Goal: Task Accomplishment & Management: Use online tool/utility

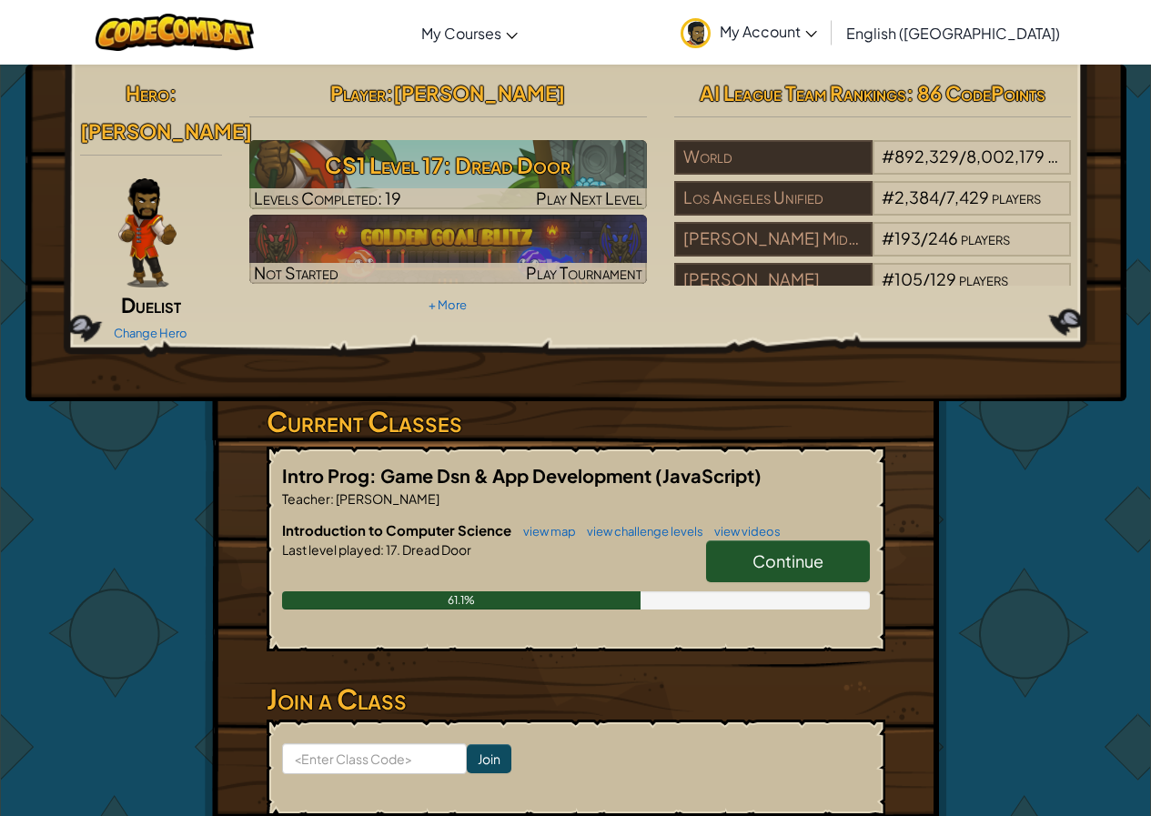
click at [742, 540] on link "Continue" at bounding box center [788, 561] width 164 height 42
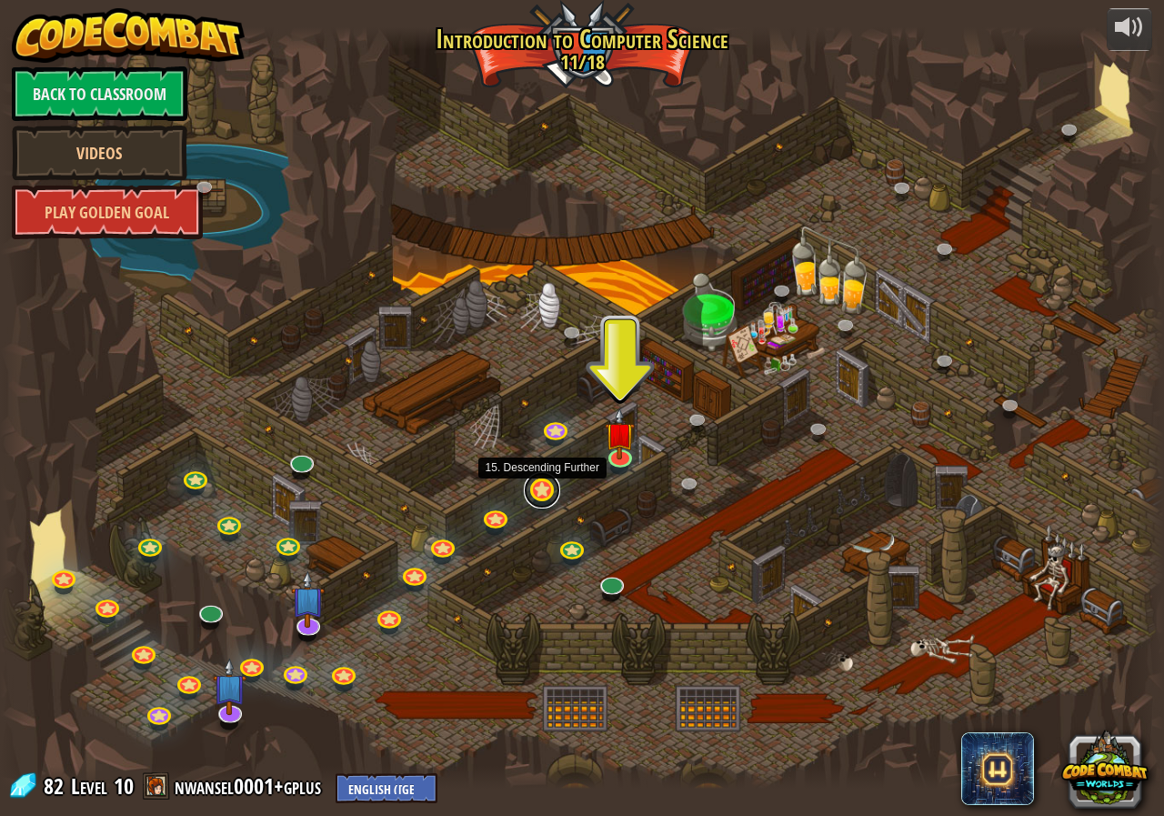
click at [534, 493] on link at bounding box center [542, 490] width 36 height 36
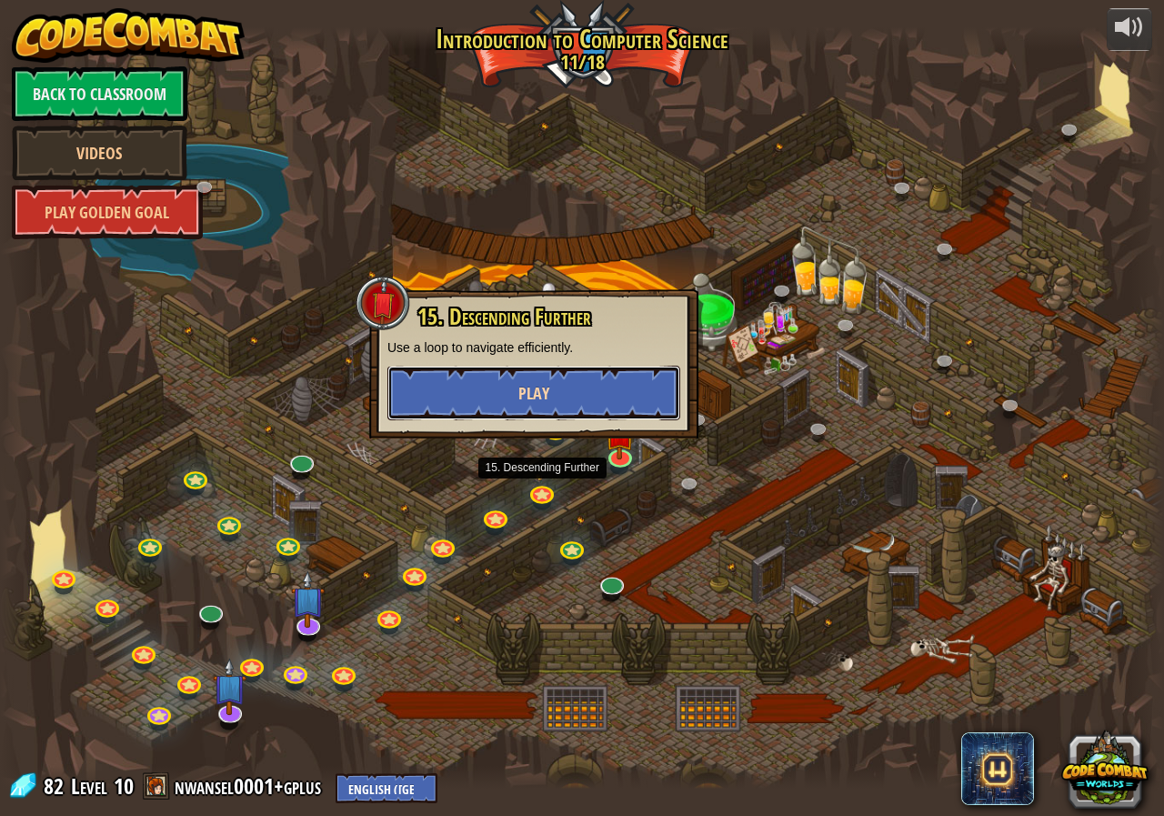
click at [590, 384] on button "Play" at bounding box center [533, 393] width 293 height 55
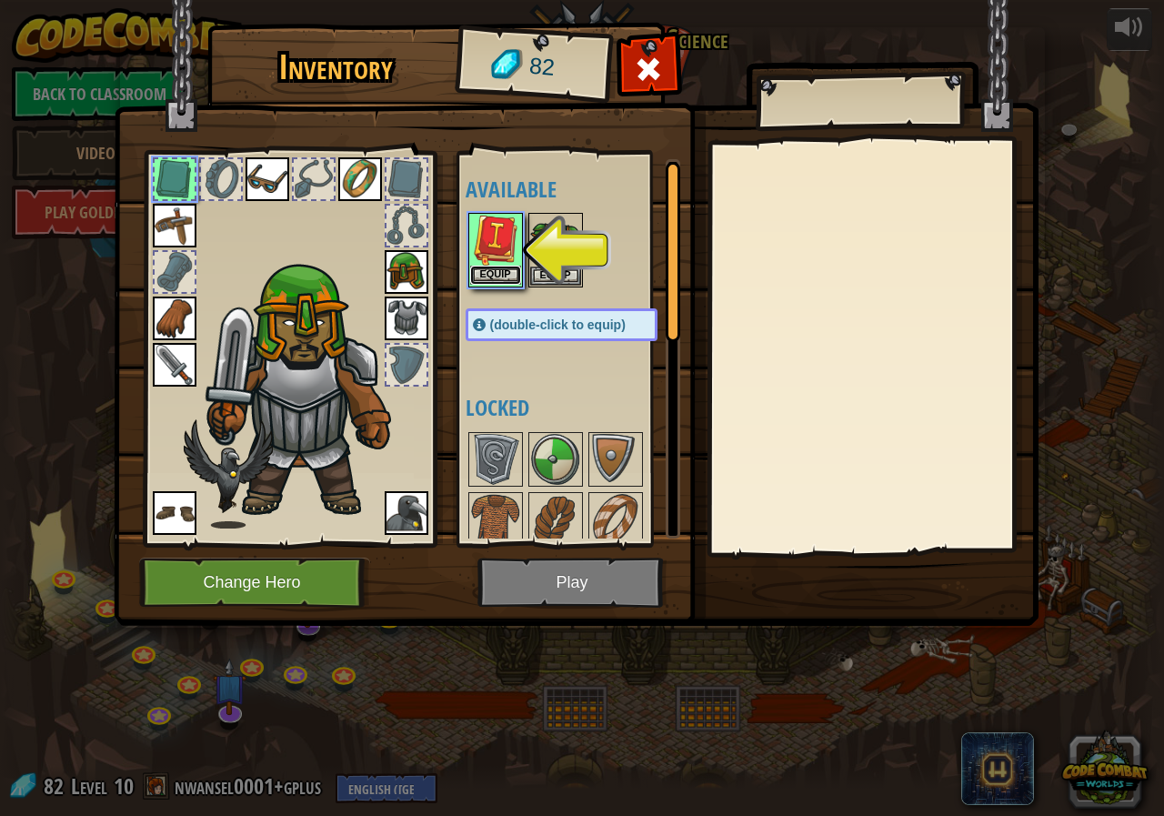
click at [517, 268] on button "Equip" at bounding box center [495, 275] width 51 height 19
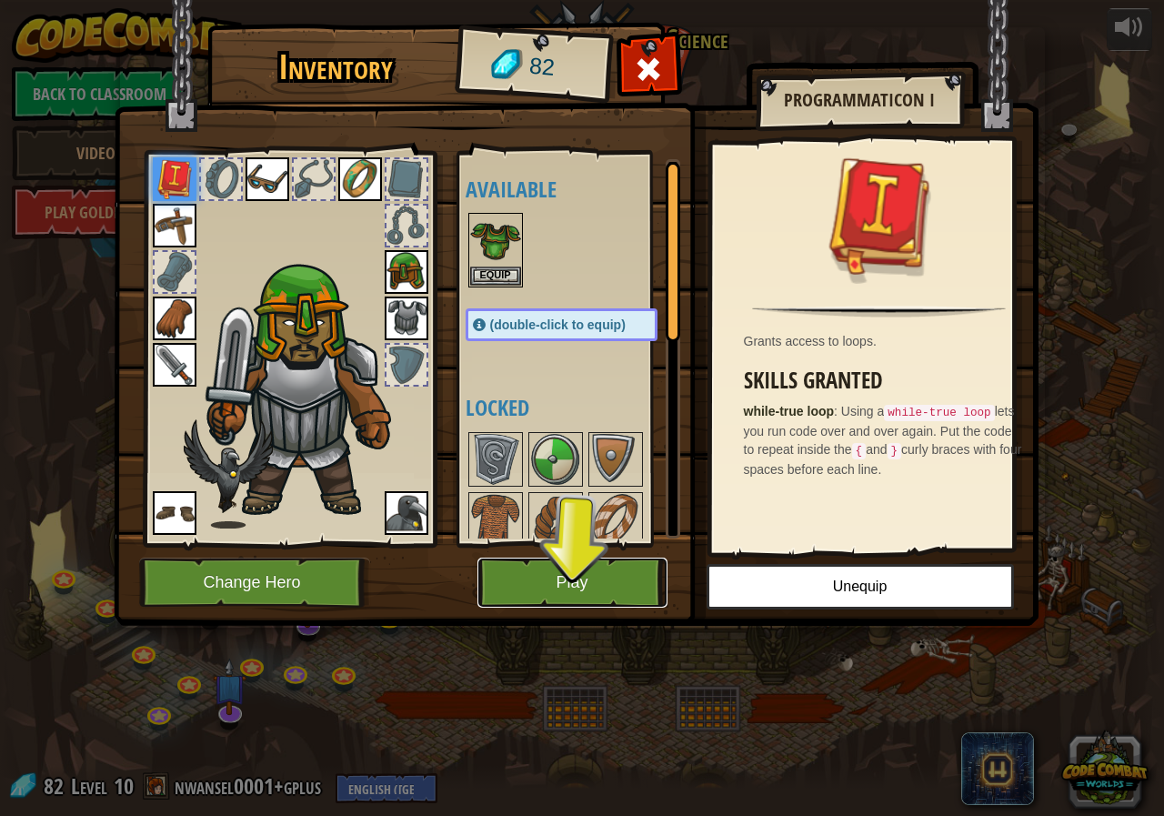
click at [508, 569] on button "Play" at bounding box center [573, 583] width 190 height 50
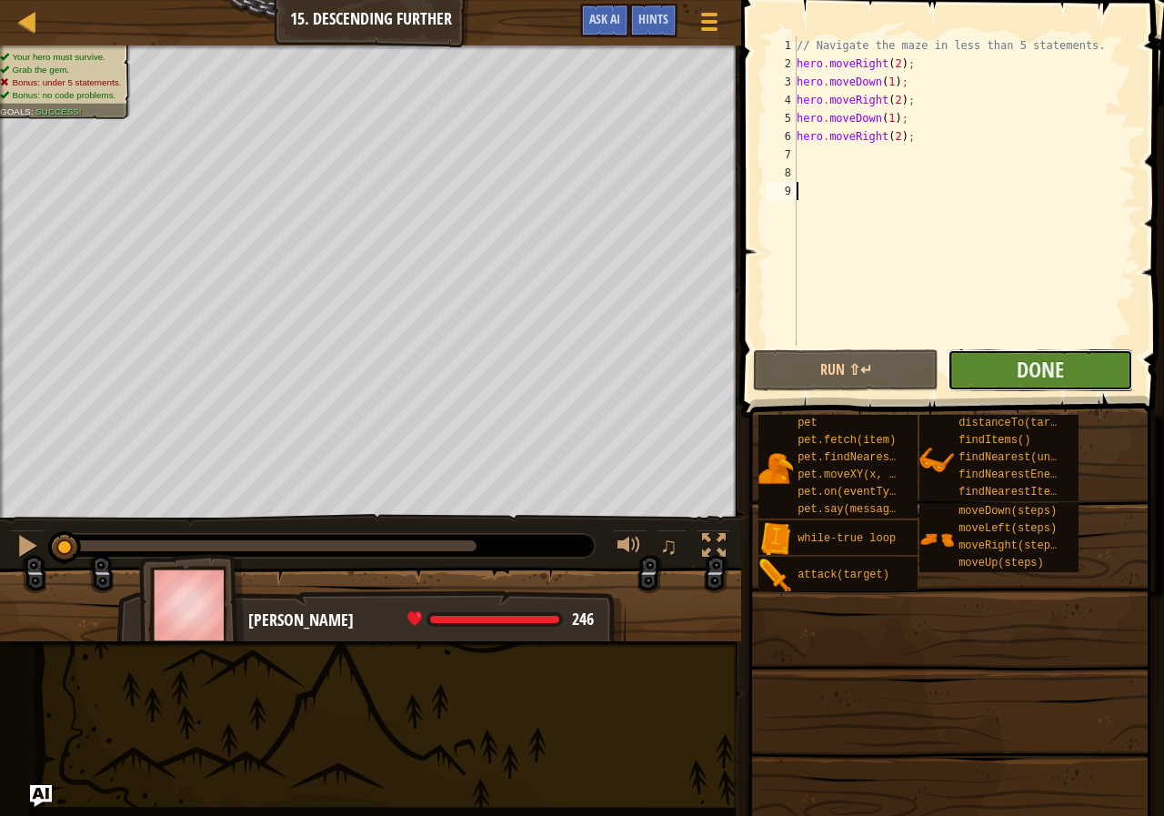
click at [991, 368] on button "Done" at bounding box center [1041, 370] width 186 height 42
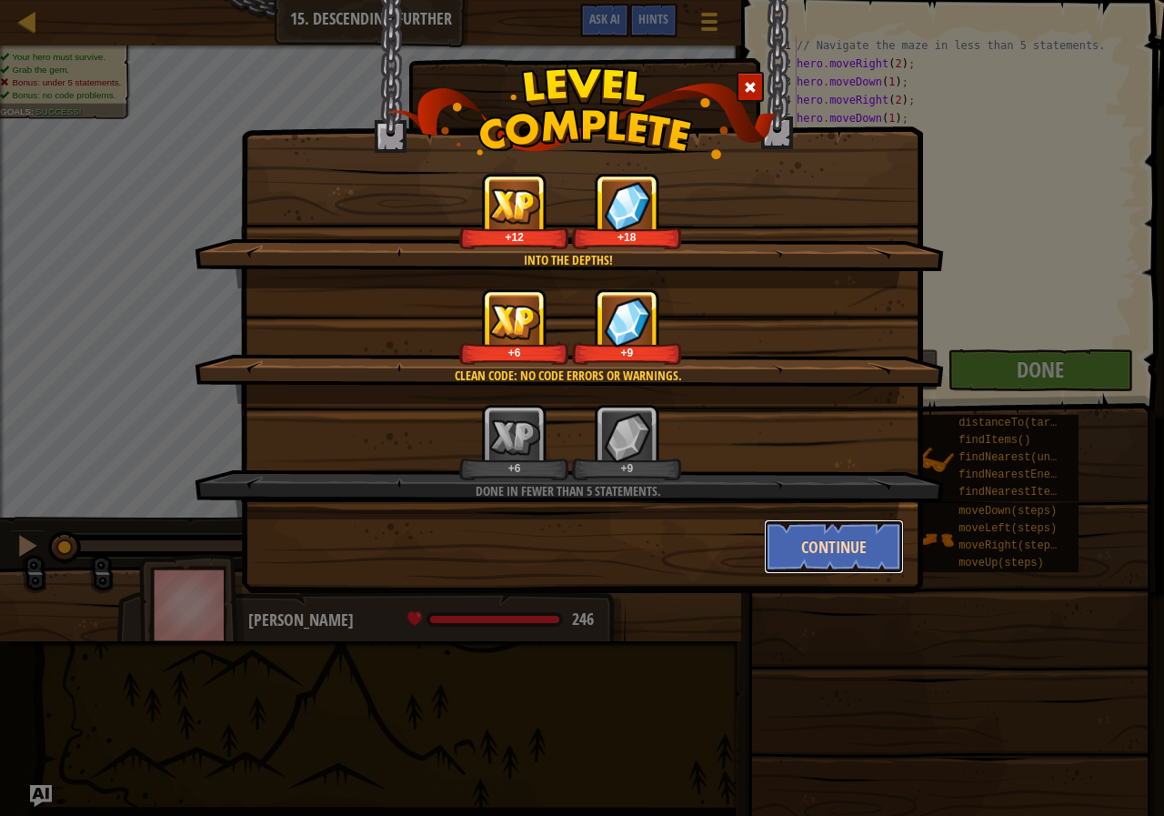
click at [814, 544] on button "Continue" at bounding box center [834, 546] width 141 height 55
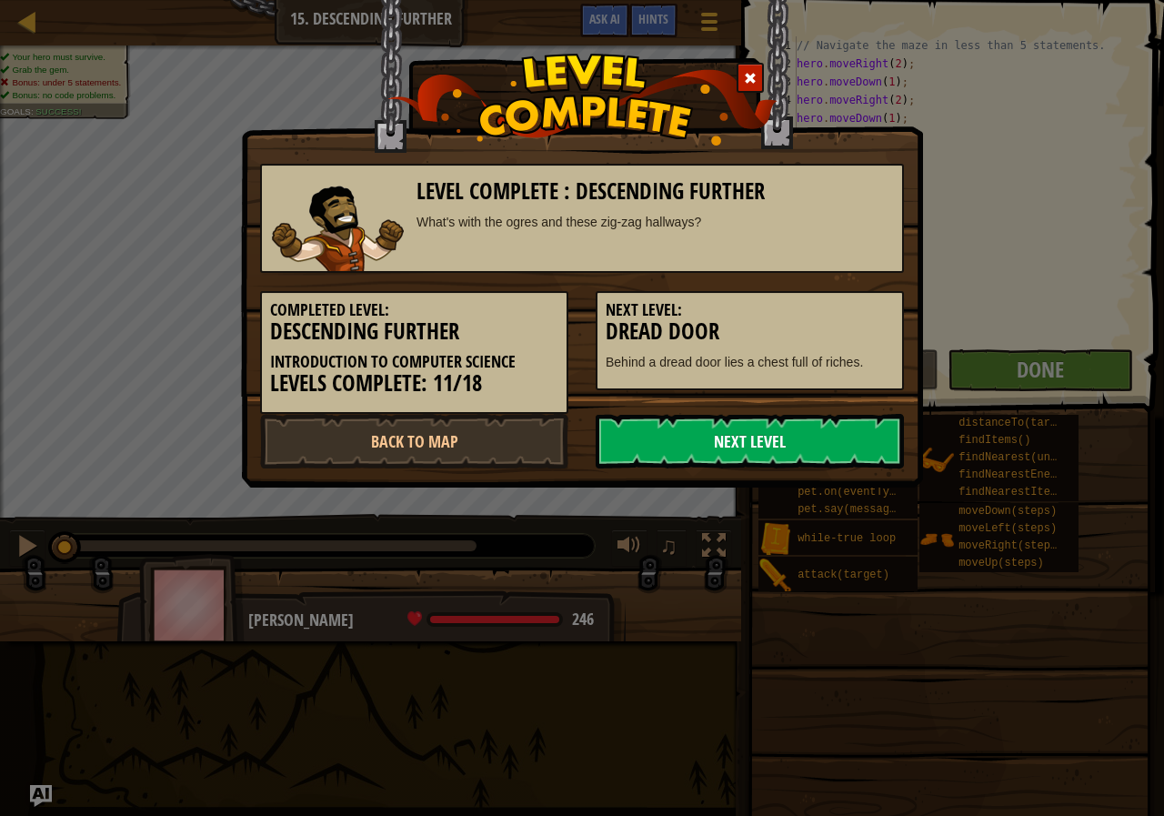
click at [818, 442] on link "Next Level" at bounding box center [750, 441] width 308 height 55
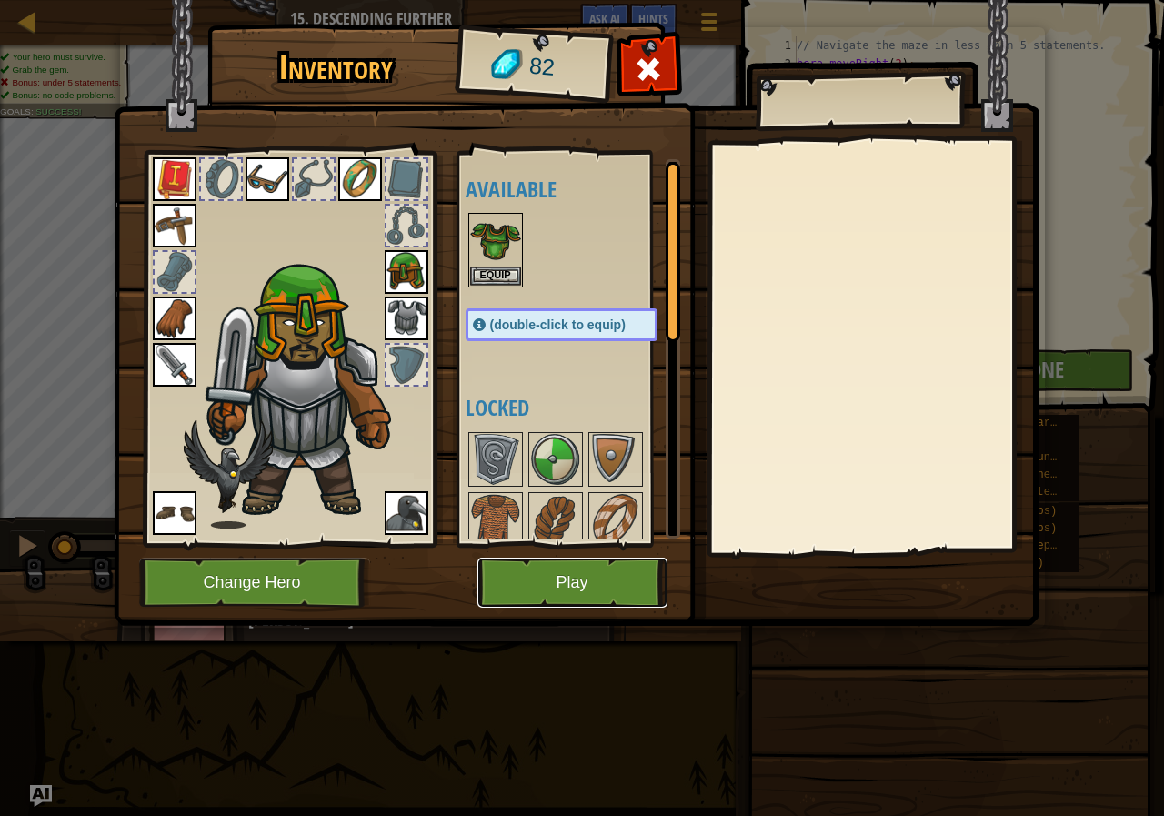
click at [639, 586] on button "Play" at bounding box center [573, 583] width 190 height 50
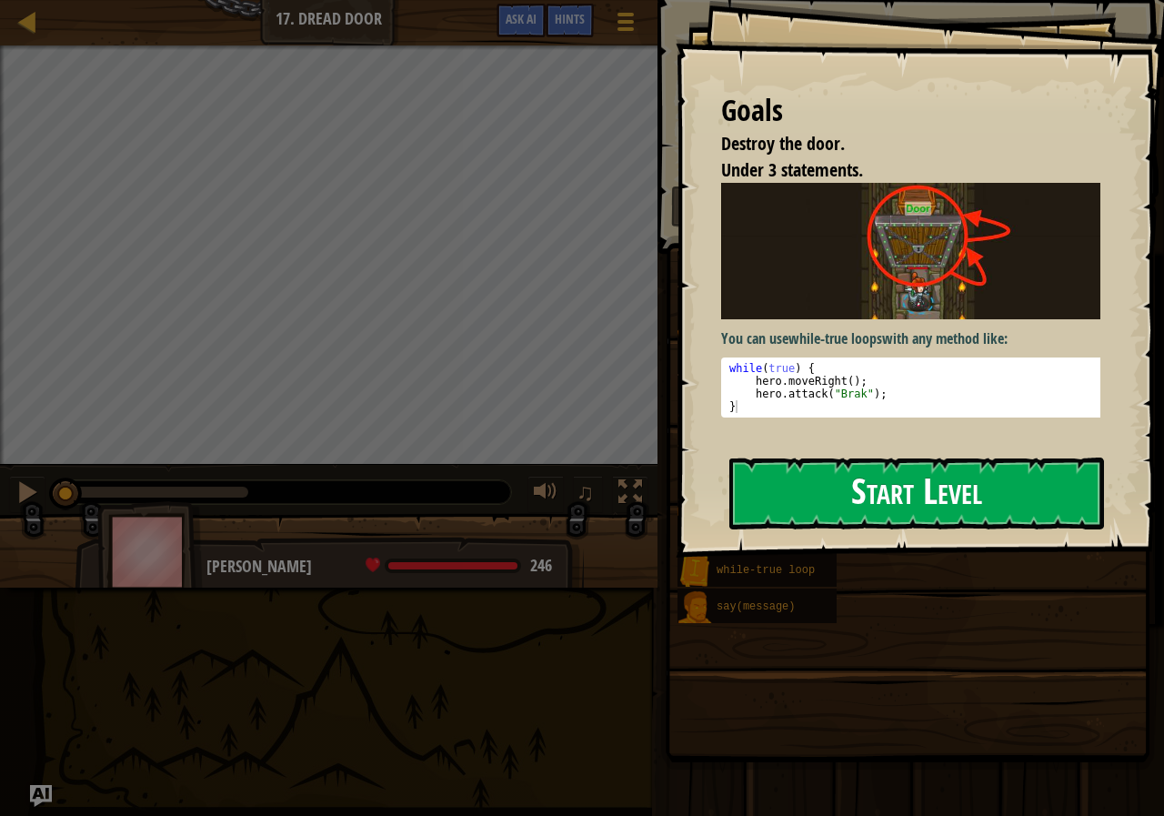
click at [823, 487] on button "Start Level" at bounding box center [916, 494] width 375 height 72
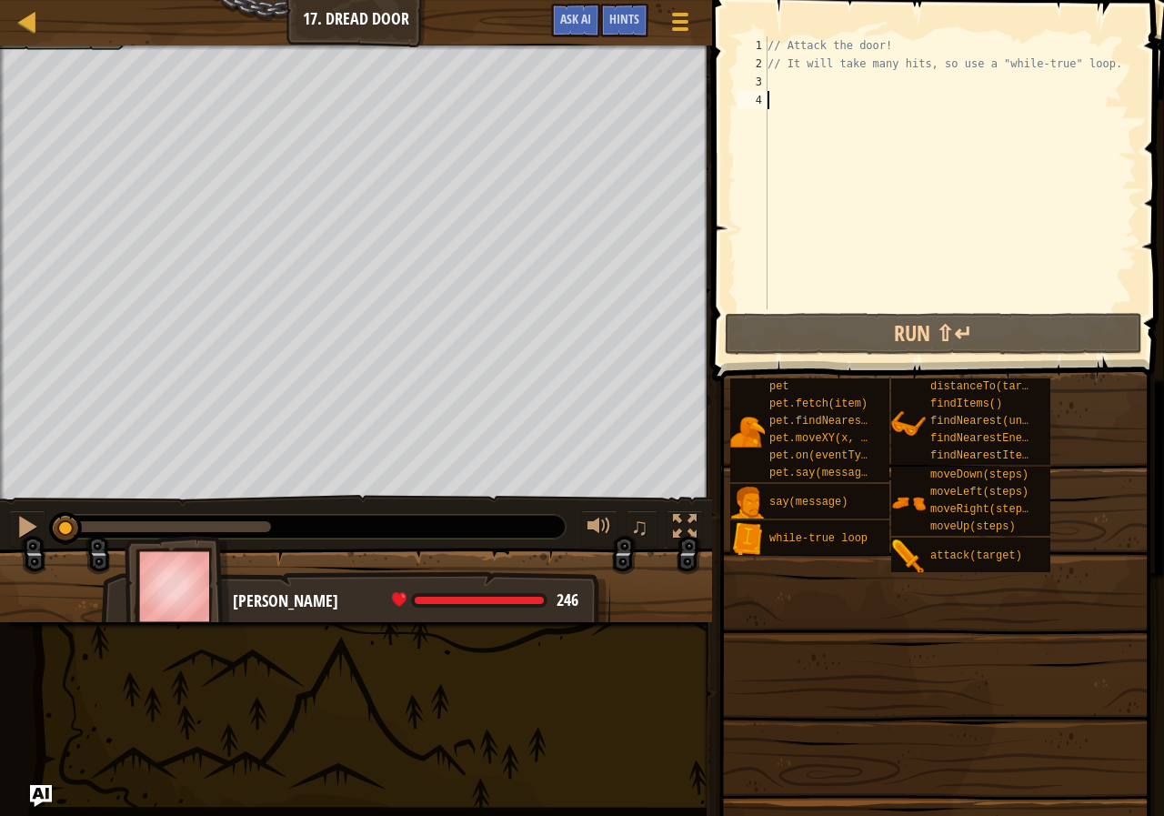
drag, startPoint x: 1013, startPoint y: 686, endPoint x: 1014, endPoint y: 668, distance: 18.2
click at [1013, 674] on span at bounding box center [935, 628] width 439 height 538
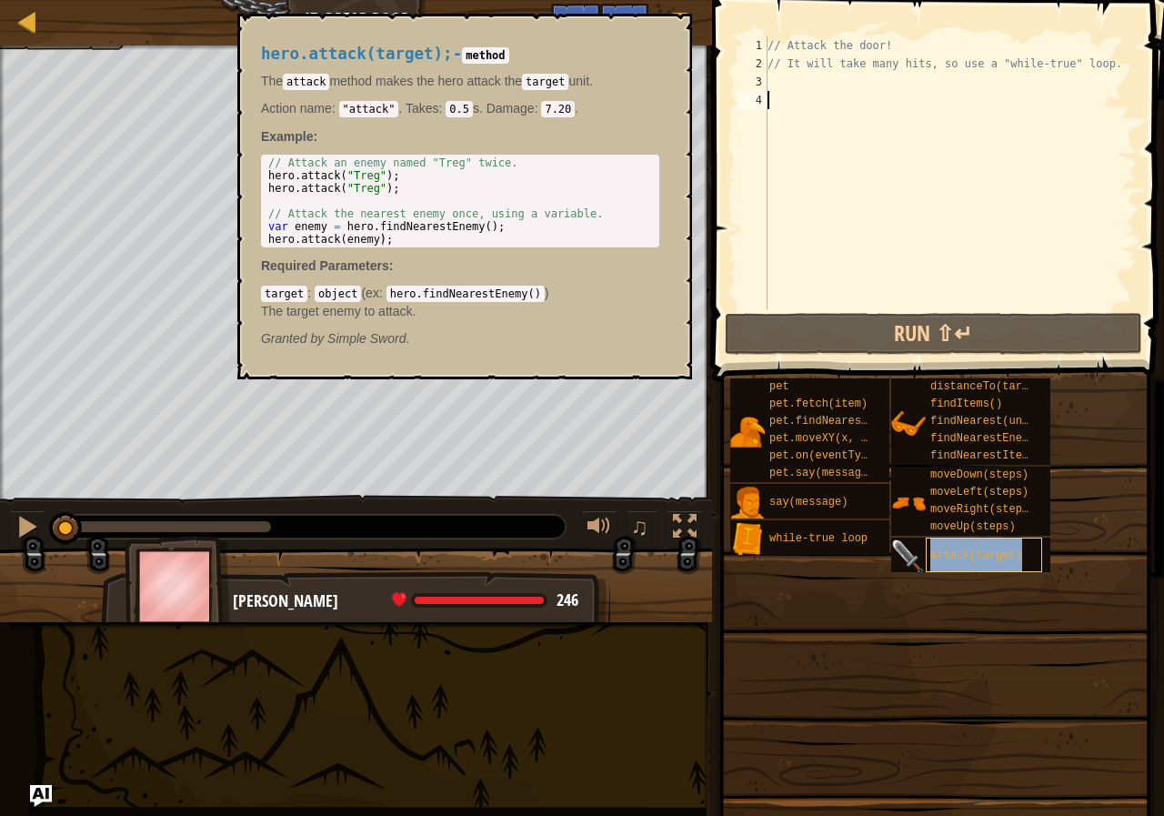
click at [969, 568] on div "attack(target)" at bounding box center [984, 555] width 116 height 35
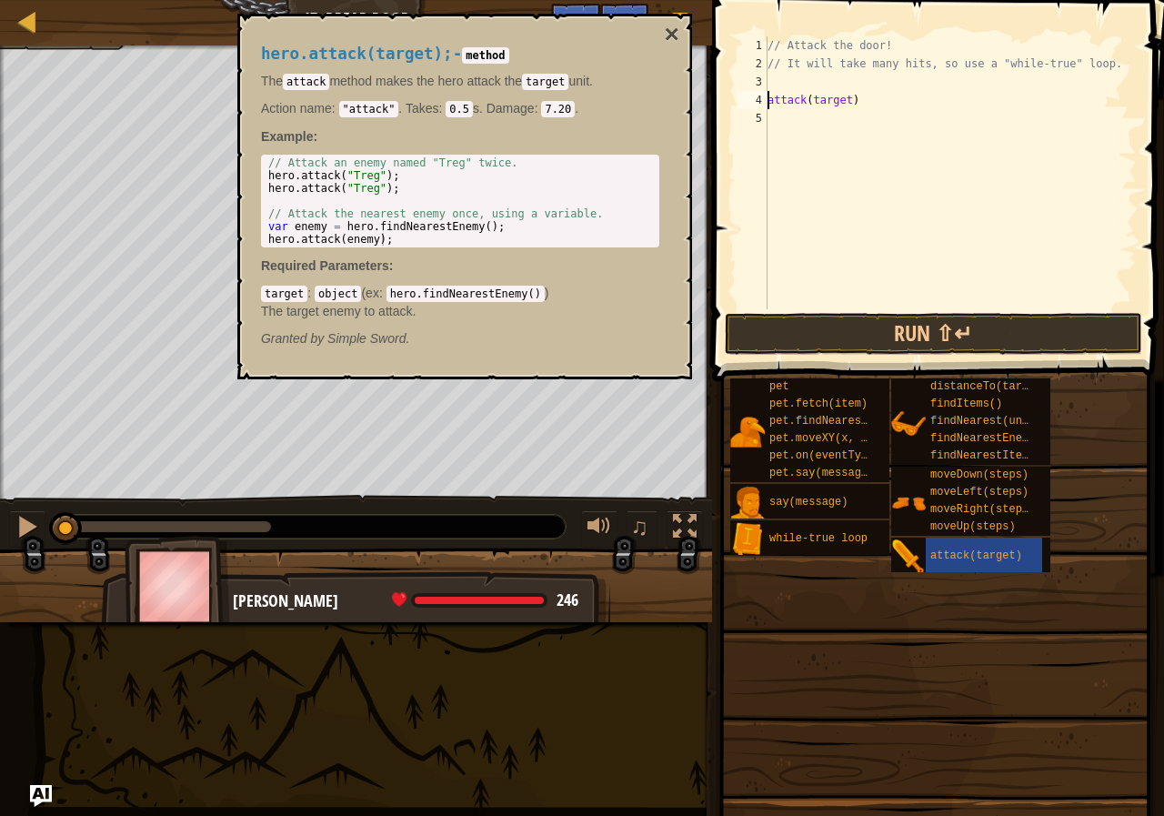
click at [839, 100] on div "// Attack the door! // It will take many hits, so use a "while-true" loop. atta…" at bounding box center [950, 190] width 373 height 309
click at [847, 106] on div "// Attack the door! // It will take many hits, so use a "while-true" loop. atta…" at bounding box center [950, 190] width 373 height 309
click at [674, 25] on button "×" at bounding box center [672, 34] width 15 height 25
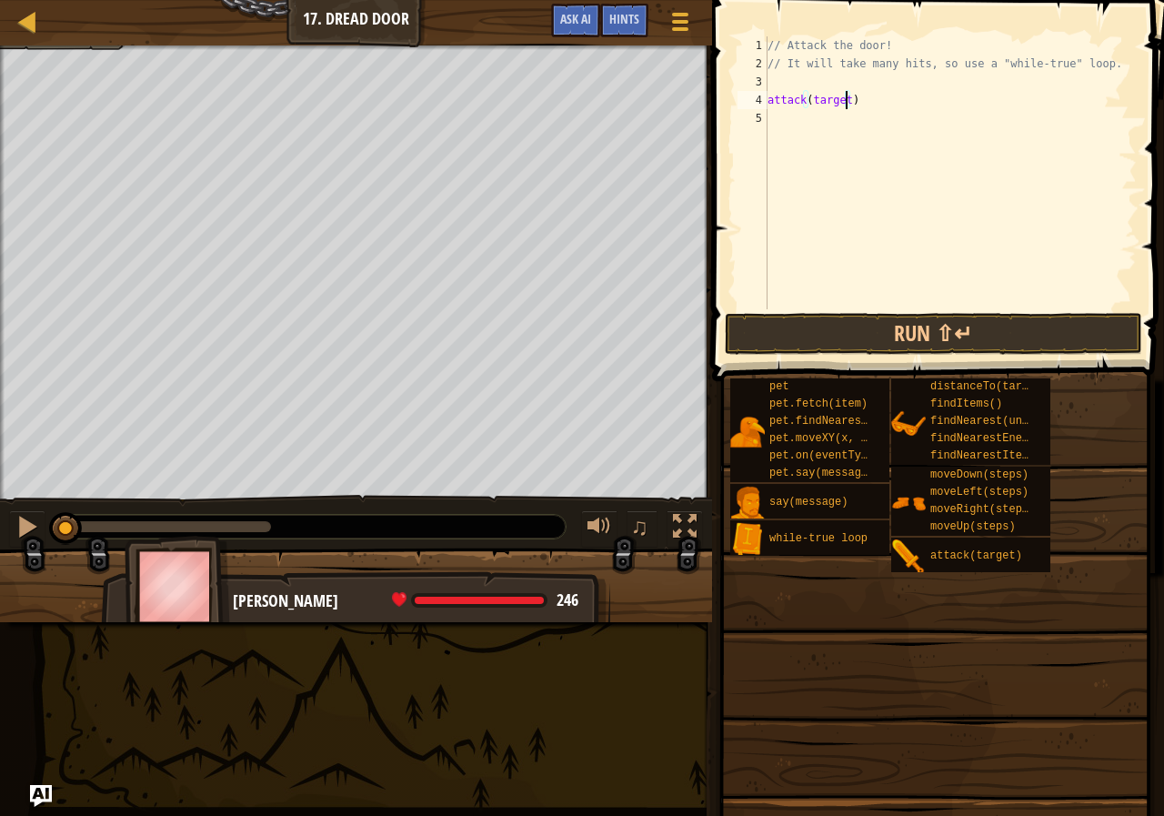
click at [842, 106] on div "// Attack the door! // It will take many hits, so use a "while-true" loop. atta…" at bounding box center [950, 190] width 373 height 309
click at [848, 99] on div "// Attack the door! // It will take many hits, so use a "while-true" loop. atta…" at bounding box center [950, 172] width 373 height 273
click at [900, 315] on button "Run ⇧↵" at bounding box center [933, 334] width 417 height 42
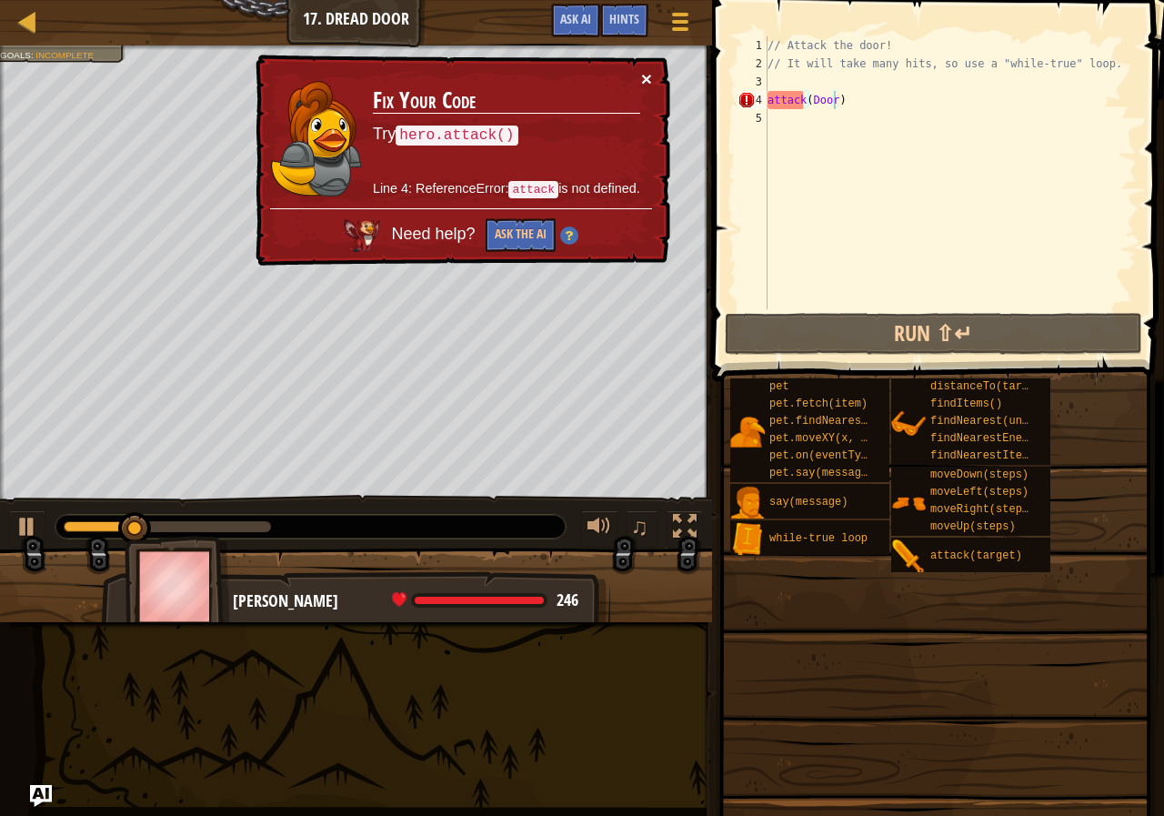
click at [641, 81] on button "×" at bounding box center [646, 78] width 11 height 19
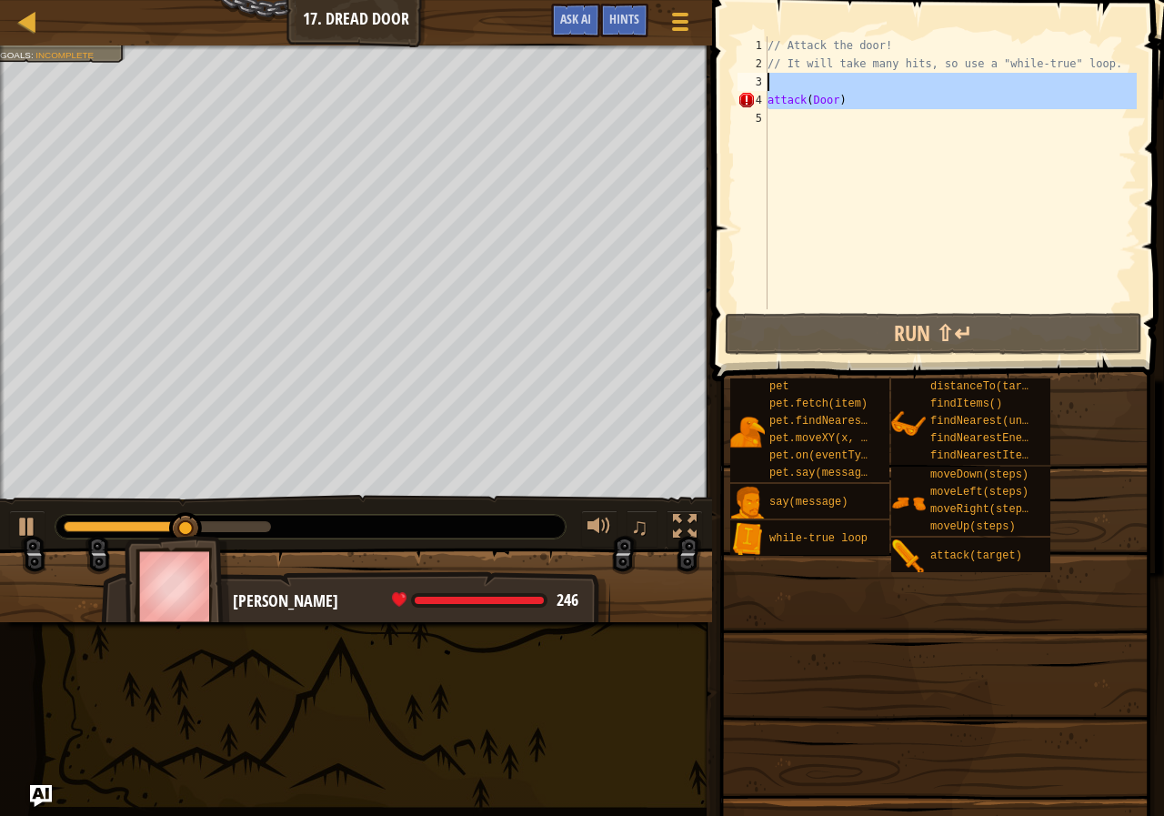
drag, startPoint x: 1036, startPoint y: 118, endPoint x: 723, endPoint y: 85, distance: 314.7
click at [723, 85] on div "attack(Door) 1 2 3 4 5 // Attack the door! // It will take many hits, so use a …" at bounding box center [936, 226] width 458 height 435
type textarea "attack(Door)"
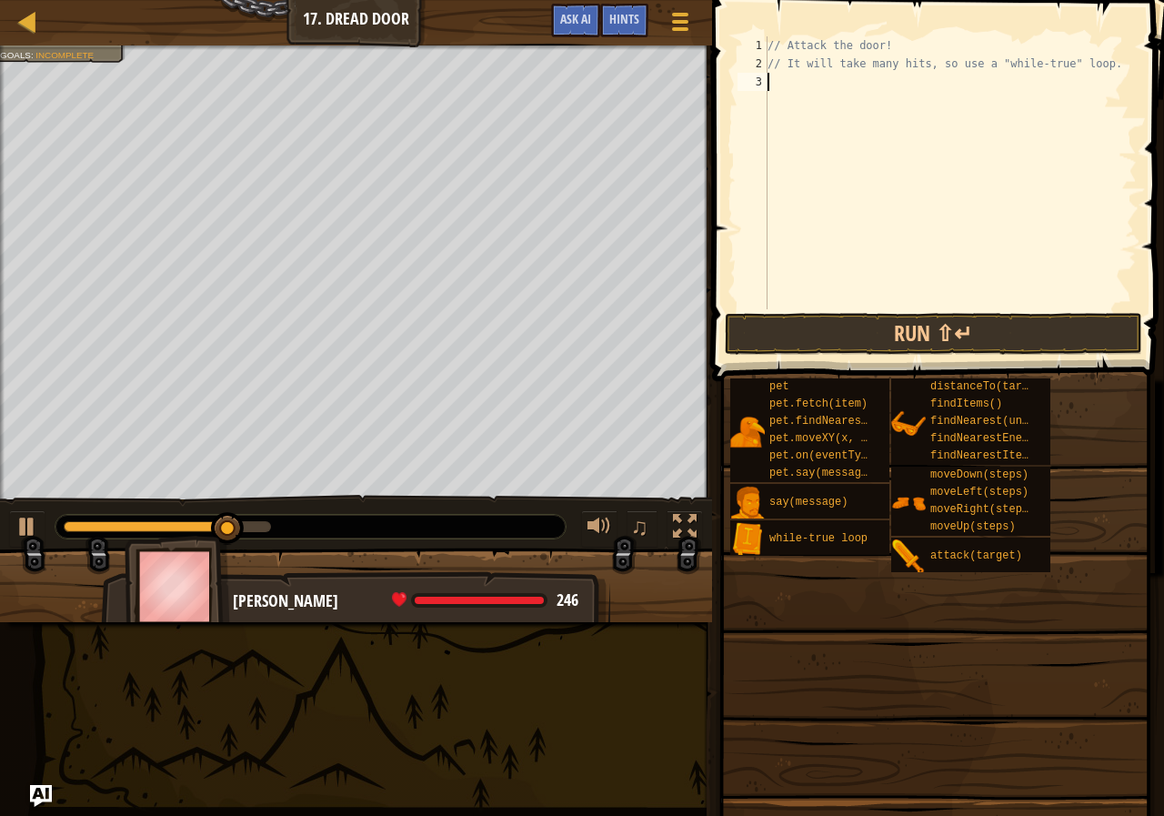
scroll to position [8, 0]
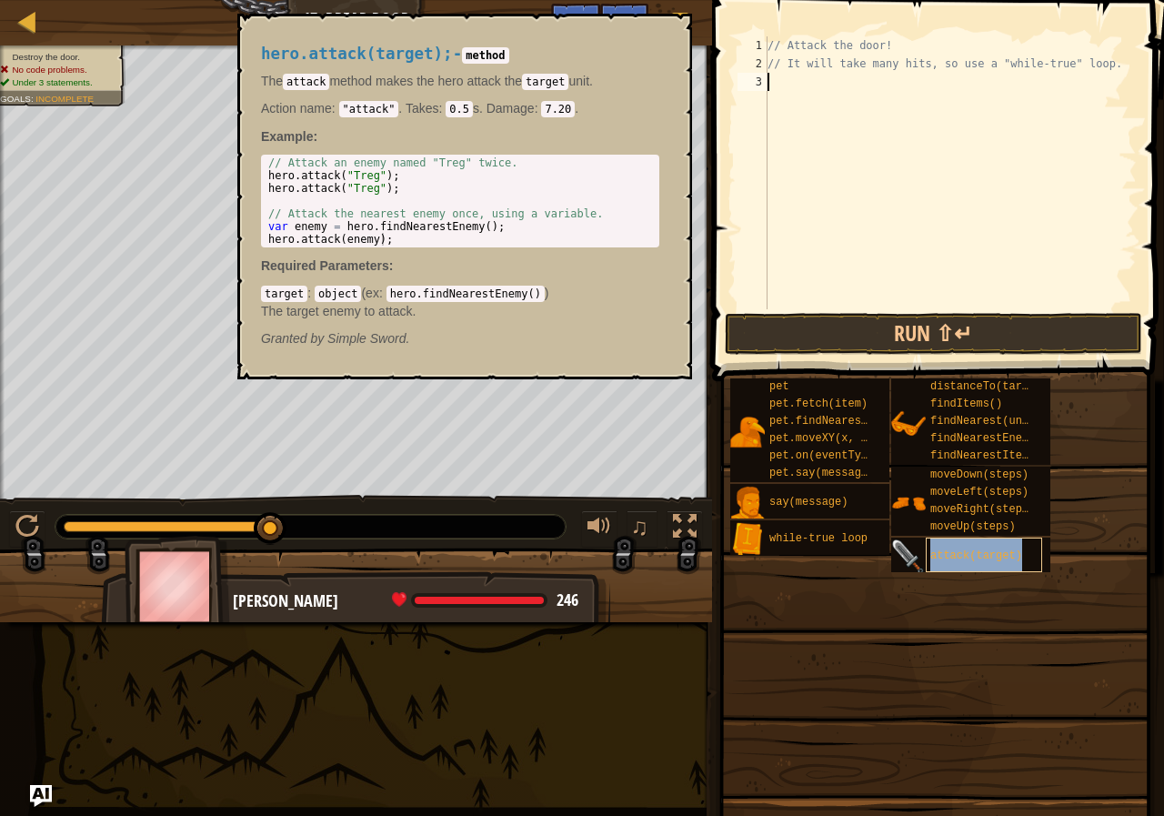
click at [966, 540] on div "attack(target)" at bounding box center [984, 555] width 116 height 35
click at [772, 97] on div "// Attack the door! // It will take many hits, so use a "while-true" loop." at bounding box center [950, 190] width 373 height 309
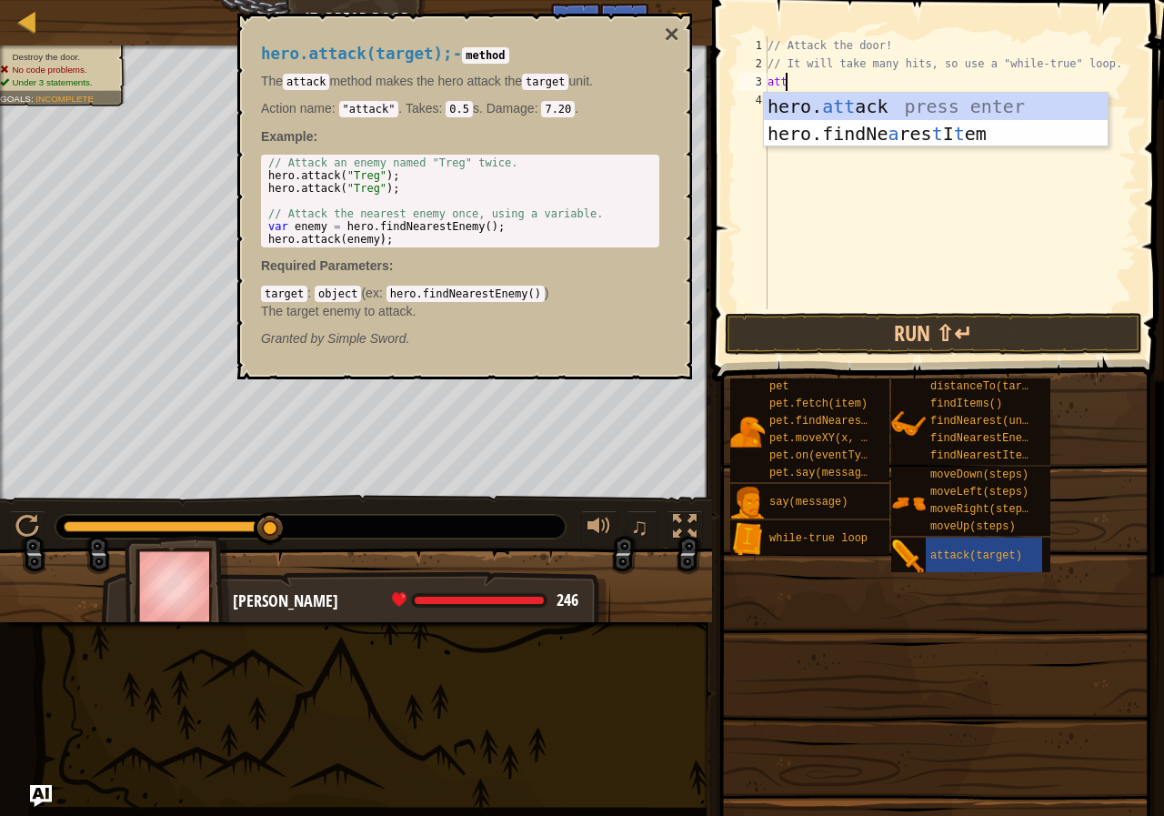
click at [772, 97] on div "hero. att ack press enter hero.findNe a res t I t em press enter" at bounding box center [936, 147] width 344 height 109
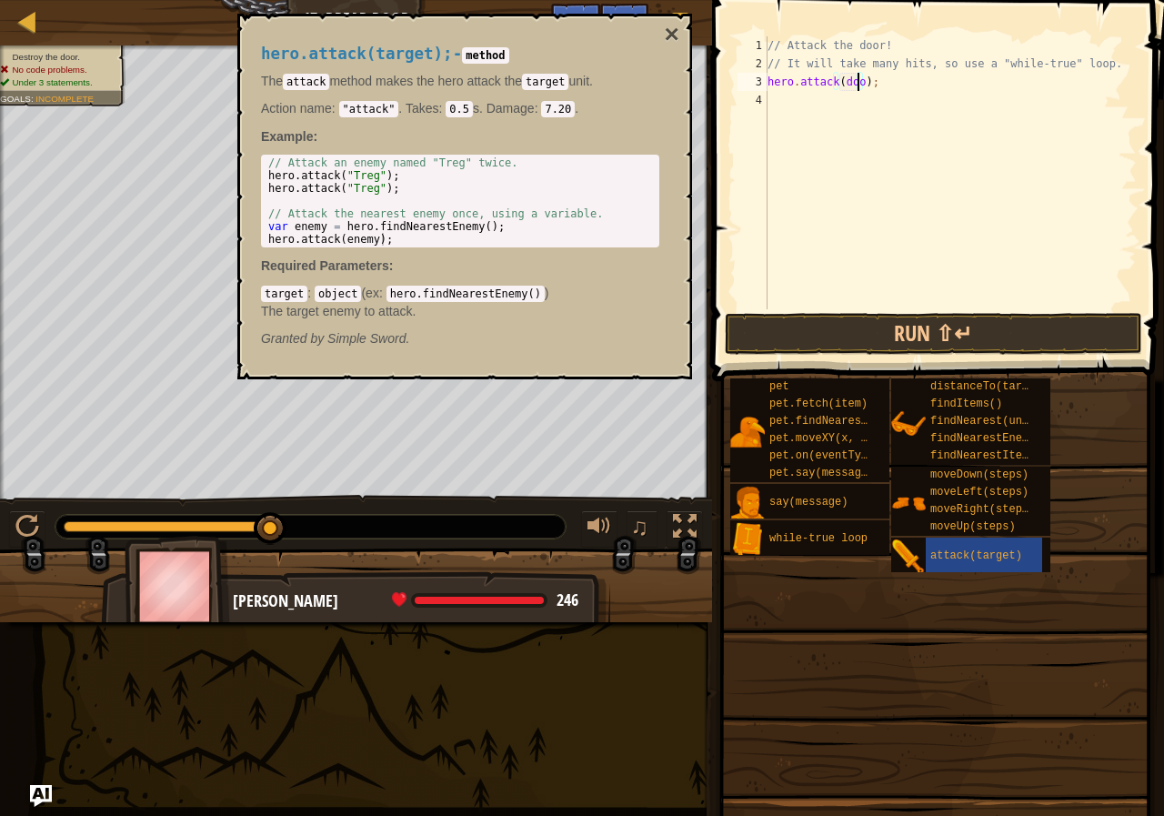
scroll to position [8, 7]
type textarea "hero.attack(door);"
click at [899, 336] on button "Run ⇧↵" at bounding box center [933, 334] width 417 height 42
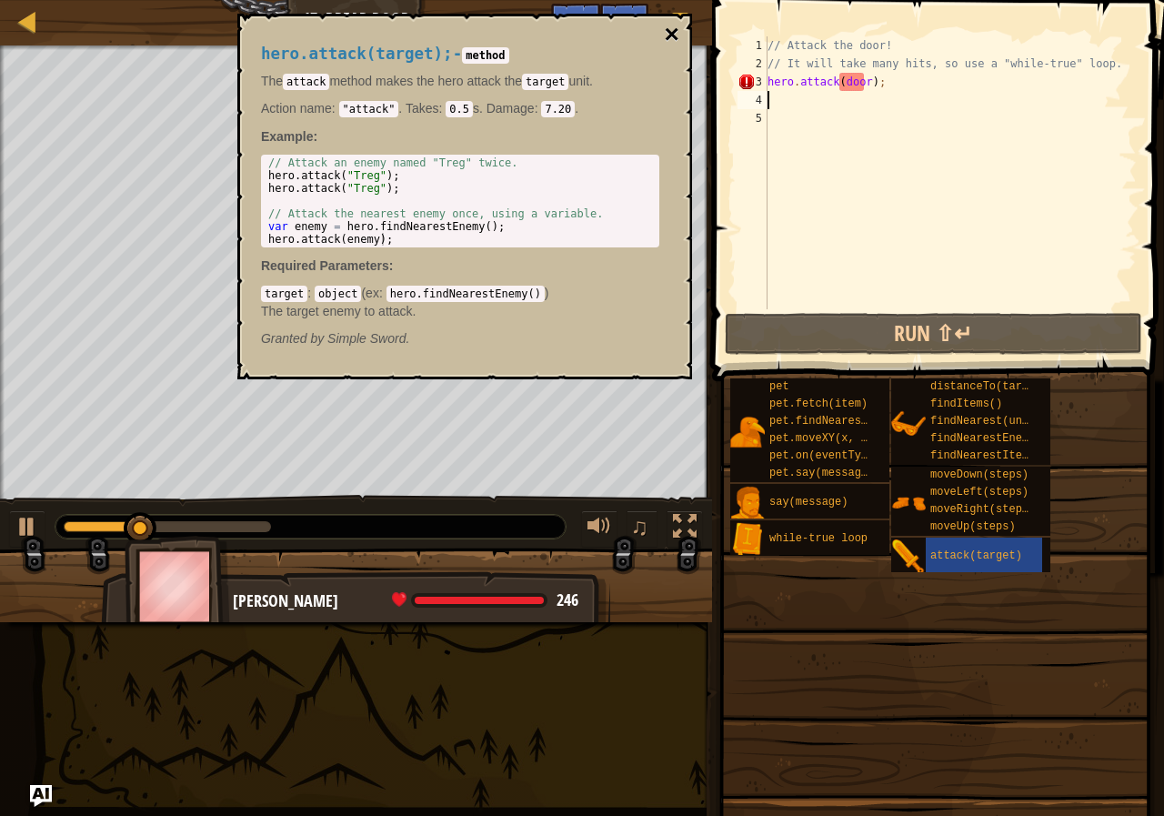
click at [674, 25] on button "×" at bounding box center [672, 34] width 15 height 25
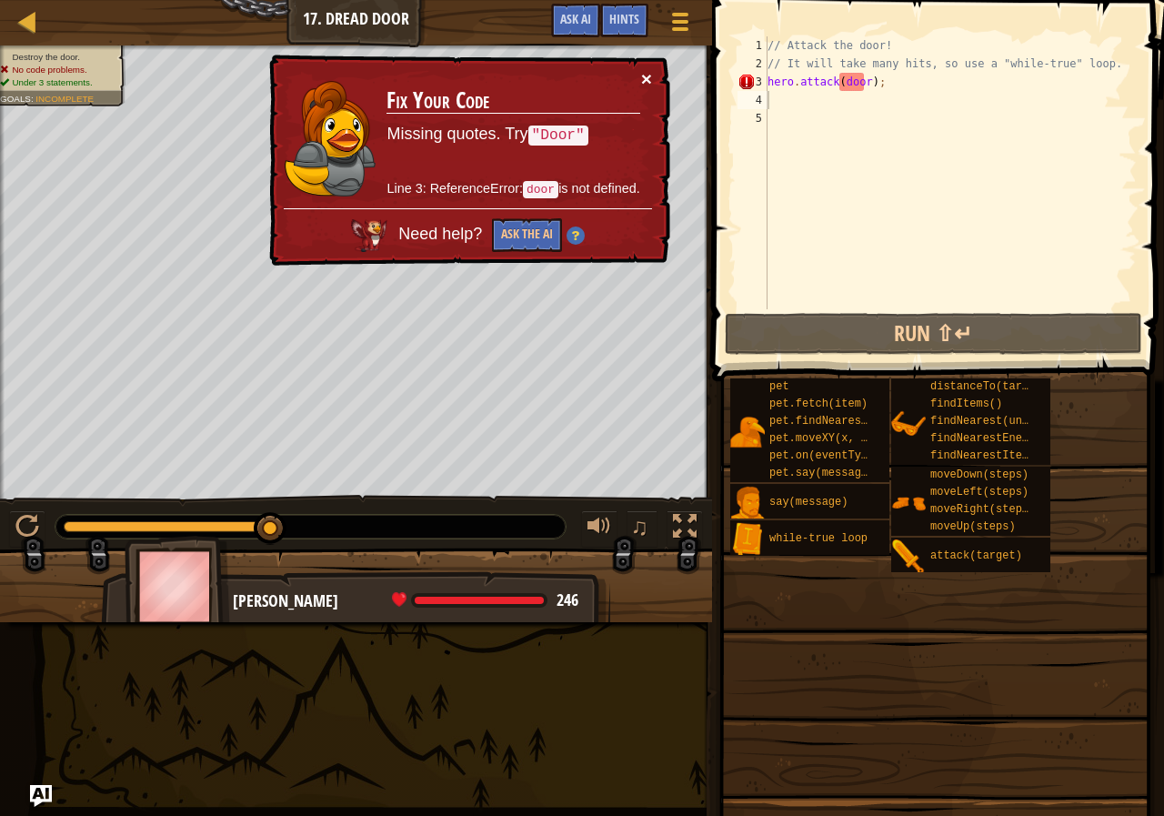
click at [646, 72] on button "×" at bounding box center [648, 81] width 12 height 19
click at [849, 87] on div "// Attack the door! // It will take many hits, so use a "while-true" loop. hero…" at bounding box center [950, 190] width 373 height 309
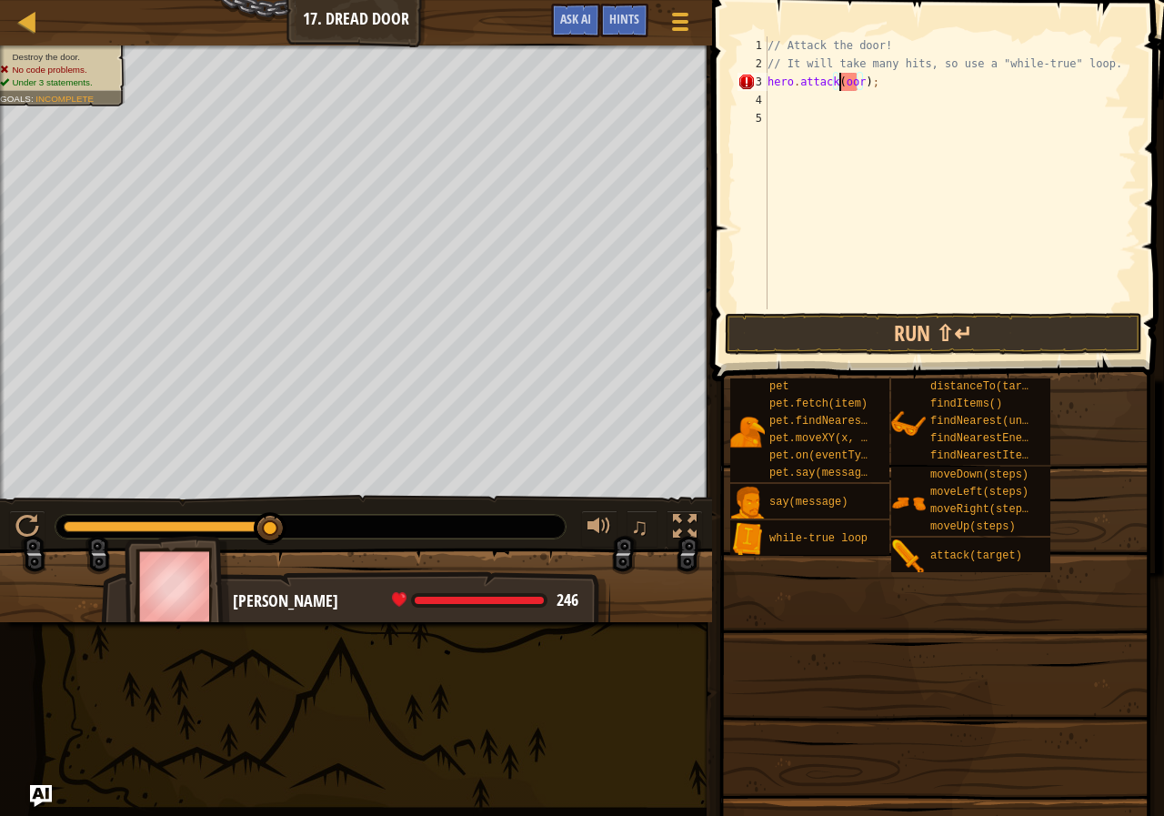
scroll to position [8, 6]
click at [852, 326] on button "Run ⇧↵" at bounding box center [933, 334] width 417 height 42
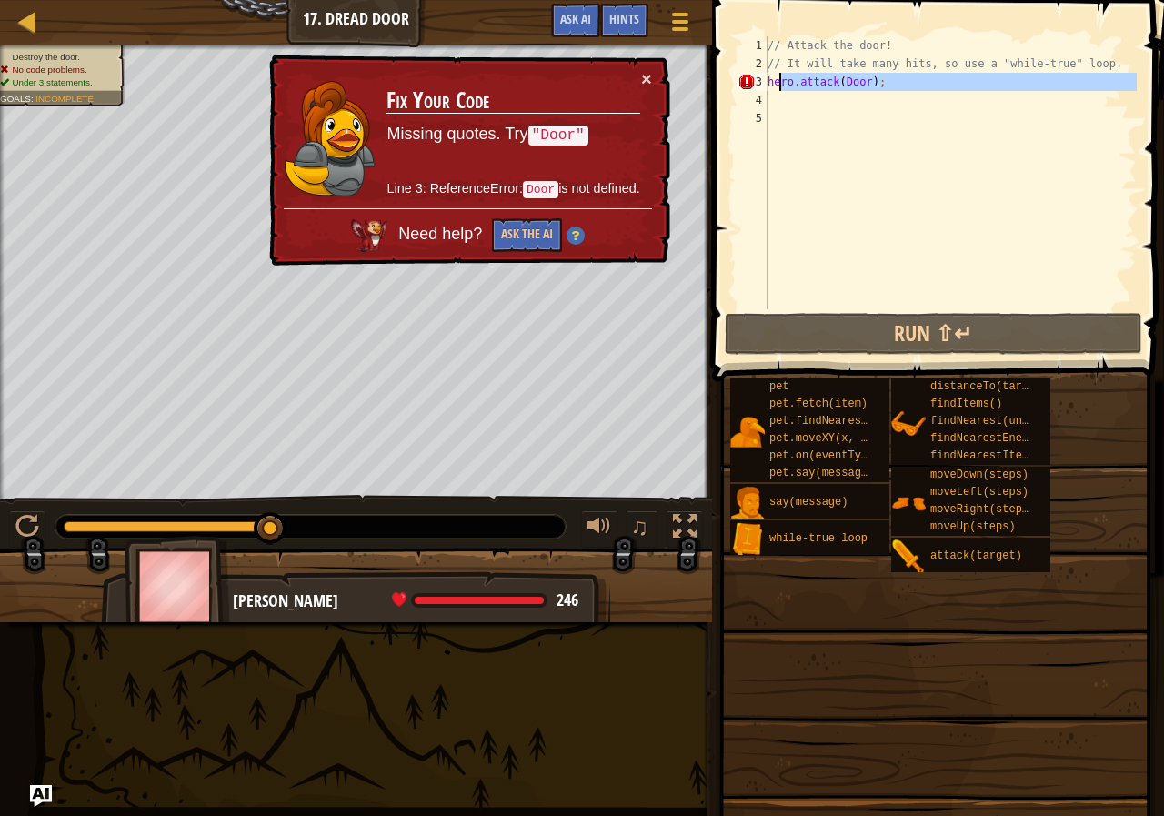
drag, startPoint x: 878, startPoint y: 94, endPoint x: 765, endPoint y: 75, distance: 114.4
click at [765, 75] on div "hero.attack(Door); 1 2 3 4 5 // Attack the door! // It will take many hits, so …" at bounding box center [935, 172] width 403 height 273
type textarea "hero.attack(Door);"
click at [840, 114] on div "// Attack the door! // It will take many hits, so use a "while-true" loop. hero…" at bounding box center [950, 190] width 373 height 309
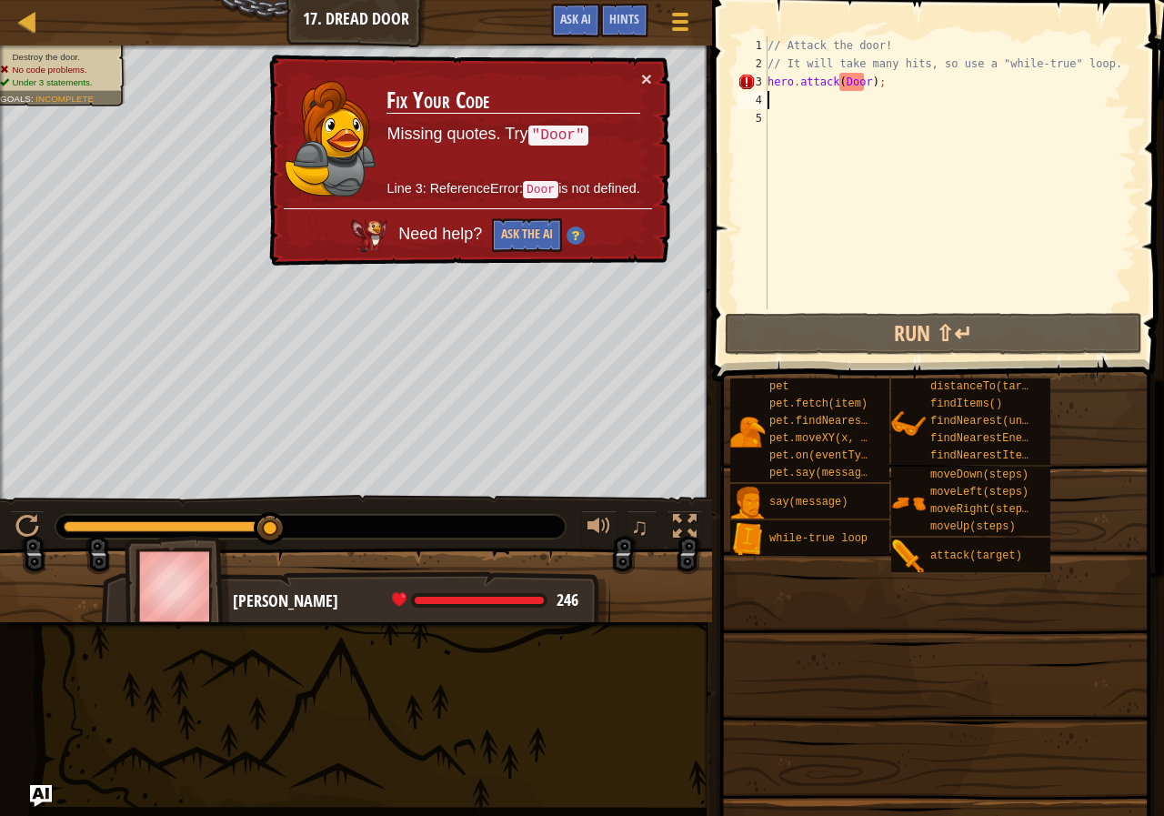
click at [813, 96] on div "// Attack the door! // It will take many hits, so use a "while-true" loop. hero…" at bounding box center [950, 190] width 373 height 309
paste textarea "hero.attack(Door);"
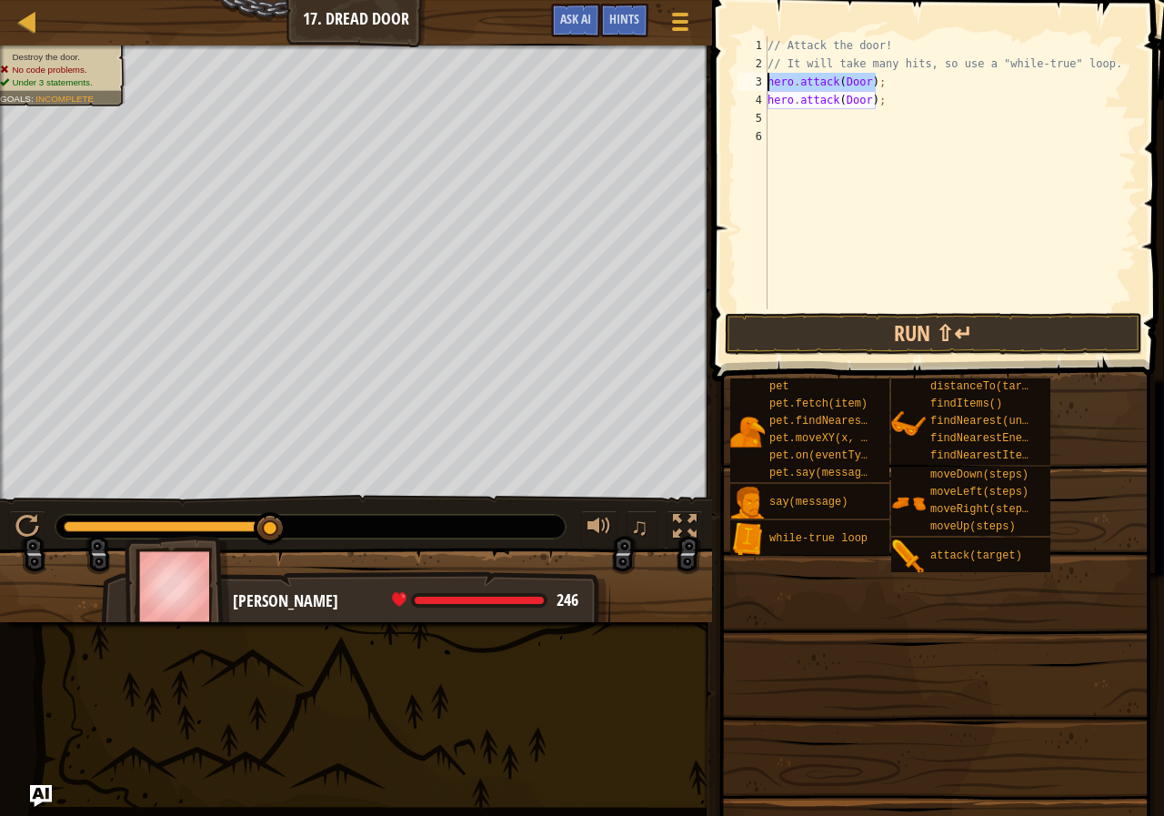
drag, startPoint x: 884, startPoint y: 82, endPoint x: 762, endPoint y: 87, distance: 122.0
click at [762, 87] on div "1 2 3 4 5 6 // Attack the door! // It will take many hits, so use a "while-true…" at bounding box center [935, 172] width 403 height 273
type textarea "hero.attack(Door);"
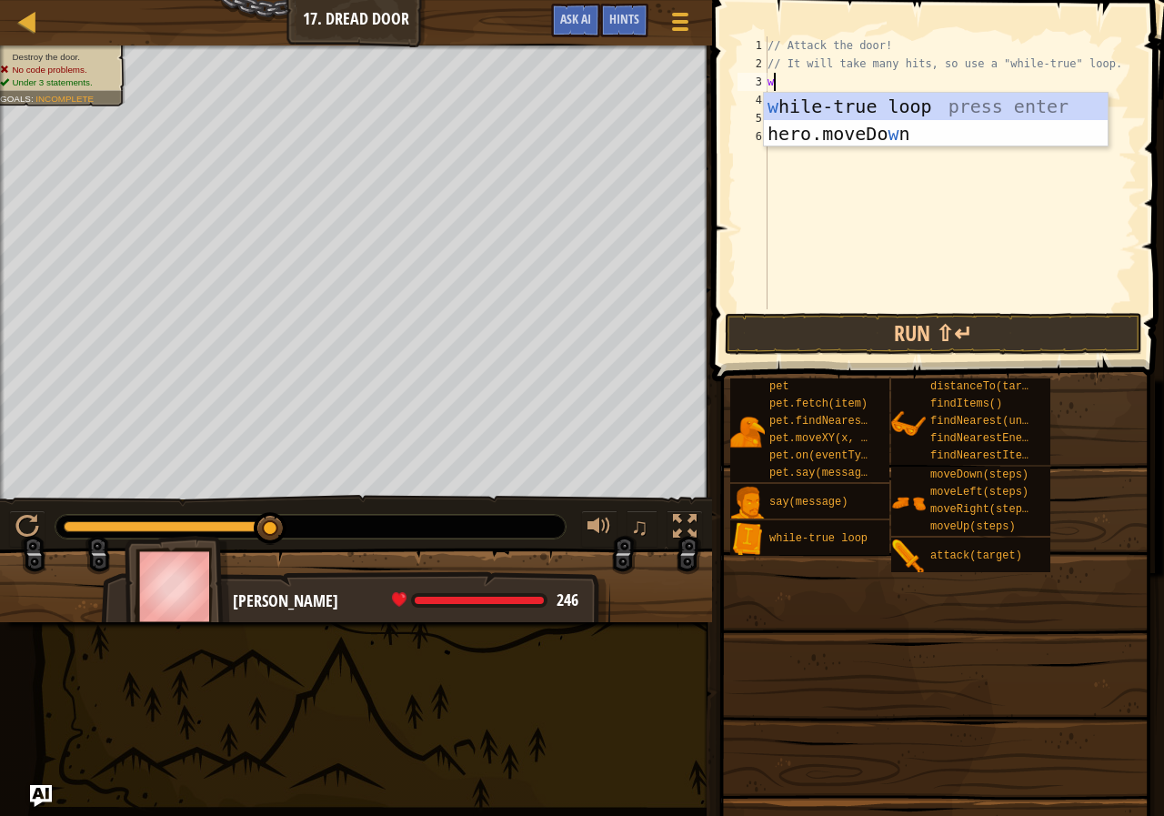
type textarea "wh"
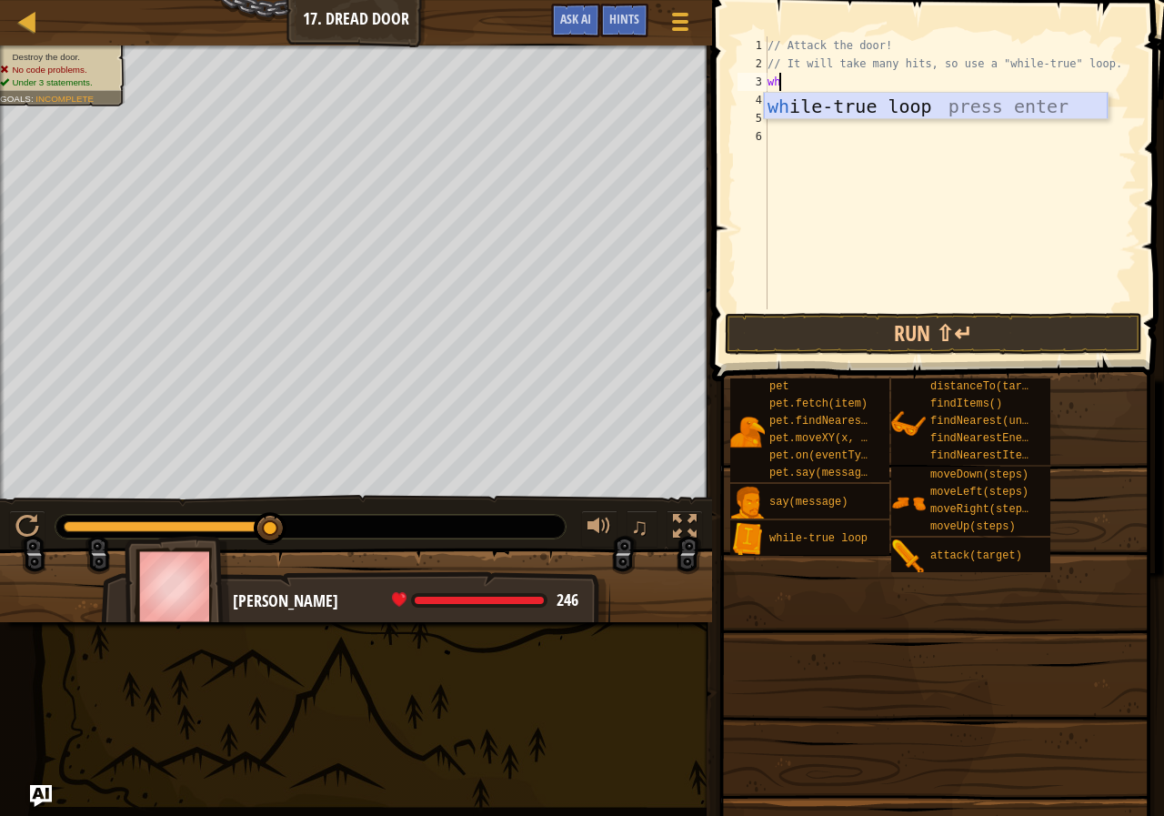
click at [797, 103] on div "wh ile-true loop press enter" at bounding box center [936, 134] width 344 height 82
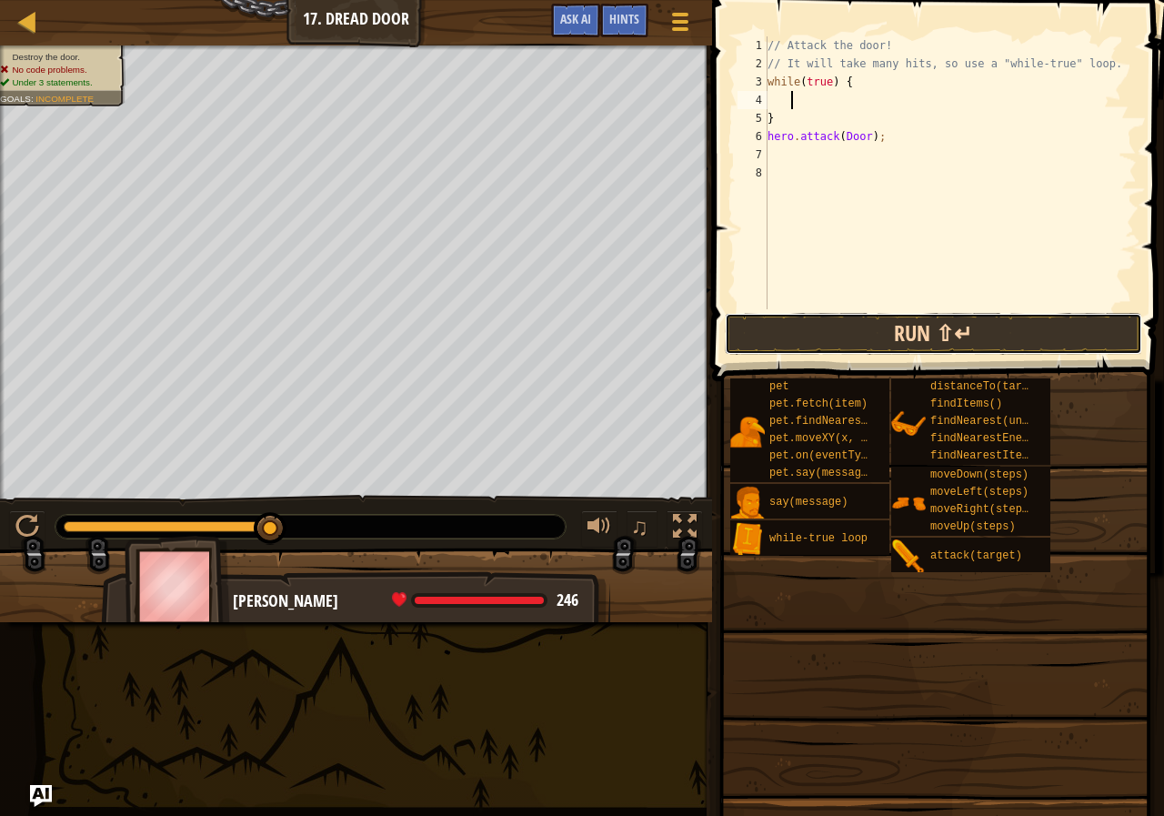
click at [870, 320] on button "Run ⇧↵" at bounding box center [933, 334] width 417 height 42
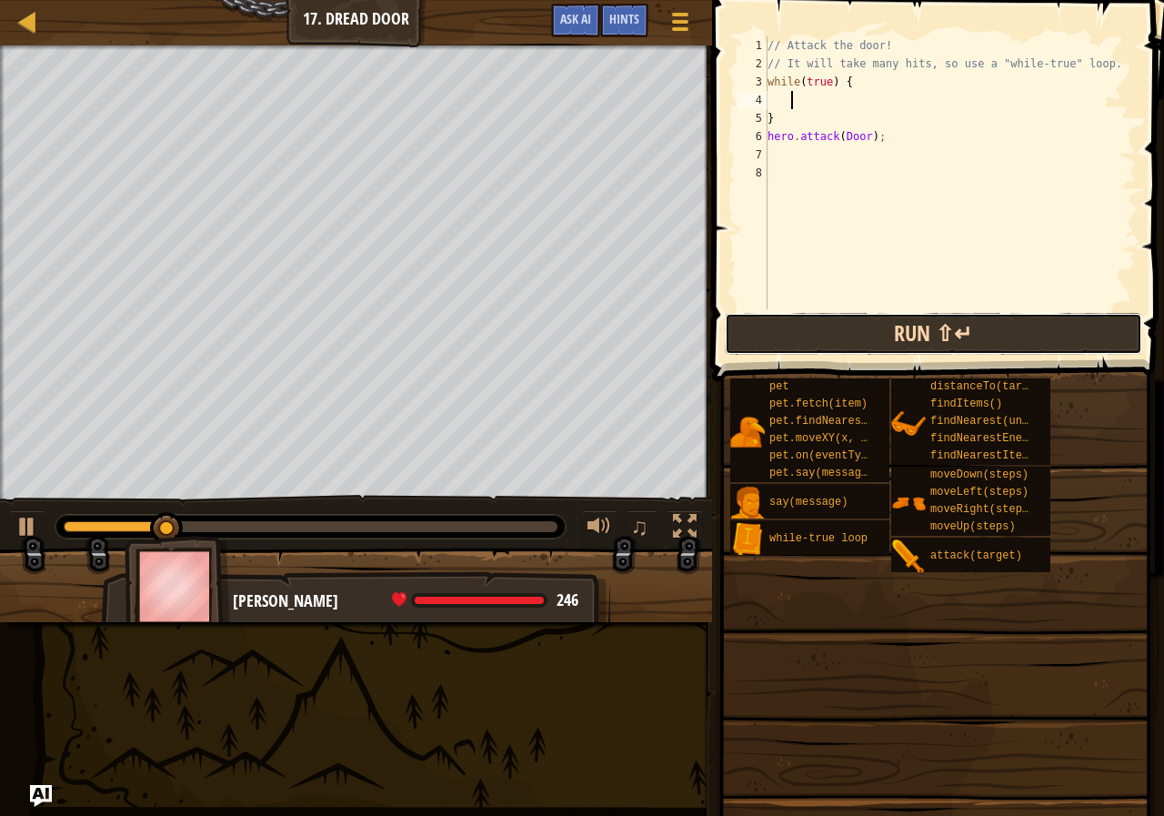
click at [879, 320] on button "Run ⇧↵" at bounding box center [933, 334] width 417 height 42
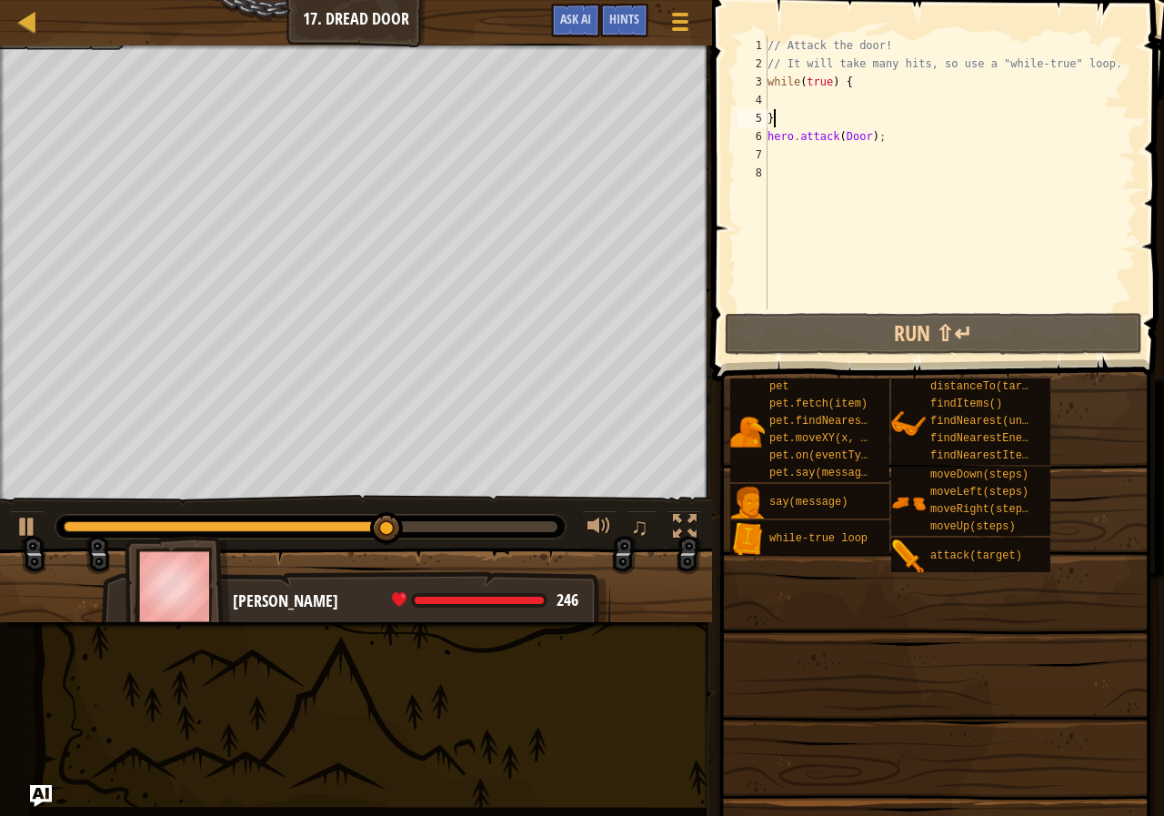
click at [779, 126] on div "// Attack the door! // It will take many hits, so use a "while-true" loop. whil…" at bounding box center [950, 190] width 373 height 309
type textarea "}"
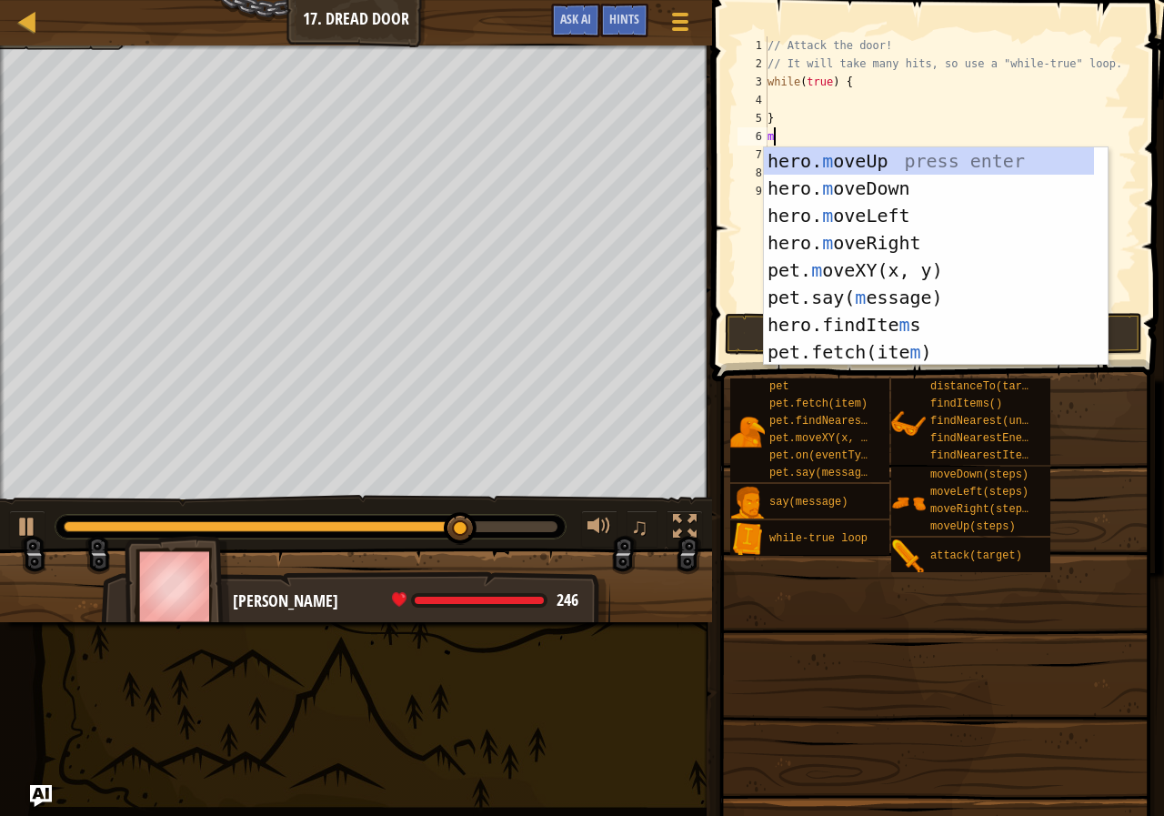
type textarea "m"
click at [820, 164] on div "hero. m oveUp press enter hero. m oveDown press enter hero. m oveLeft press ent…" at bounding box center [929, 283] width 330 height 273
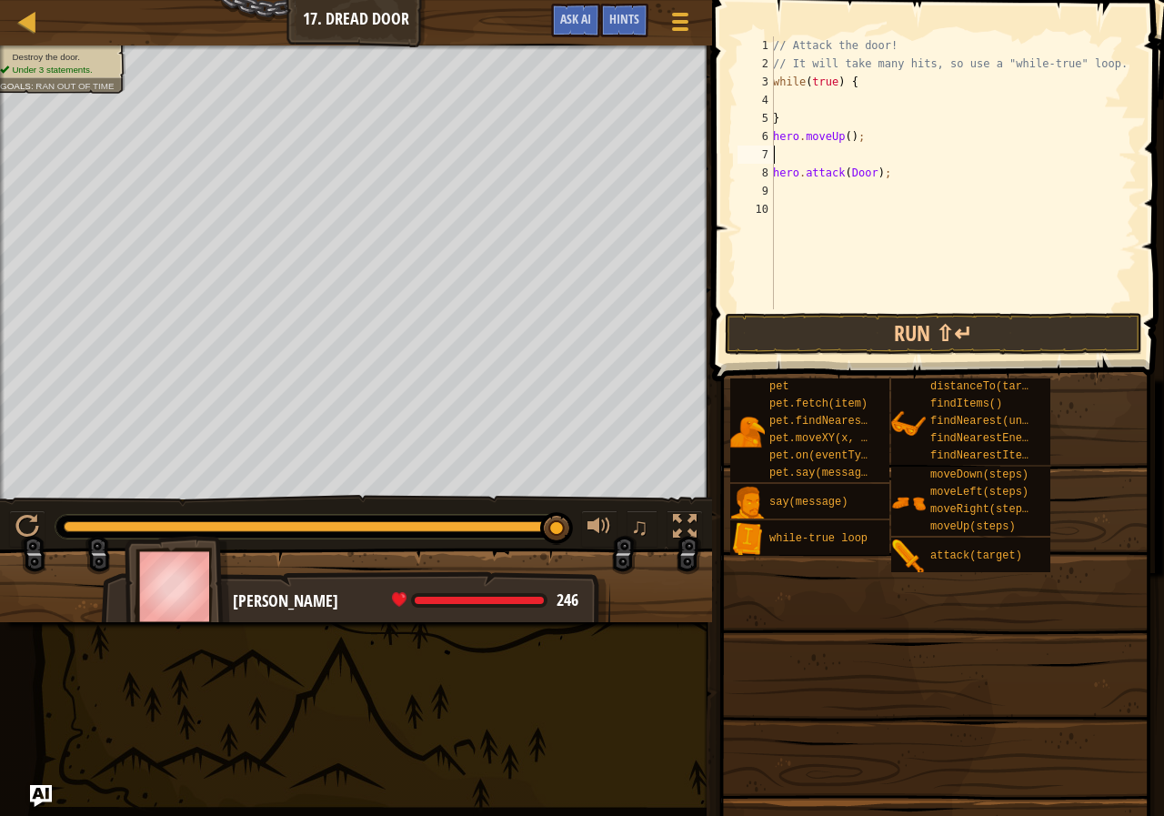
click at [844, 138] on div "// Attack the door! // It will take many hits, so use a "while-true" loop. whil…" at bounding box center [952, 190] width 367 height 309
type textarea "hero.moveUp(1);"
click at [891, 335] on button "Run ⇧↵" at bounding box center [933, 334] width 417 height 42
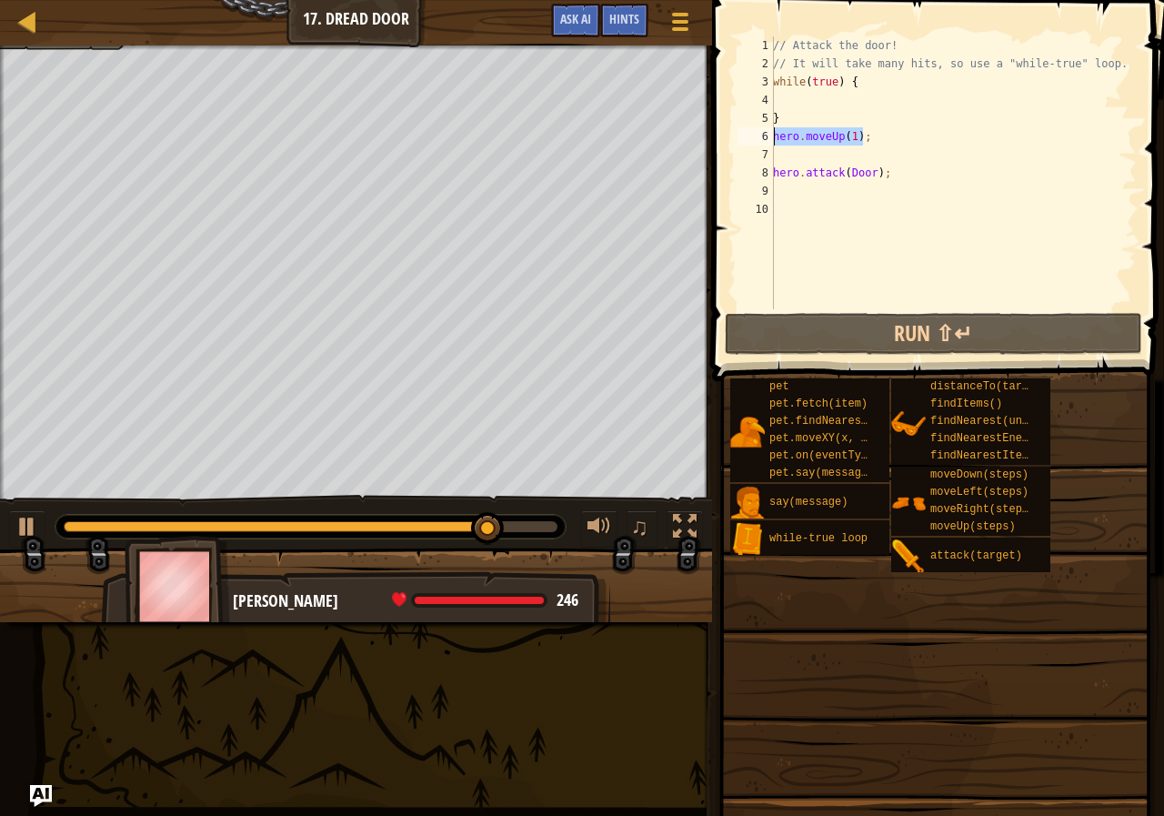
drag, startPoint x: 860, startPoint y: 137, endPoint x: 768, endPoint y: 141, distance: 92.8
click at [768, 141] on div "hero.moveUp(1); 1 2 3 4 5 6 7 8 9 10 // Attack the door! // It will take many h…" at bounding box center [935, 172] width 403 height 273
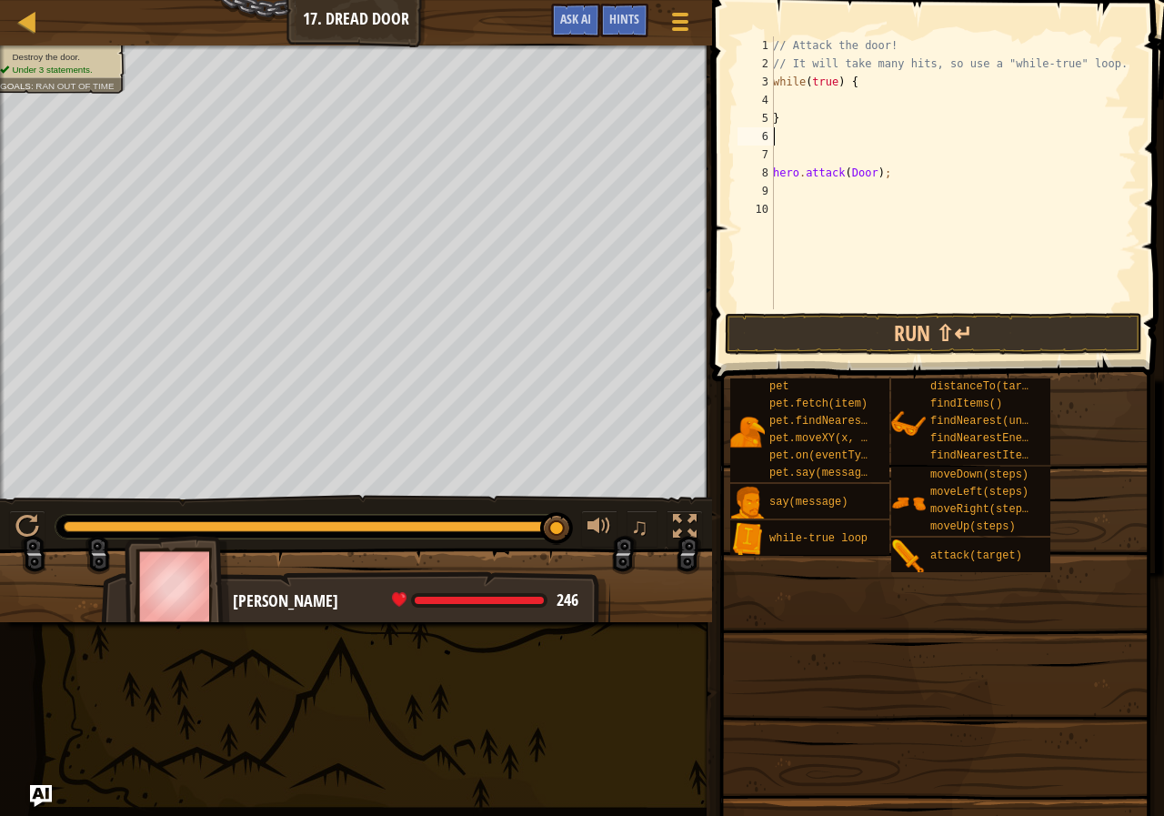
scroll to position [8, 0]
drag, startPoint x: 955, startPoint y: 184, endPoint x: 753, endPoint y: 180, distance: 202.0
click at [753, 180] on div "1 2 3 4 5 6 7 8 9 10 // Attack the door! // It will take many hits, so use a "w…" at bounding box center [935, 172] width 403 height 273
type textarea "hero.attack(Door);"
click at [834, 98] on div "// Attack the door! // It will take many hits, so use a "while-true" loop. whil…" at bounding box center [950, 190] width 373 height 309
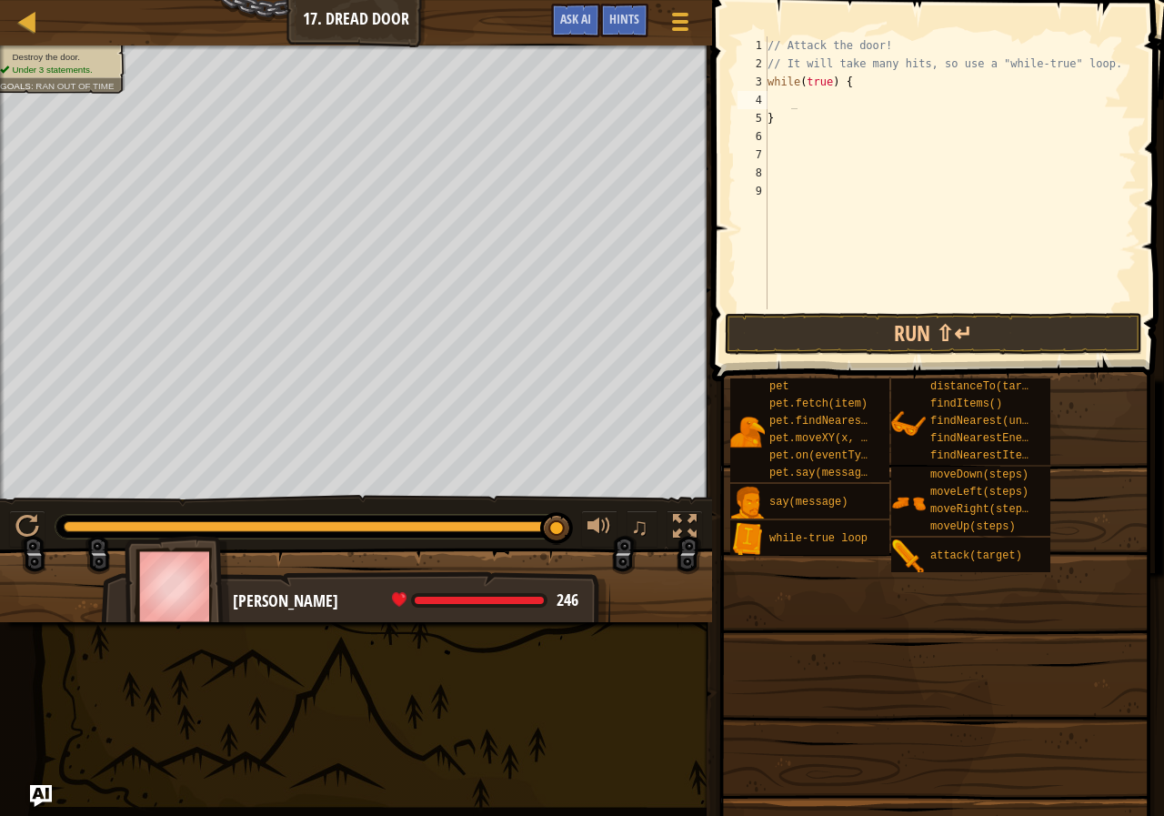
click at [808, 94] on div "// Attack the door! // It will take many hits, so use a "while-true" loop. whil…" at bounding box center [950, 190] width 373 height 309
paste textarea
click at [849, 368] on span at bounding box center [935, 628] width 439 height 538
click at [845, 355] on span at bounding box center [940, 164] width 467 height 435
click at [830, 335] on button "Run ⇧↵" at bounding box center [933, 334] width 417 height 42
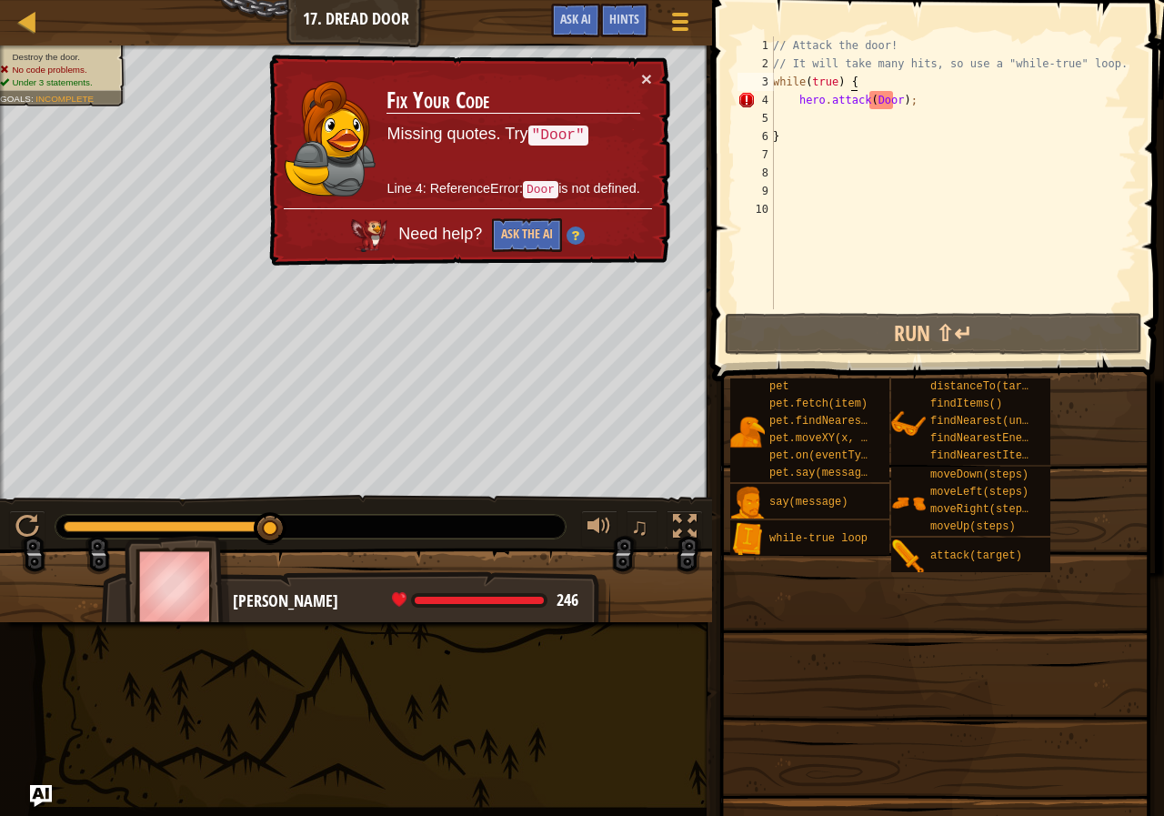
click at [870, 88] on div "// Attack the door! // It will take many hits, so use a "while-true" loop. whil…" at bounding box center [952, 190] width 367 height 309
click at [870, 103] on div "// Attack the door! // It will take many hits, so use a "while-true" loop. whil…" at bounding box center [952, 190] width 367 height 309
click at [877, 103] on div "// Attack the door! // It will take many hits, so use a "while-true" loop. whil…" at bounding box center [952, 190] width 367 height 309
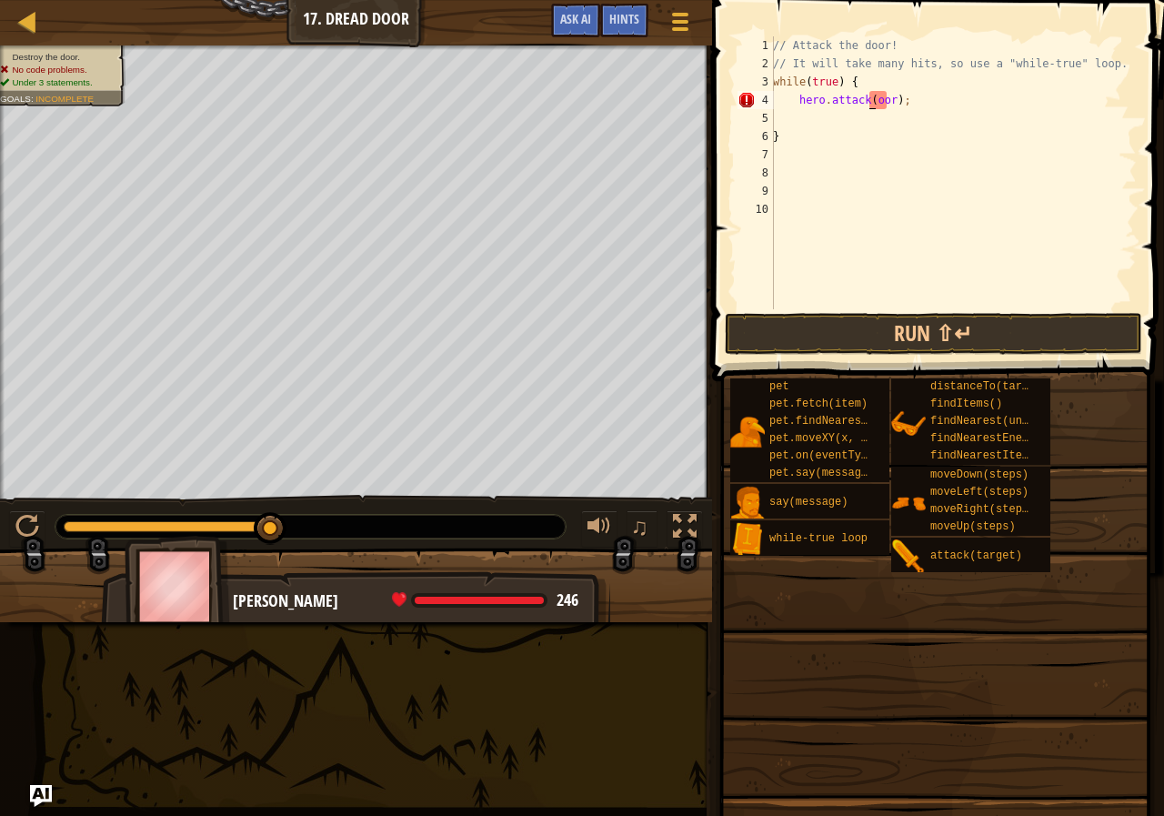
scroll to position [8, 8]
click at [880, 95] on div "// Attack the door! // It will take many hits, so use a "while-true" loop. whil…" at bounding box center [952, 190] width 367 height 309
drag, startPoint x: 929, startPoint y: 69, endPoint x: 918, endPoint y: 85, distance: 19.7
click at [924, 69] on div "// Attack the door! // It will take many hits, so use a "while-true" loop. whil…" at bounding box center [952, 190] width 367 height 309
drag, startPoint x: 902, startPoint y: 106, endPoint x: 793, endPoint y: 103, distance: 109.2
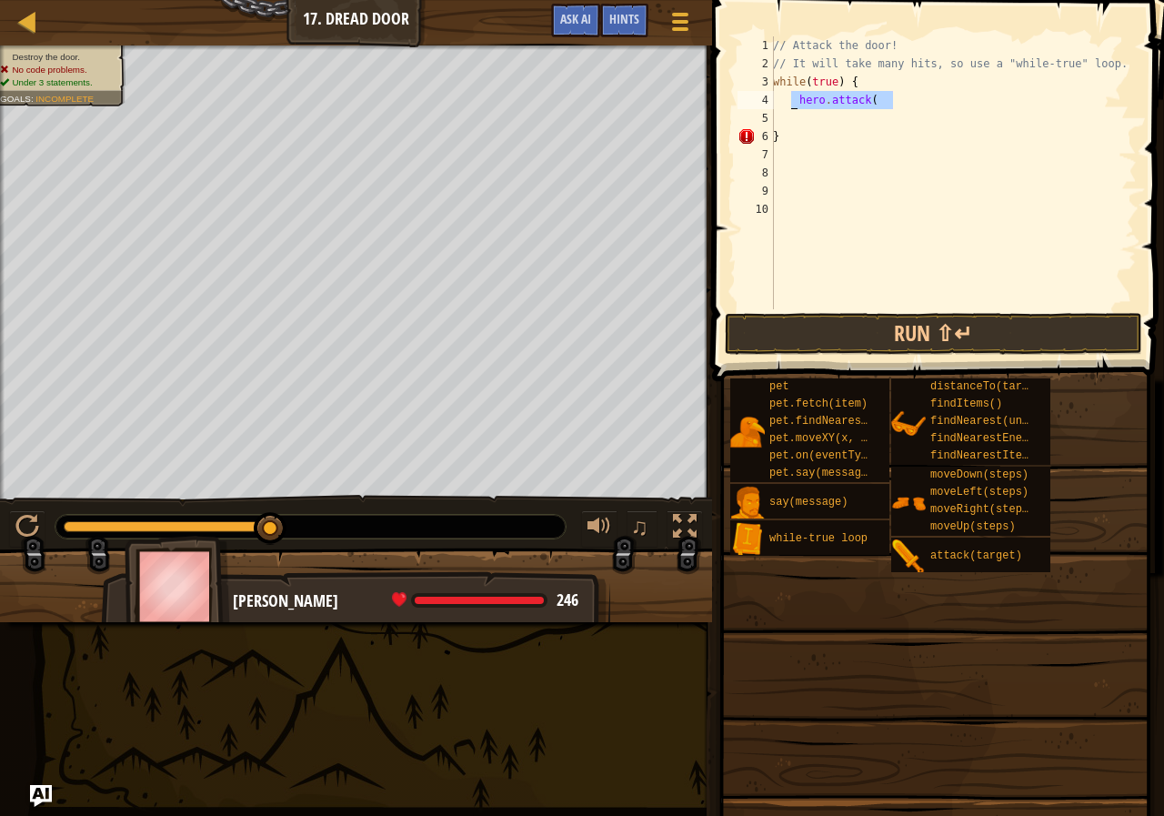
click at [793, 103] on div "// Attack the door! // It will take many hits, so use a "while-true" loop. whil…" at bounding box center [952, 190] width 367 height 309
type textarea "hero.attack("
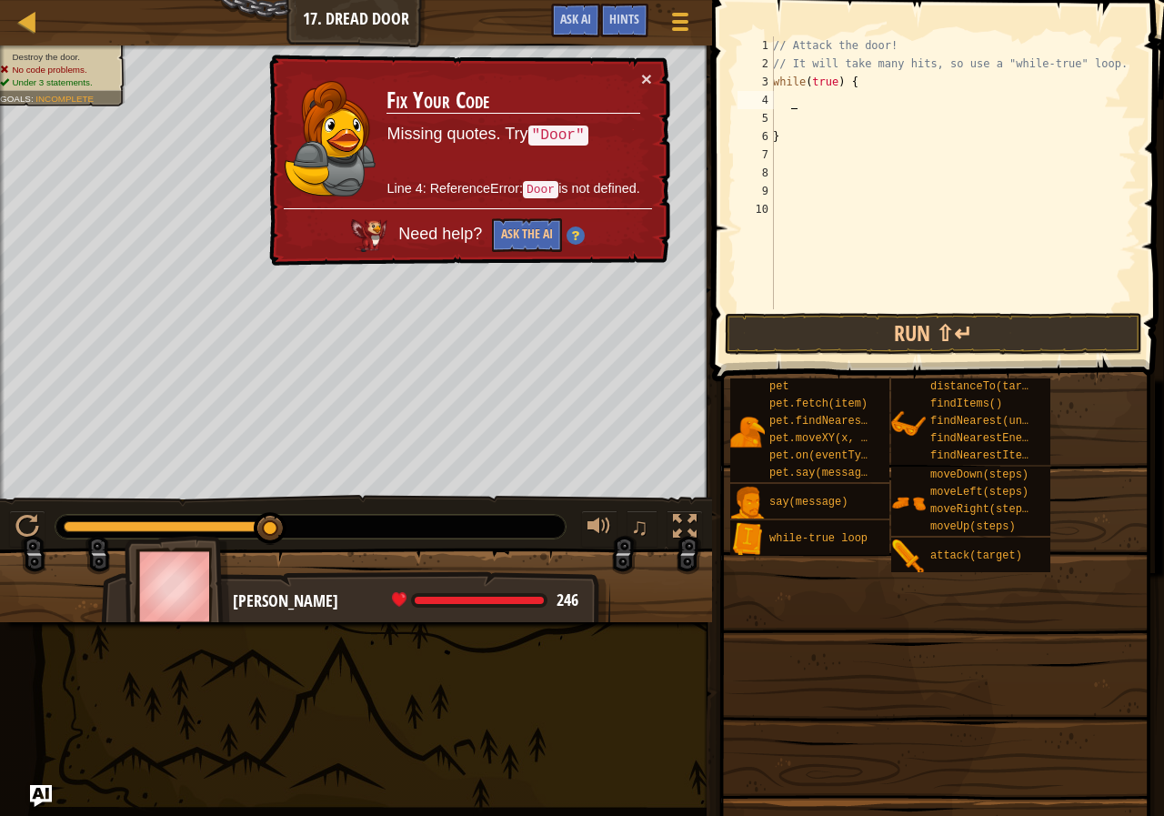
click at [886, 101] on div "// Attack the door! // It will take many hits, so use a "while-true" loop. whil…" at bounding box center [952, 190] width 367 height 309
click at [885, 100] on div "// Attack the door! // It will take many hits, so use a "while-true" loop. whil…" at bounding box center [952, 172] width 367 height 273
paste textarea
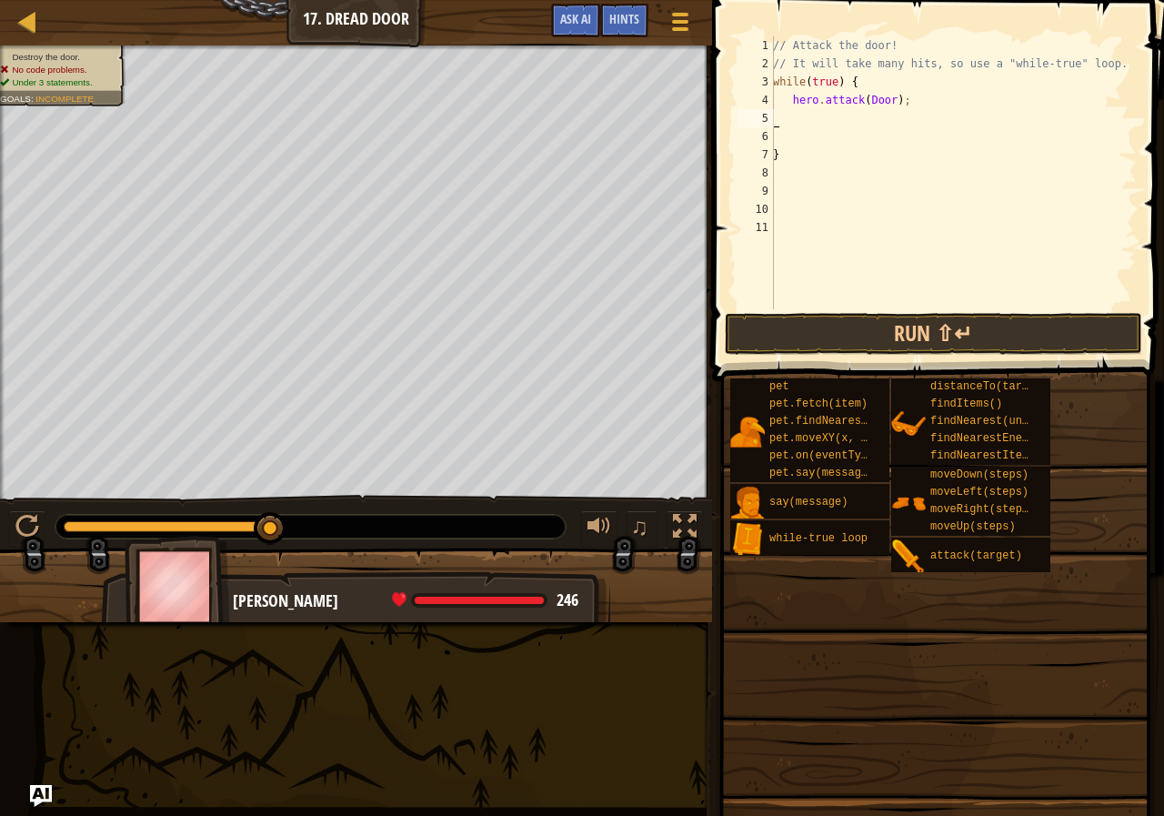
click at [868, 96] on div "// Attack the door! // It will take many hits, so use a "while-true" loop. whil…" at bounding box center [952, 190] width 367 height 309
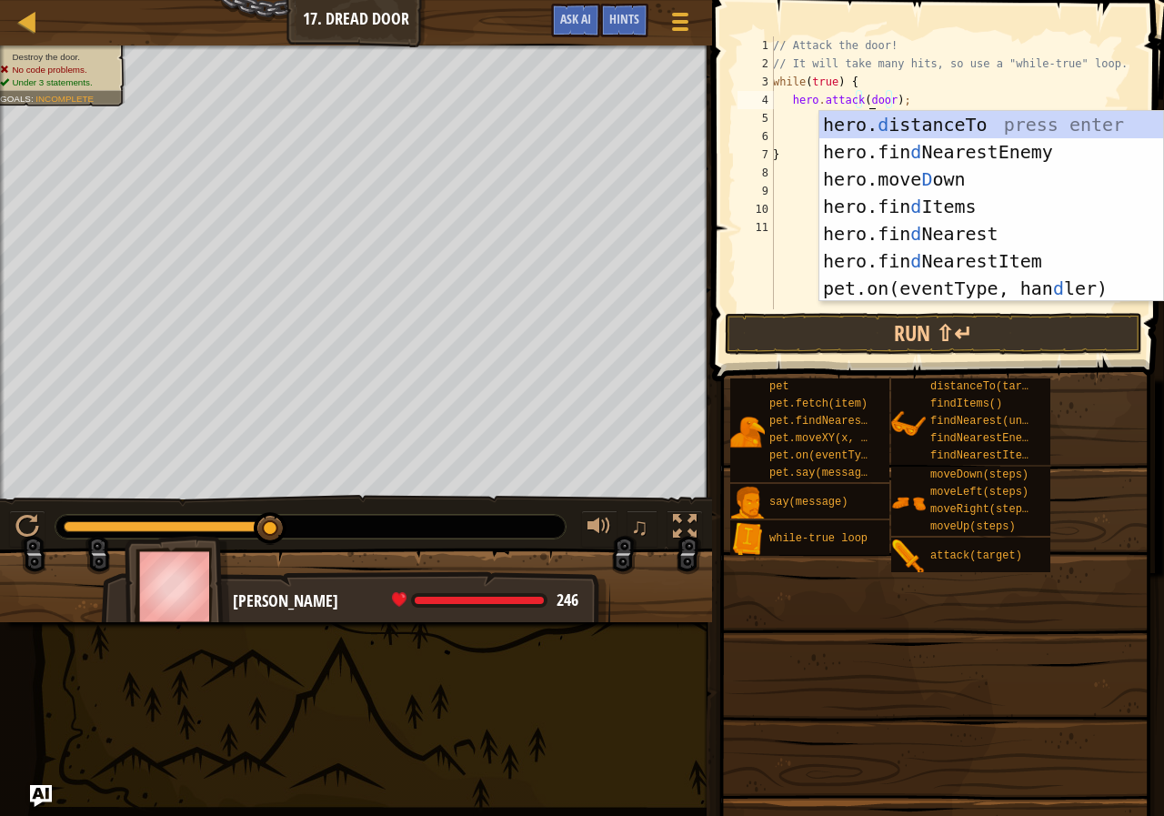
scroll to position [8, 7]
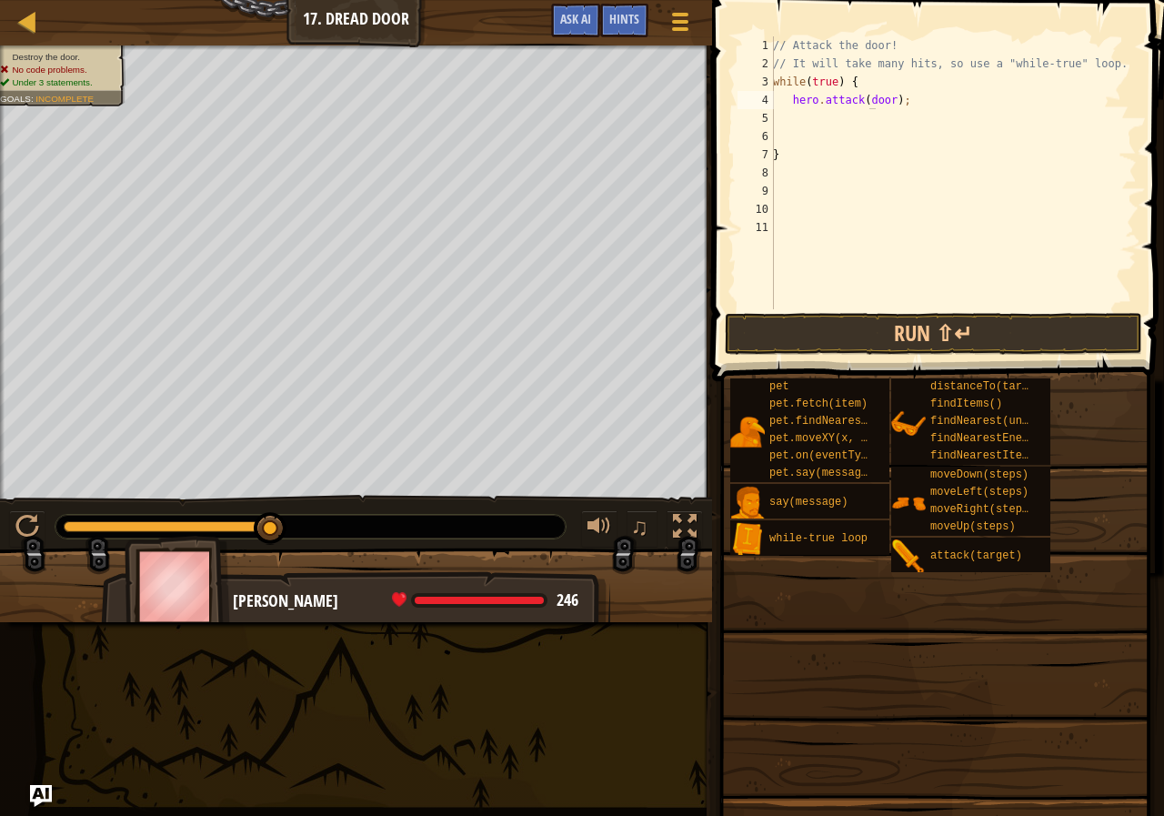
click at [857, 312] on span at bounding box center [940, 164] width 467 height 435
click at [860, 325] on button "Run ⇧↵" at bounding box center [933, 334] width 417 height 42
type textarea "hero.attack(do or);"
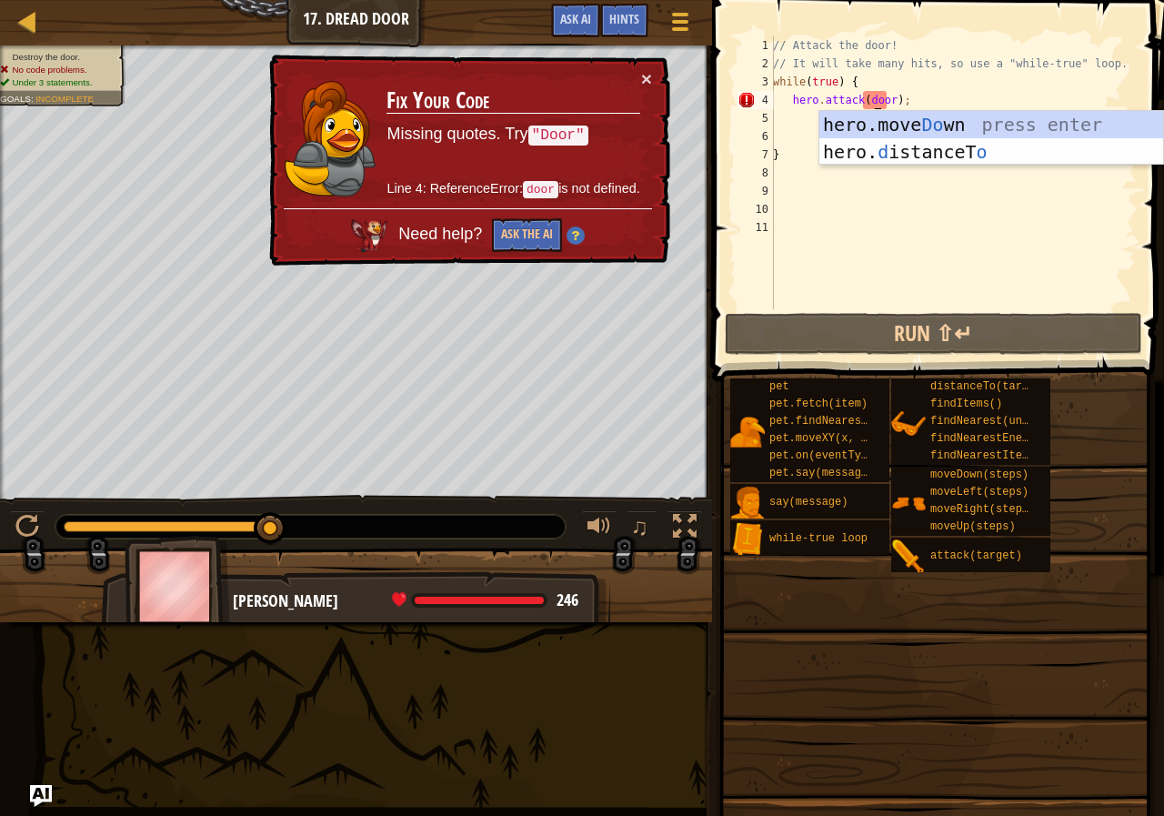
click at [904, 208] on div "// Attack the door! // It will take many hits, so use a "while-true" loop. whil…" at bounding box center [952, 190] width 367 height 309
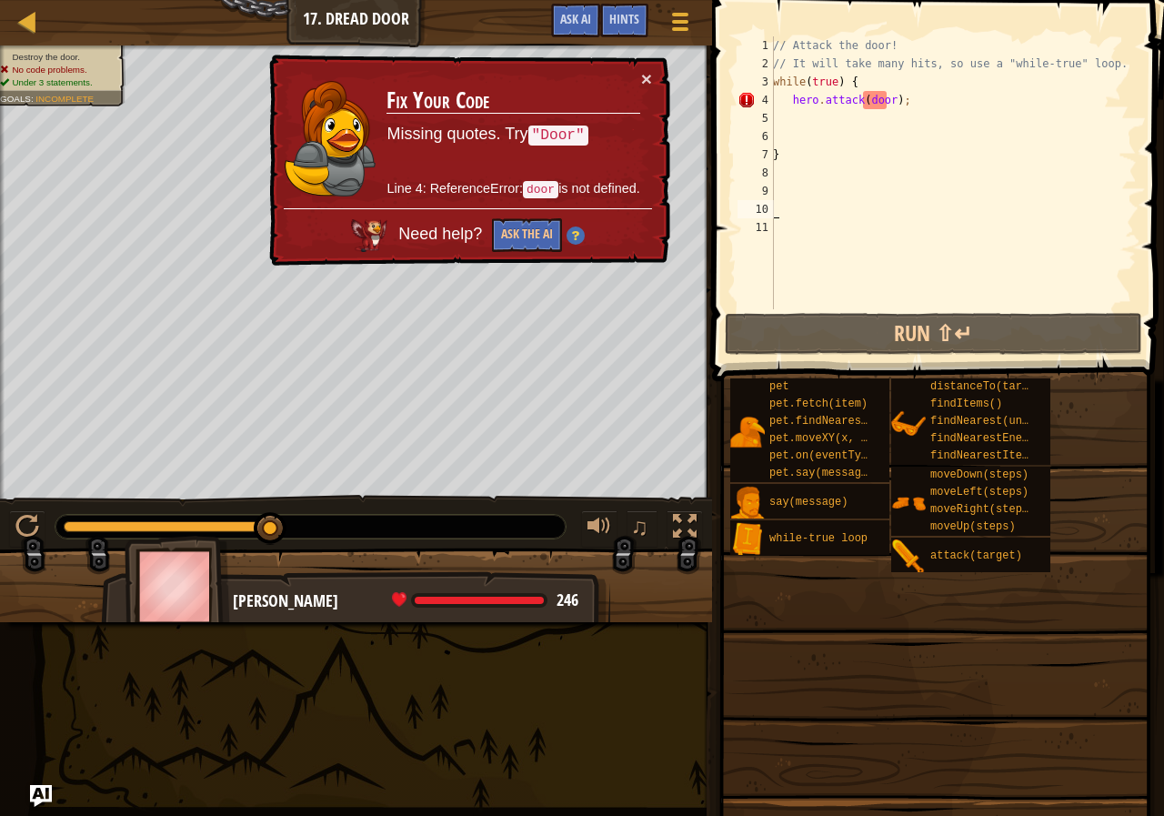
scroll to position [8, 0]
drag, startPoint x: 896, startPoint y: 188, endPoint x: 880, endPoint y: 177, distance: 18.9
click at [880, 177] on div "// Attack the door! // It will take many hits, so use a "while-true" loop. whil…" at bounding box center [952, 190] width 367 height 309
click at [789, 110] on div "// Attack the door! // It will take many hits, so use a "while-true" loop. whil…" at bounding box center [952, 190] width 367 height 309
click at [866, 99] on div "// Attack the door! // It will take many hits, so use a "while-true" loop. whil…" at bounding box center [952, 190] width 367 height 309
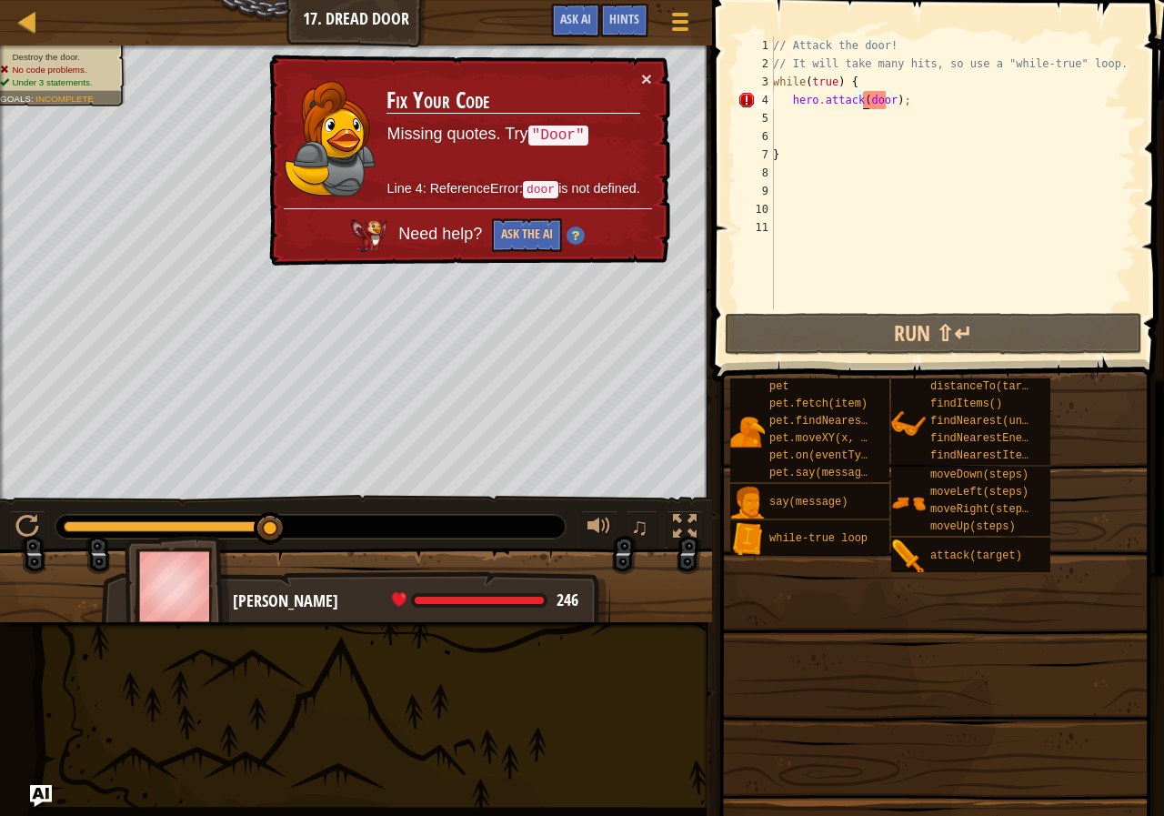
type textarea "hero.attack(door);"
click at [865, 98] on div "// Attack the door! // It will take many hits, so use a "while-true" loop. whil…" at bounding box center [952, 190] width 367 height 309
click at [903, 115] on div "// Attack the door! // It will take many hits, so use a "while-true" loop. whil…" at bounding box center [952, 190] width 367 height 309
click at [888, 99] on div "// Attack the door! // It will take many hits, so use a "while-true" loop. whil…" at bounding box center [952, 190] width 367 height 309
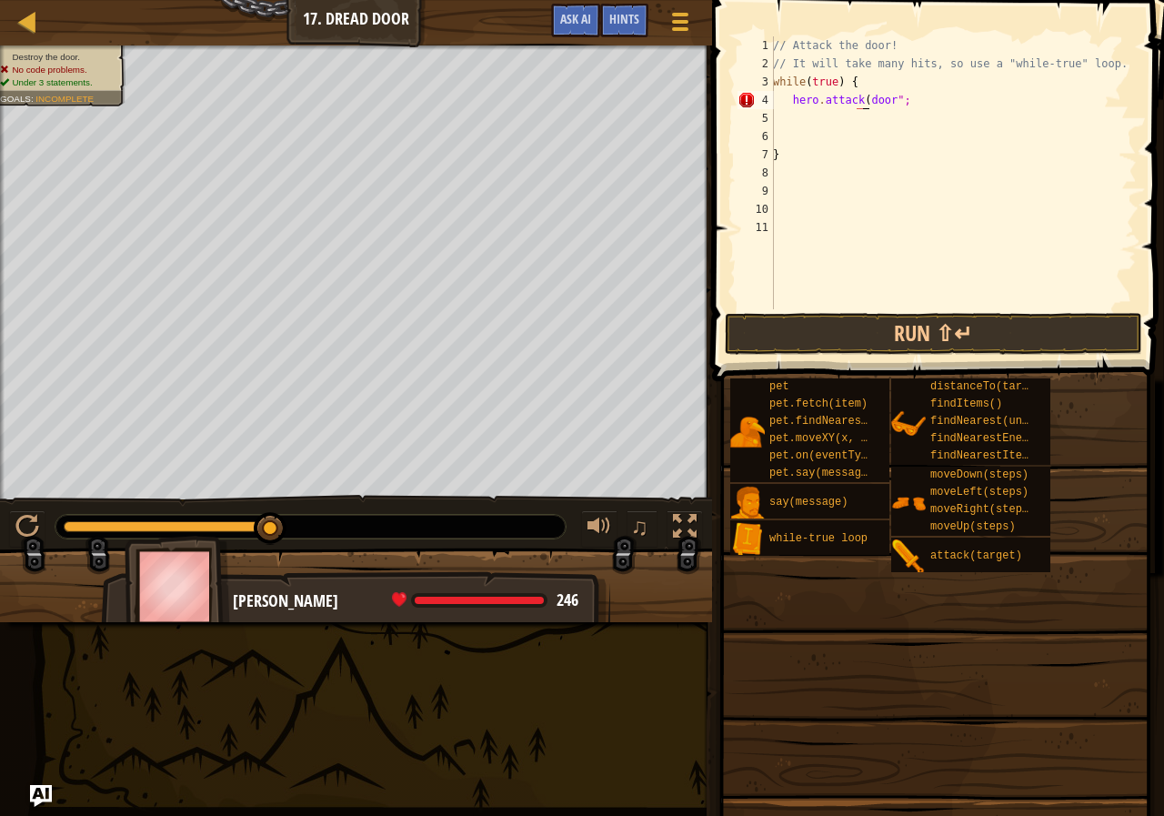
scroll to position [8, 7]
click at [898, 105] on div "// Attack the door! // It will take many hits, so use a "while-true" loop. whil…" at bounding box center [952, 190] width 367 height 309
type textarea "hero.attack"door";"
drag, startPoint x: 903, startPoint y: 102, endPoint x: 785, endPoint y: 101, distance: 118.2
click at [785, 101] on div "// Attack the door! // It will take many hits, so use a "while-true" loop. whil…" at bounding box center [952, 190] width 367 height 309
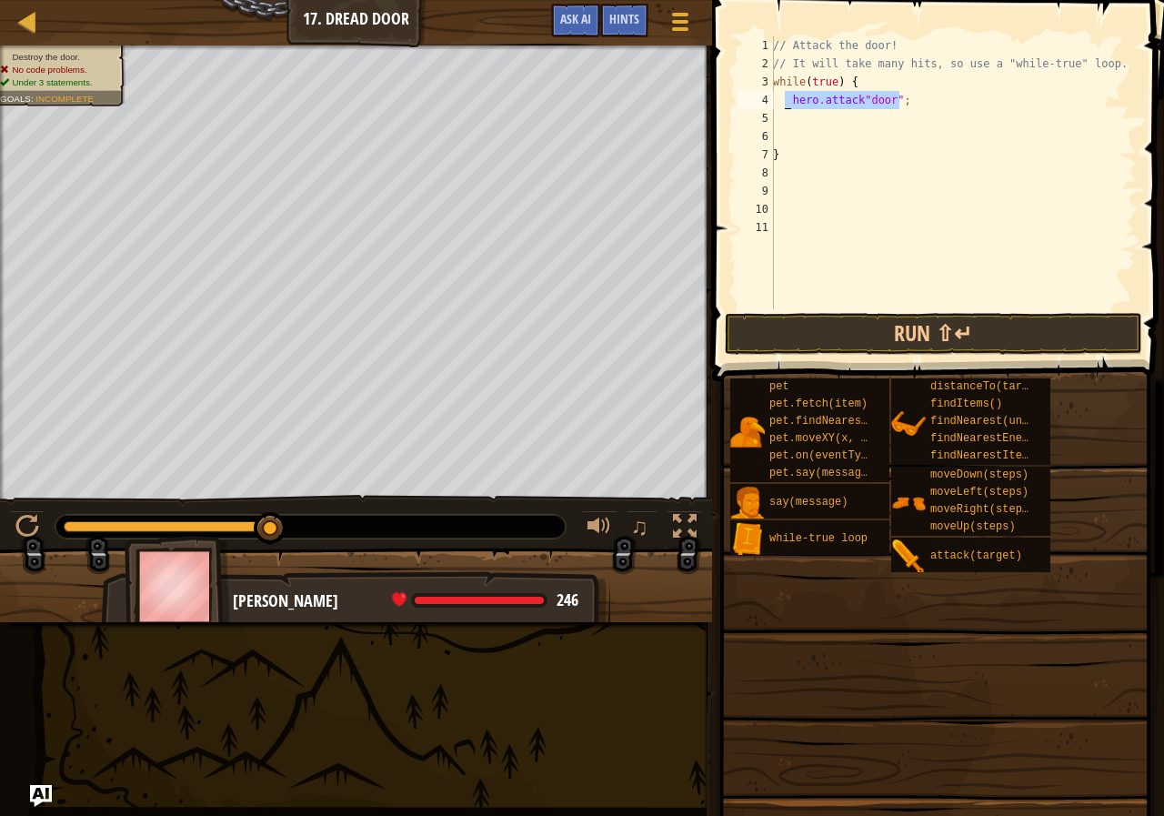
scroll to position [8, 0]
paste textarea
click at [860, 105] on div "// Attack the door! // It will take many hits, so use a "while-true" loop. whil…" at bounding box center [952, 190] width 367 height 309
click at [853, 97] on div "// Attack the door! // It will take many hits, so use a "while-true" loop. whil…" at bounding box center [952, 190] width 367 height 309
click at [857, 98] on div "// Attack the door! // It will take many hits, so use a "while-true" loop. whil…" at bounding box center [952, 190] width 367 height 309
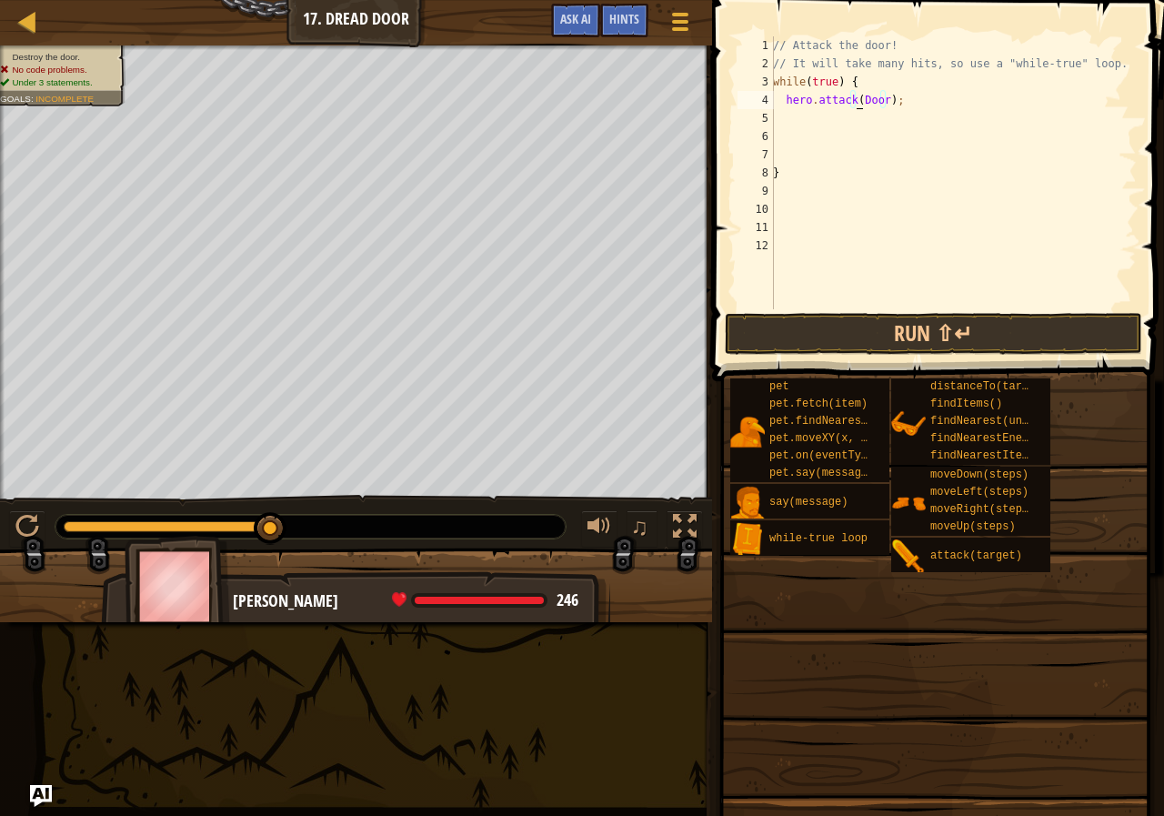
click at [857, 98] on div "// Attack the door! // It will take many hits, so use a "while-true" loop. whil…" at bounding box center [952, 190] width 367 height 309
type textarea "hero.attack(Door);"
click at [887, 110] on div "// Attack the door! // It will take many hits, so use a "while-true" loop. whil…" at bounding box center [952, 172] width 367 height 273
click at [885, 96] on div "// Attack the door! // It will take many hits, so use a "while-true" loop. whil…" at bounding box center [952, 190] width 367 height 309
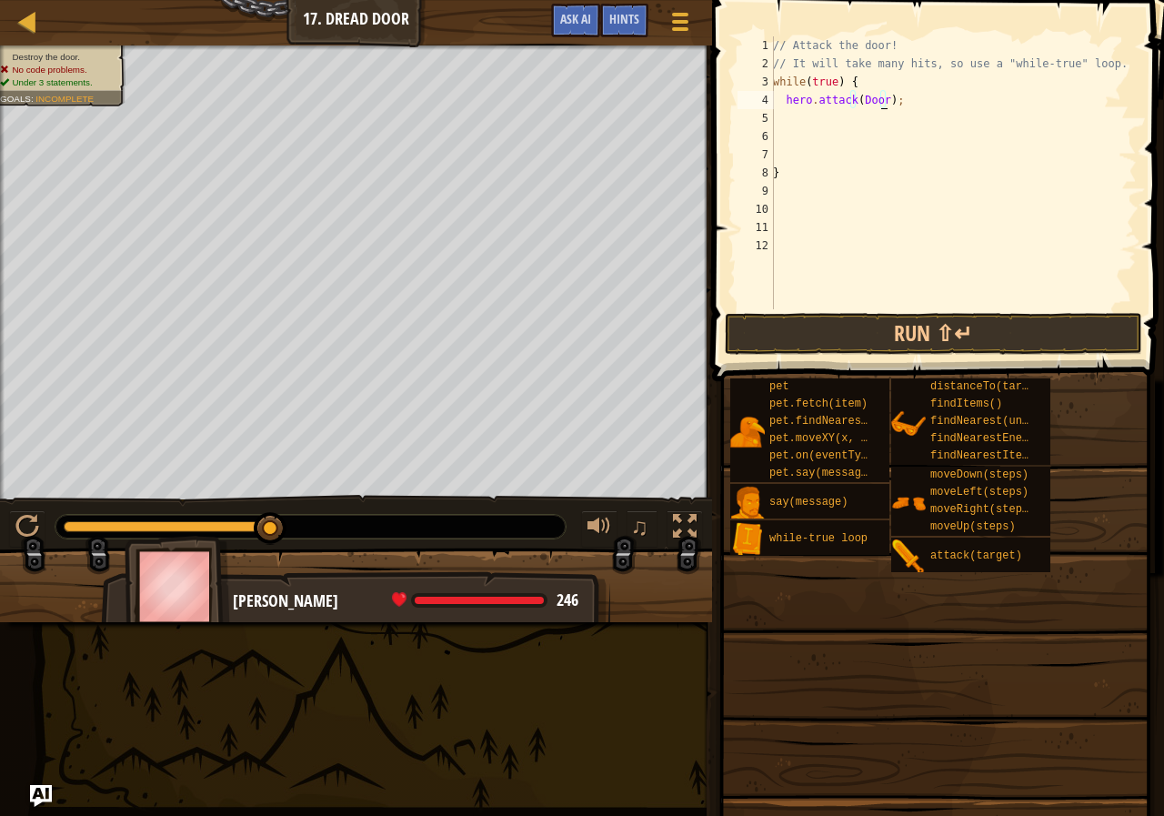
click at [880, 101] on div "// Attack the door! // It will take many hits, so use a "while-true" loop. whil…" at bounding box center [952, 190] width 367 height 309
drag, startPoint x: 888, startPoint y: 104, endPoint x: 779, endPoint y: 100, distance: 109.2
click at [779, 100] on div "// Attack the door! // It will take many hits, so use a "while-true" loop. whil…" at bounding box center [952, 190] width 367 height 309
type textarea "hero.attack(Door);"
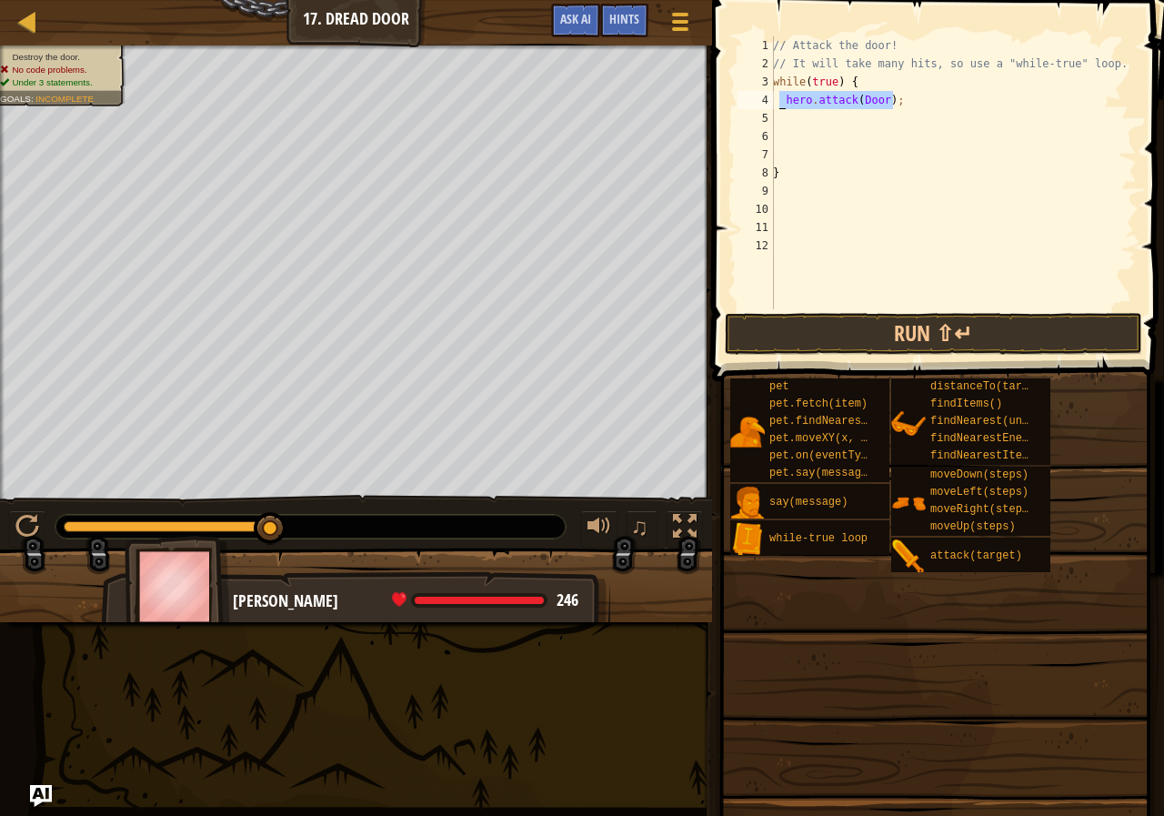
scroll to position [8, 0]
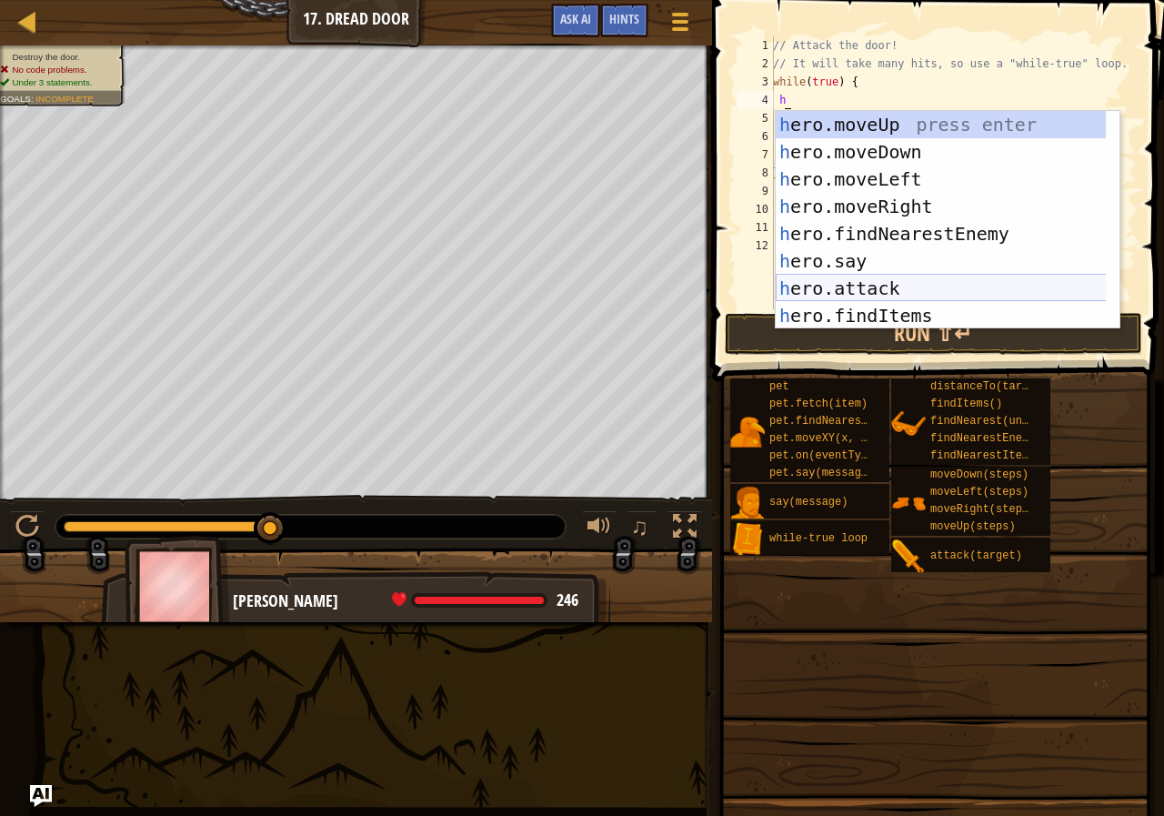
click at [869, 287] on div "h ero.moveUp press enter h ero.moveDown press enter h ero.moveLeft press enter …" at bounding box center [948, 247] width 344 height 273
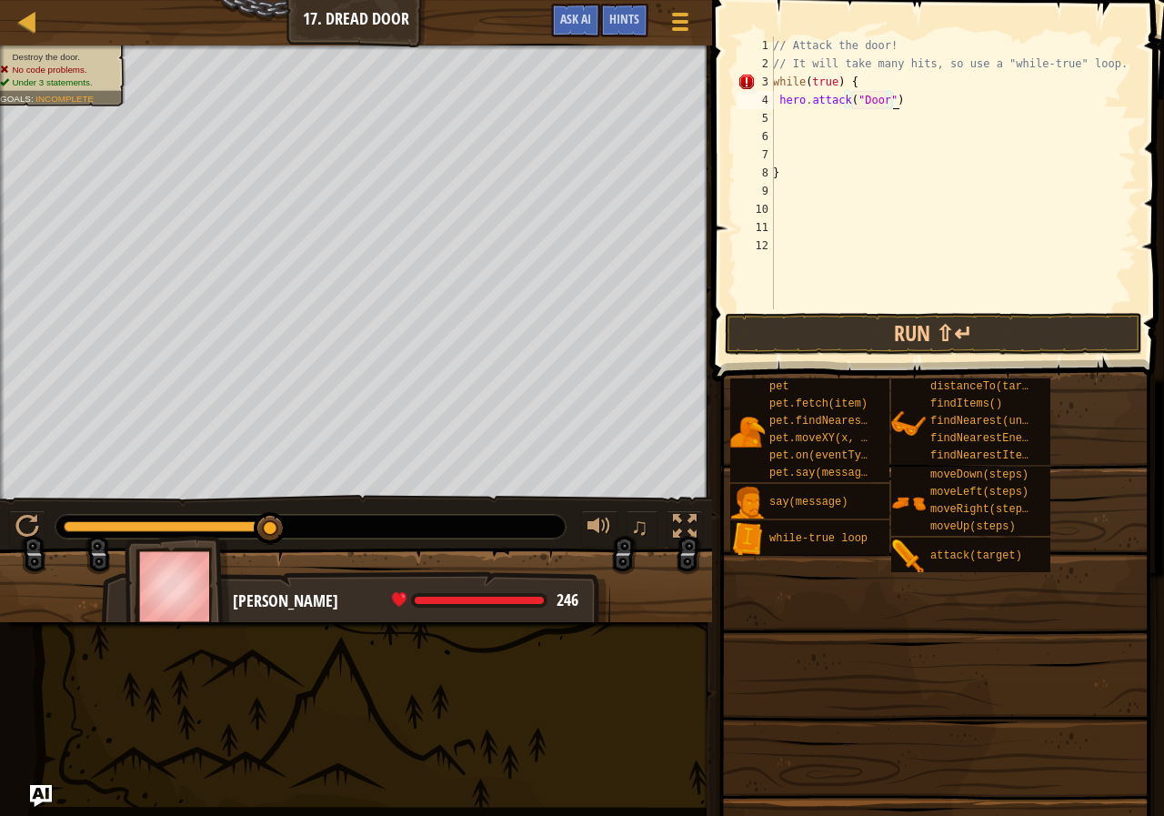
scroll to position [8, 10]
click at [907, 313] on button "Run ⇧↵" at bounding box center [933, 334] width 417 height 42
type textarea "hero.attack("Door")"
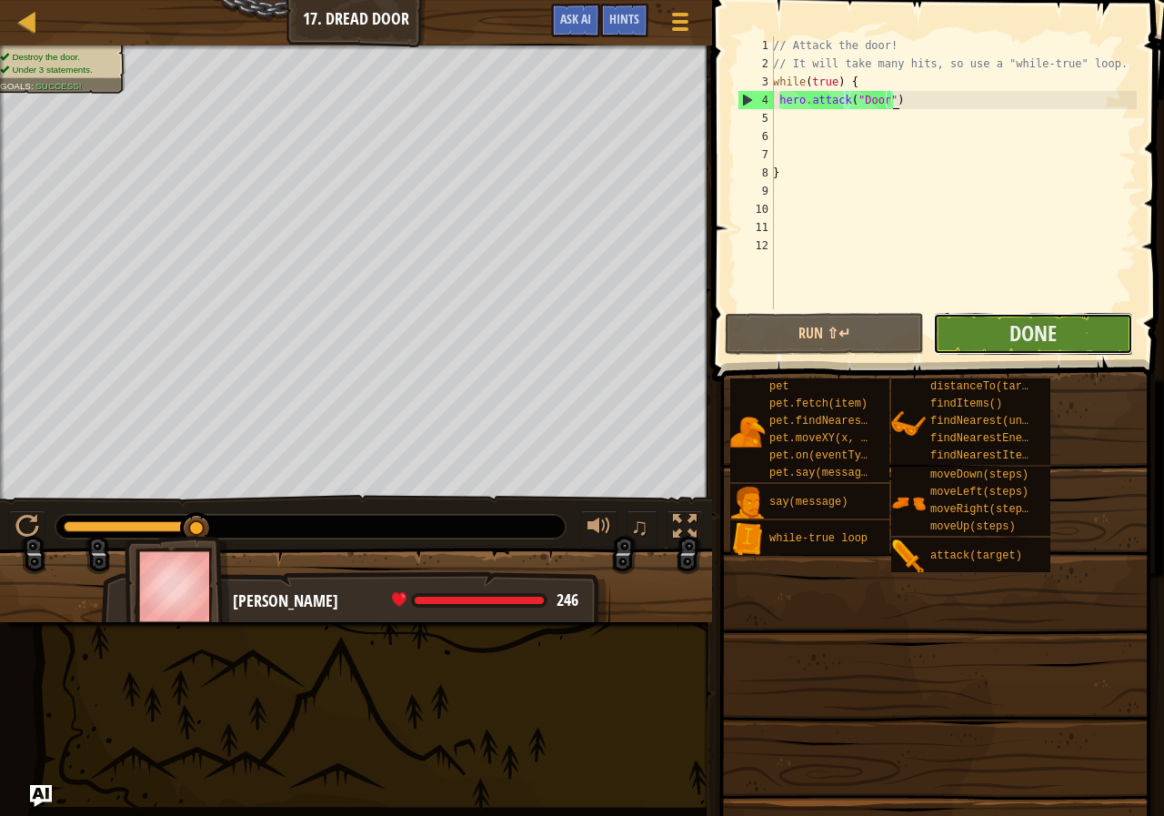
click at [1109, 324] on button "Done" at bounding box center [1032, 334] width 199 height 42
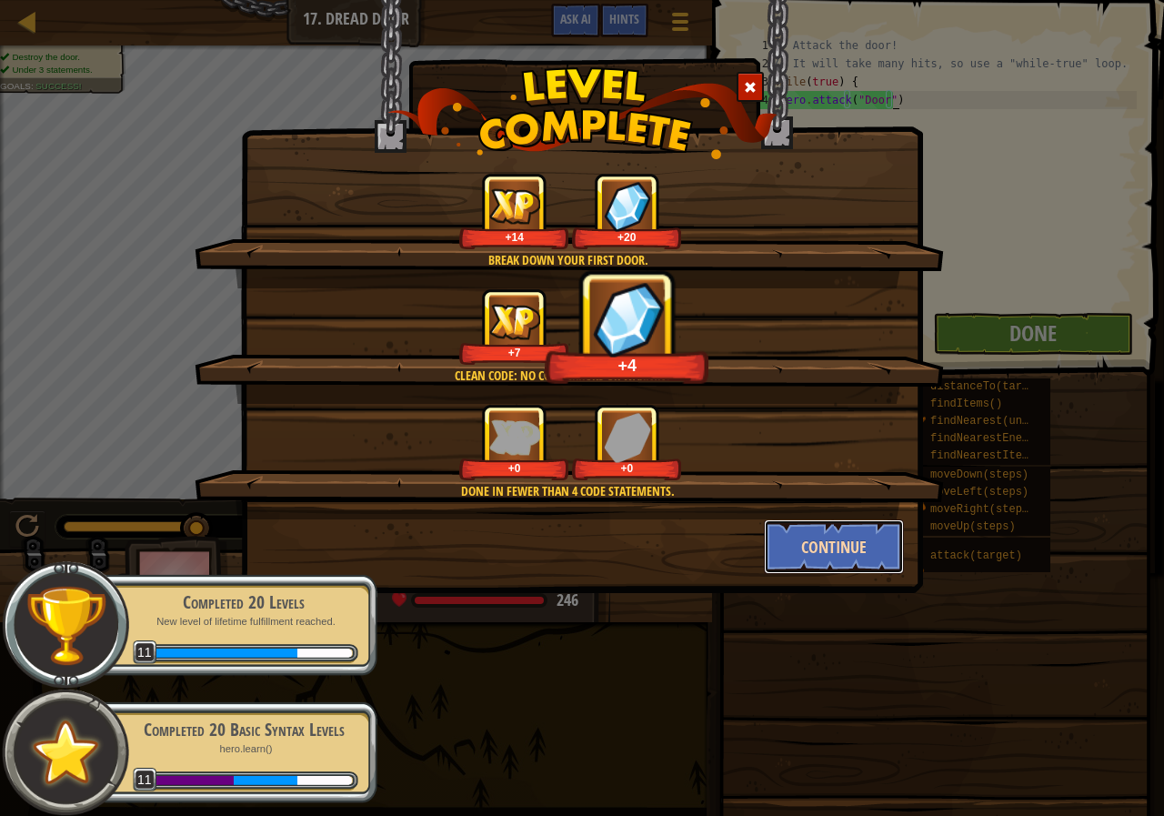
click at [885, 536] on button "Continue" at bounding box center [834, 546] width 141 height 55
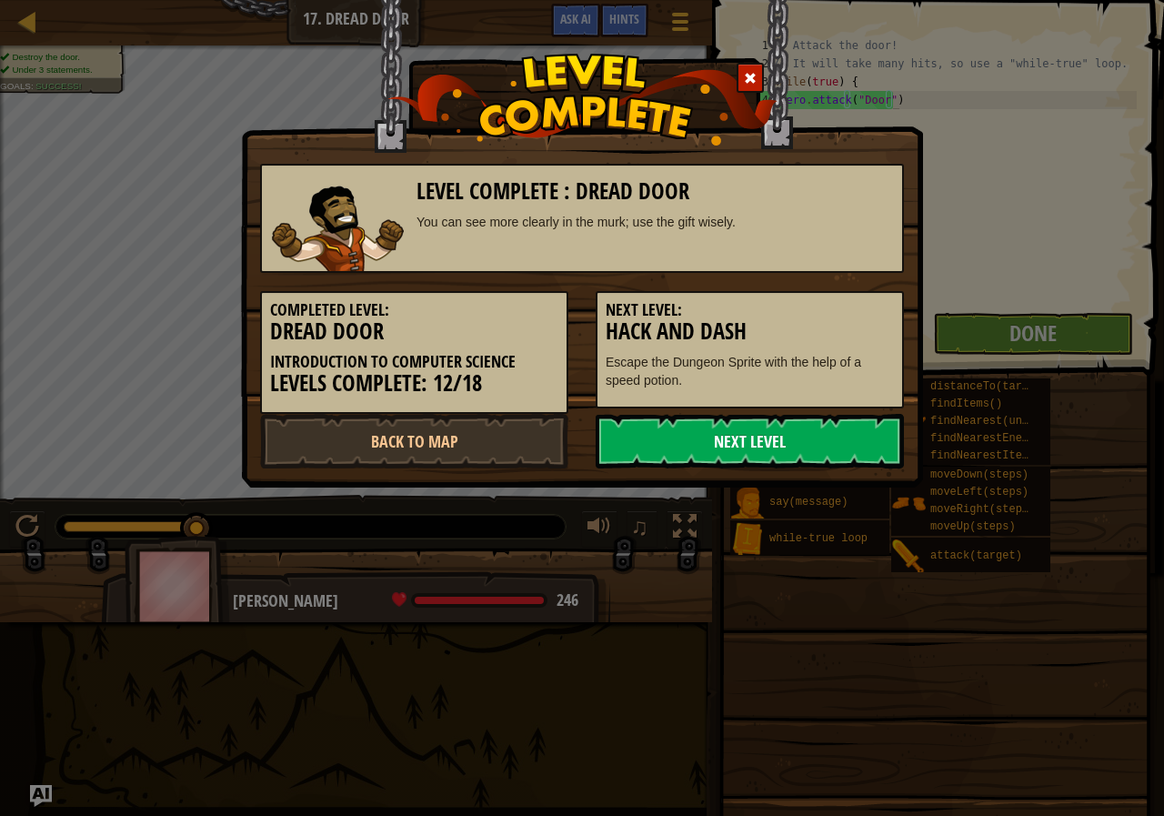
click at [735, 425] on link "Next Level" at bounding box center [750, 441] width 308 height 55
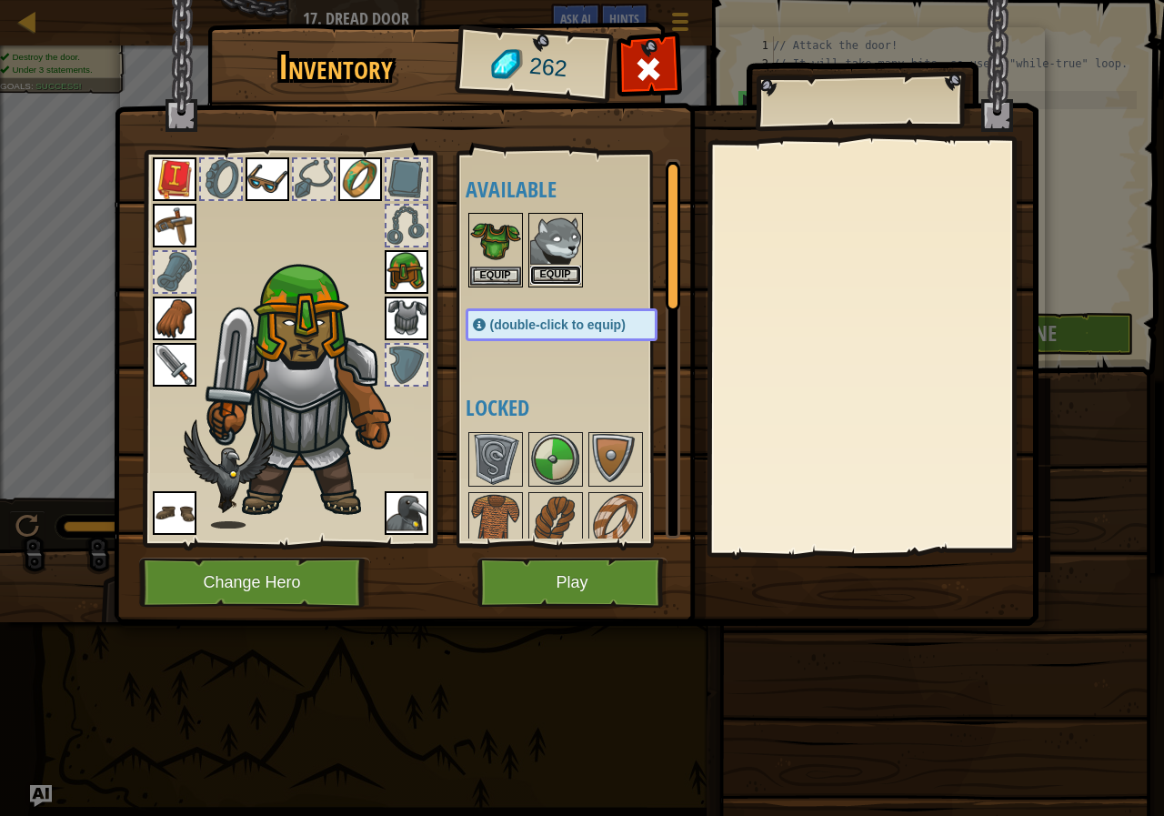
click at [538, 274] on button "Equip" at bounding box center [555, 275] width 51 height 19
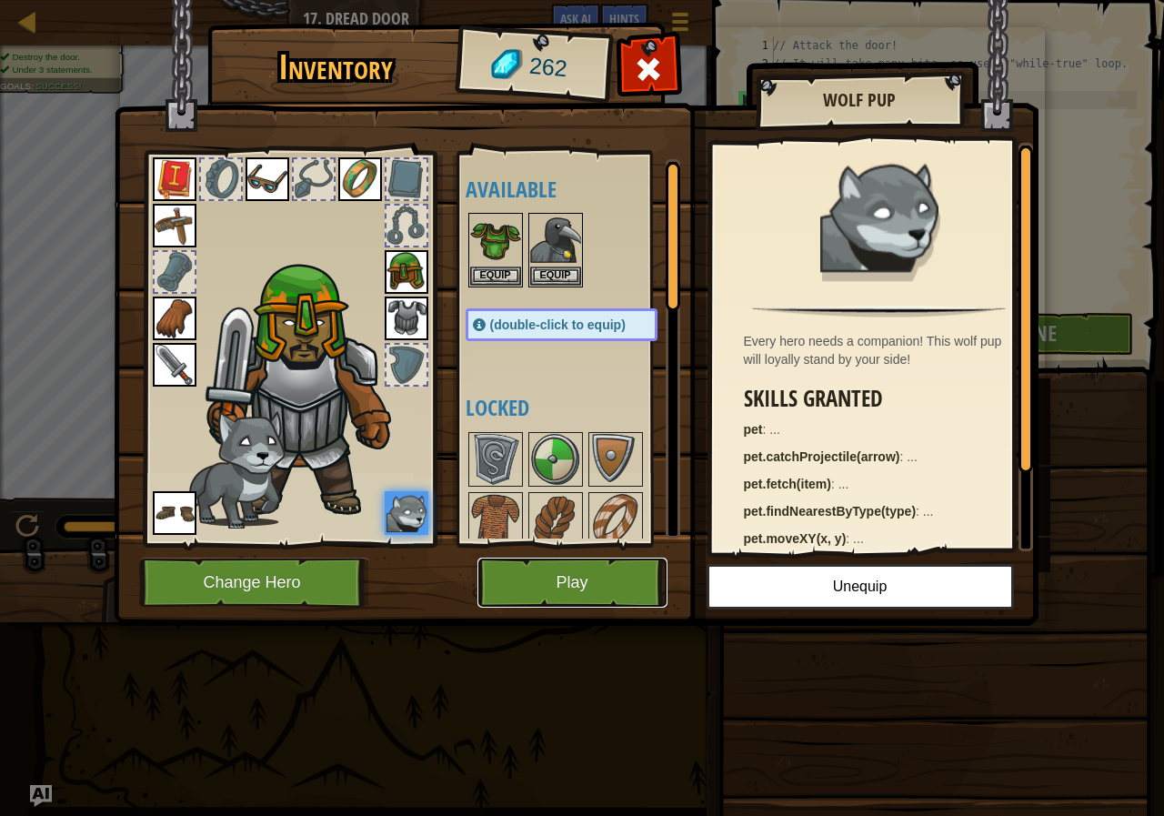
click at [643, 592] on button "Play" at bounding box center [573, 583] width 190 height 50
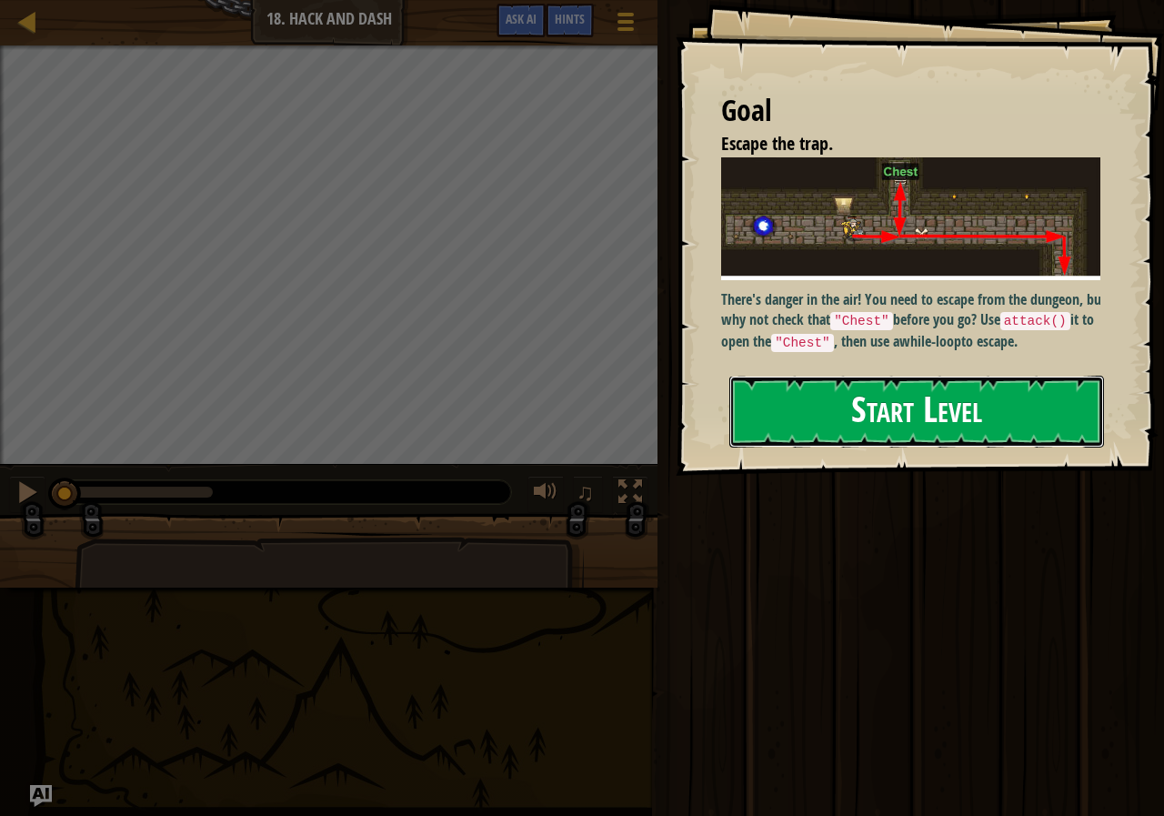
click at [950, 387] on button "Start Level" at bounding box center [916, 412] width 375 height 72
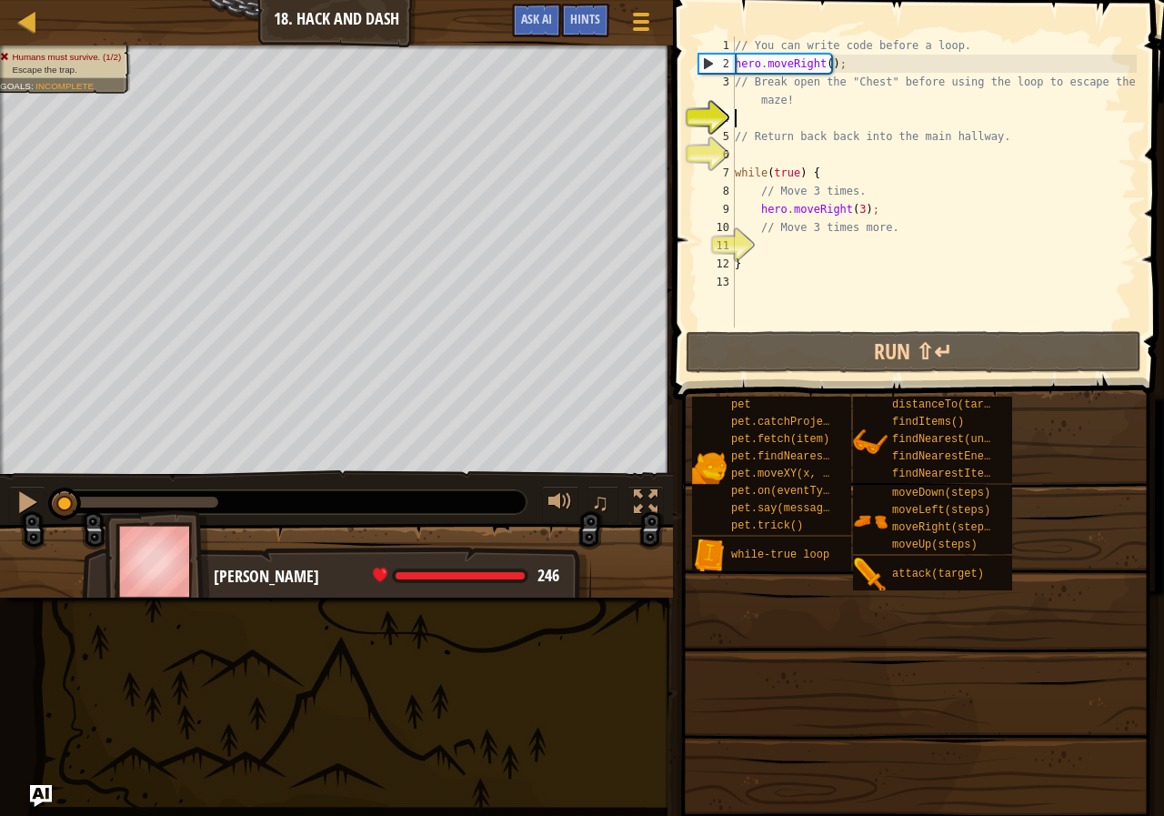
type textarea "m"
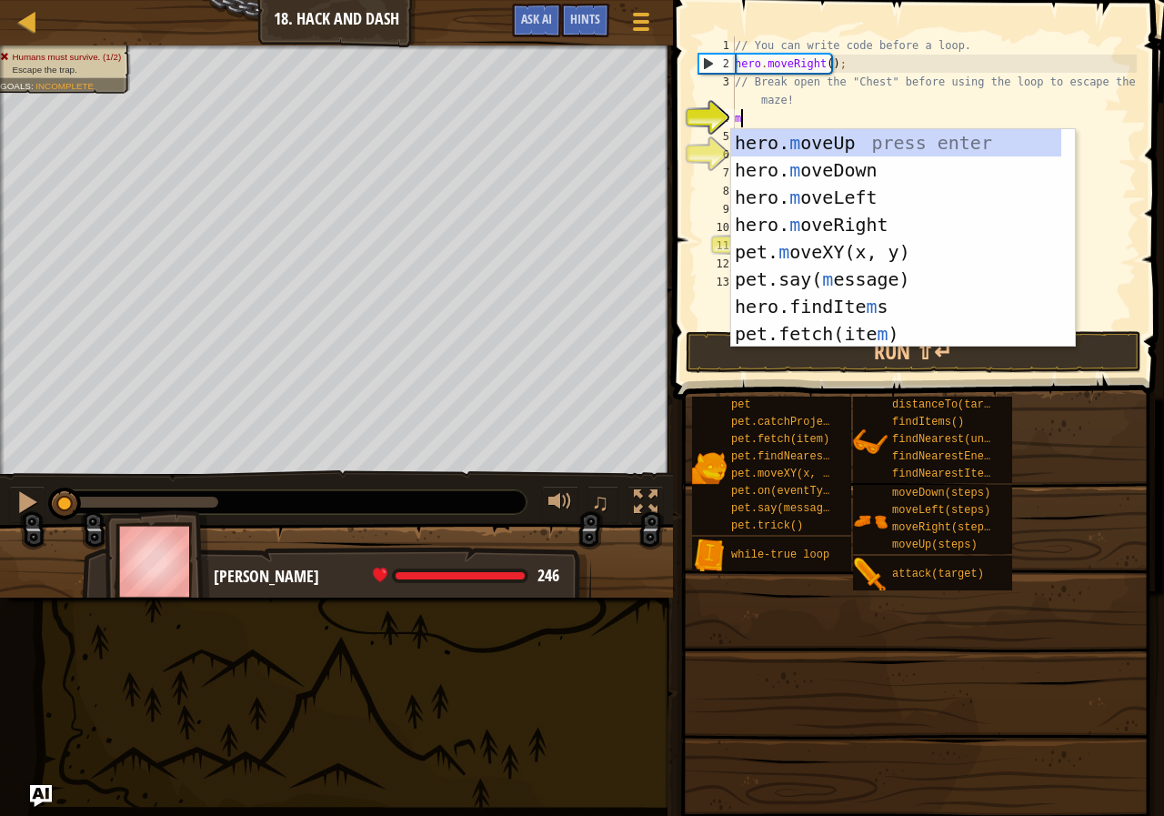
scroll to position [8, 0]
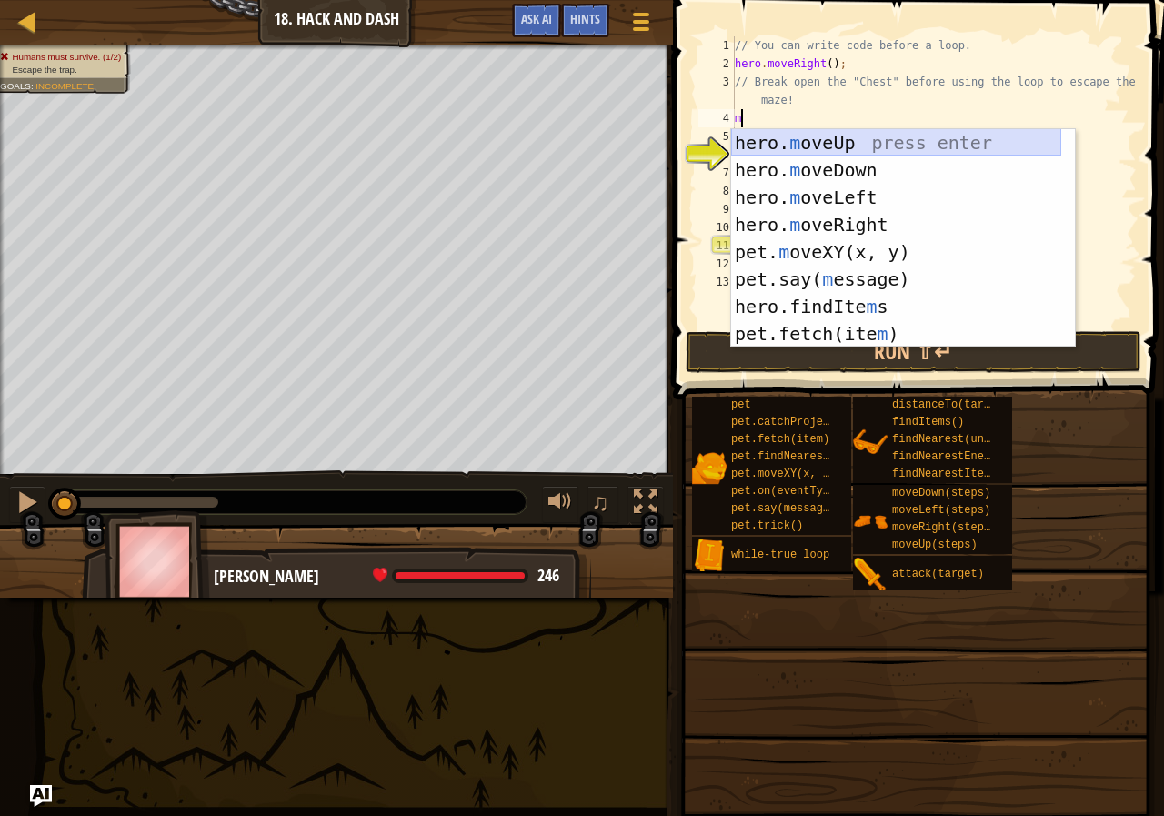
click at [1028, 136] on div "hero. m oveUp press enter hero. m oveDown press enter hero. m oveLeft press ent…" at bounding box center [896, 265] width 330 height 273
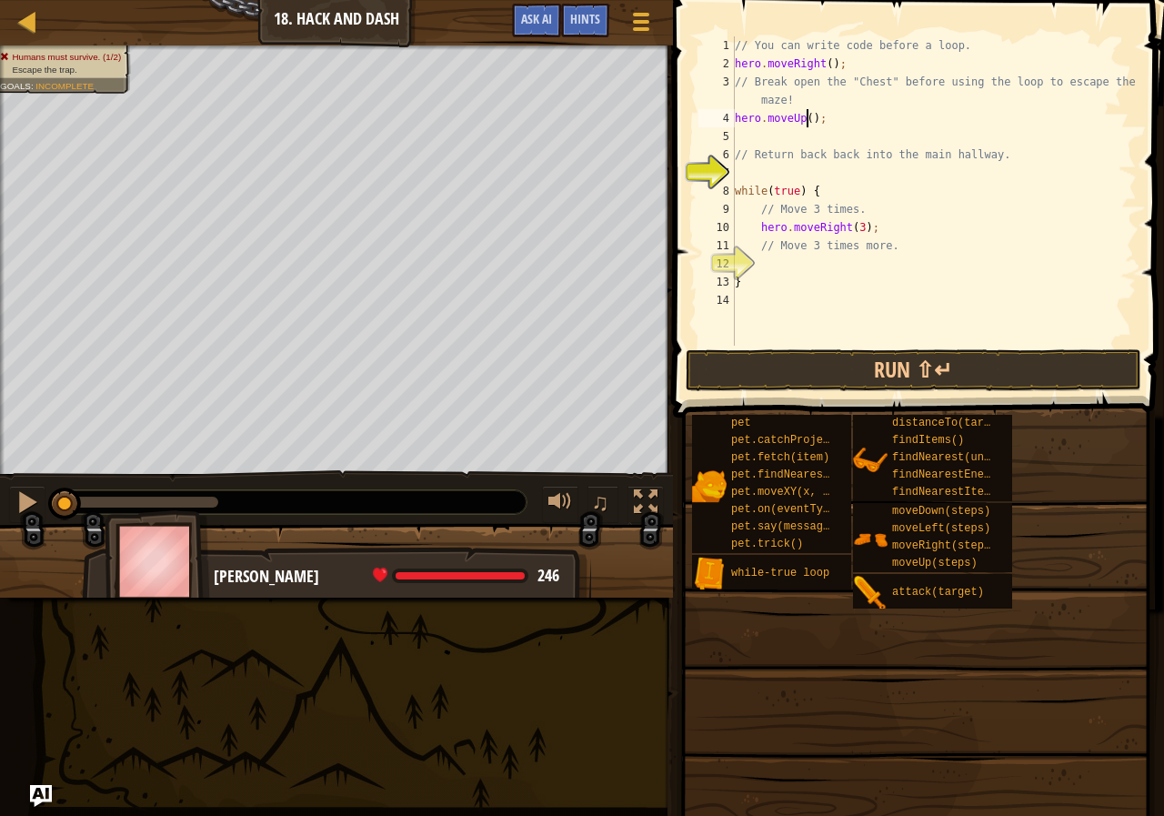
click at [809, 114] on div "// You can write code before a loop. hero . moveRight ( ) ; // Break open the "…" at bounding box center [934, 209] width 406 height 346
click at [825, 66] on div "// You can write code before a loop. hero . moveRight ( ) ; // Break open the "…" at bounding box center [934, 209] width 406 height 346
type textarea "hero.moveRight(1);"
click at [870, 366] on button "Run ⇧↵" at bounding box center [914, 370] width 456 height 42
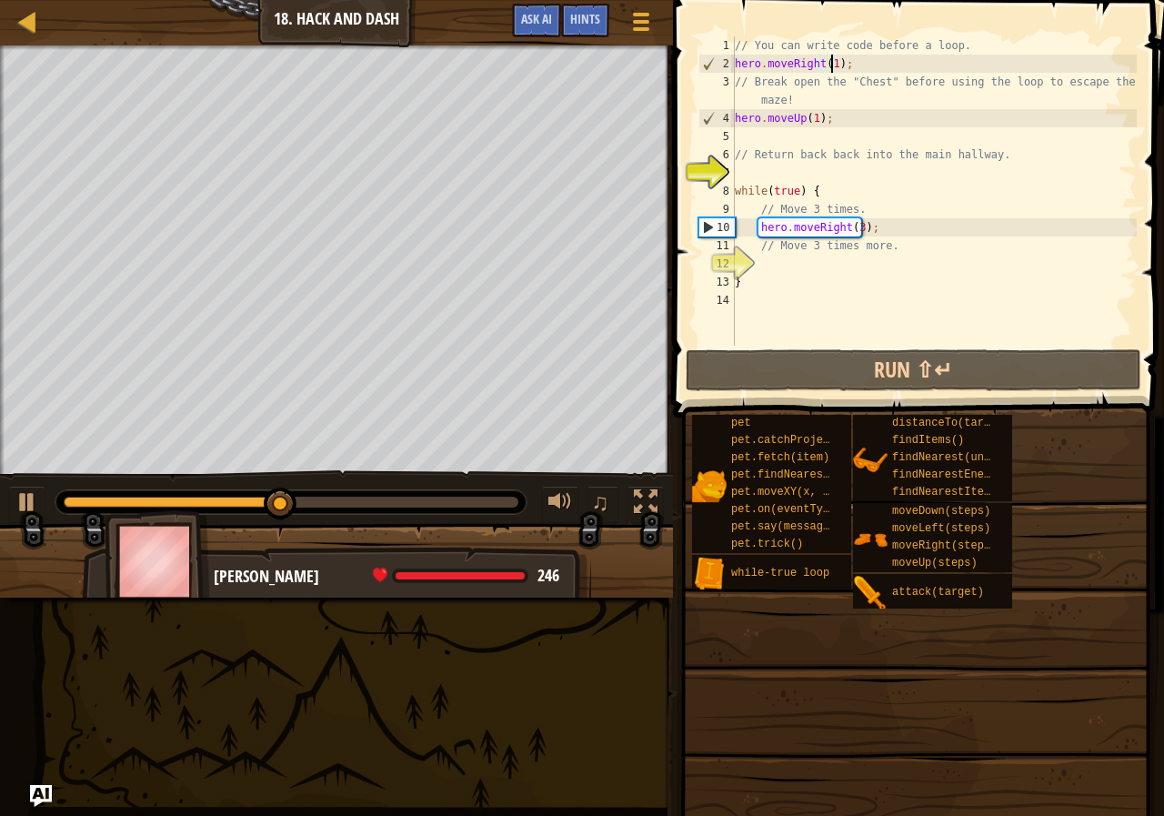
click at [768, 173] on div "// You can write code before a loop. hero . moveRight ( 1 ) ; // Break open the…" at bounding box center [934, 209] width 406 height 346
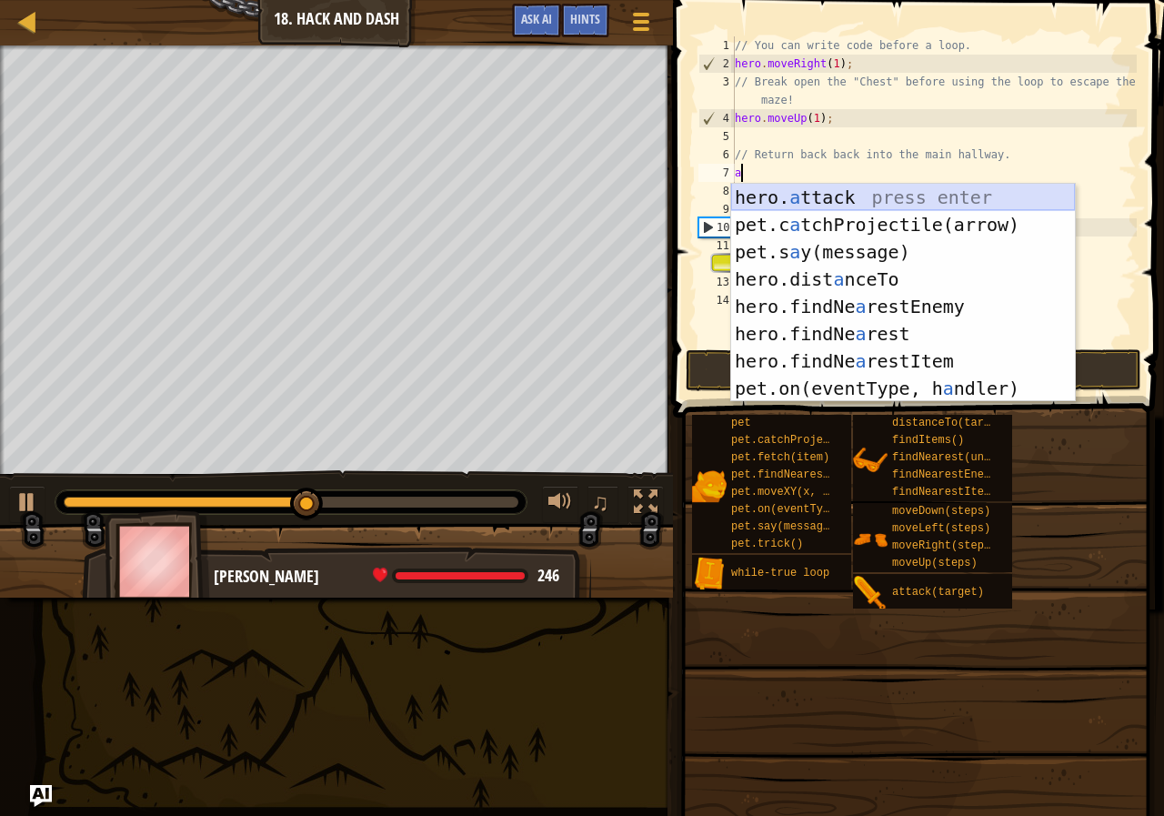
click at [840, 200] on div "hero. a ttack press enter pet.c a tchProjectile(arrow) press enter pet.s a y(me…" at bounding box center [903, 320] width 344 height 273
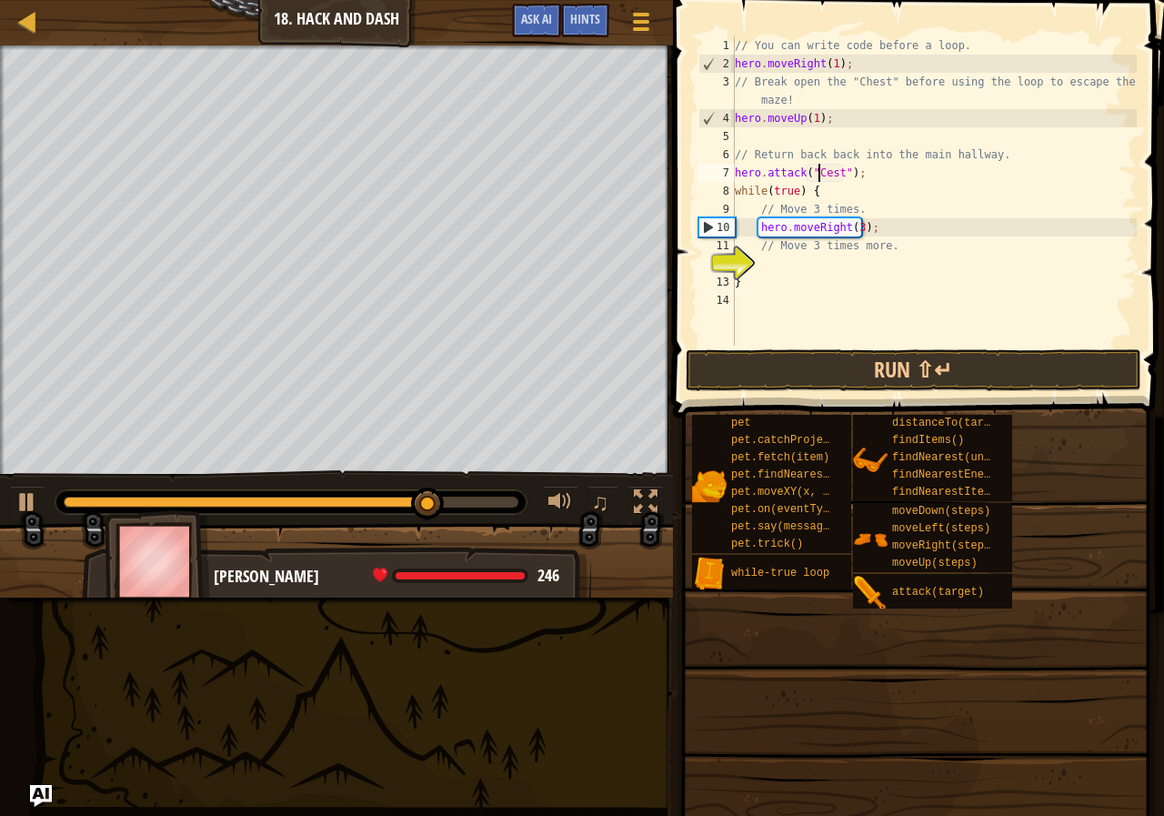
scroll to position [8, 7]
type textarea "hero.attack("Chest");"
click at [881, 366] on button "Run ⇧↵" at bounding box center [914, 370] width 456 height 42
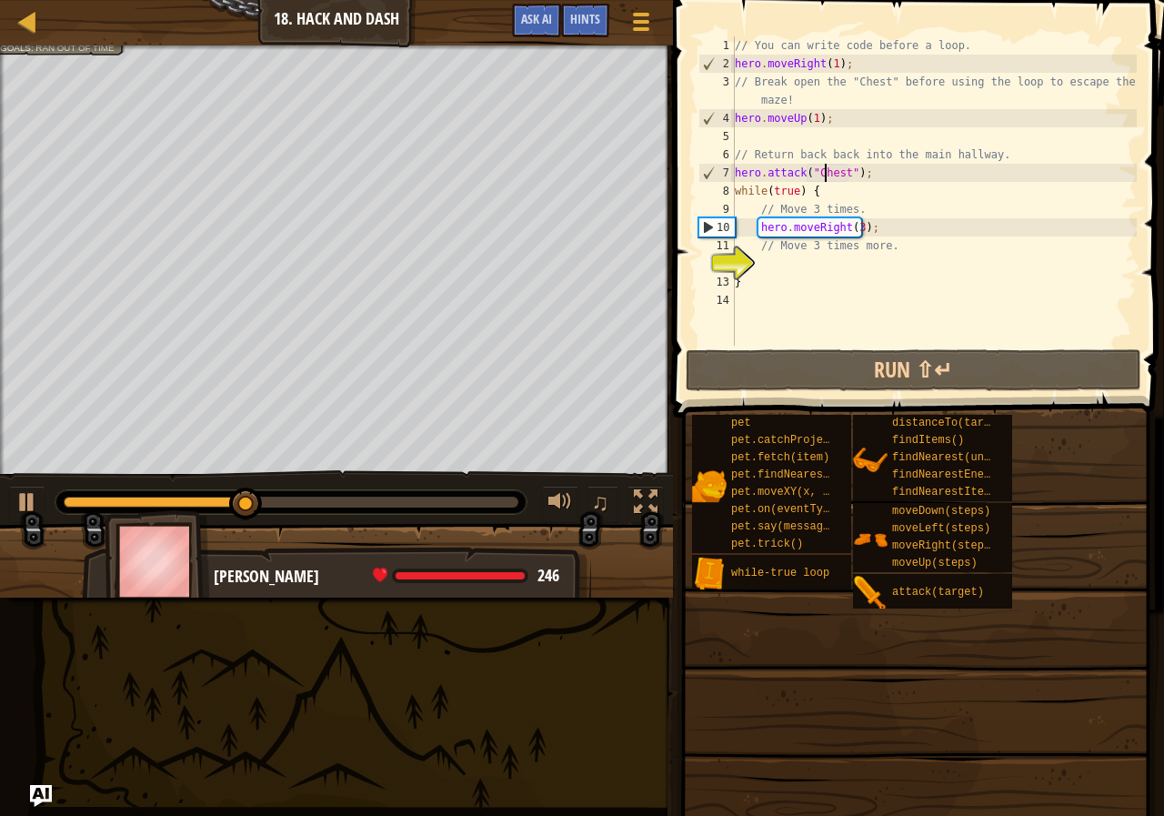
click at [871, 180] on div "// You can write code before a loop. hero . moveRight ( 1 ) ; // Break open the…" at bounding box center [934, 209] width 406 height 346
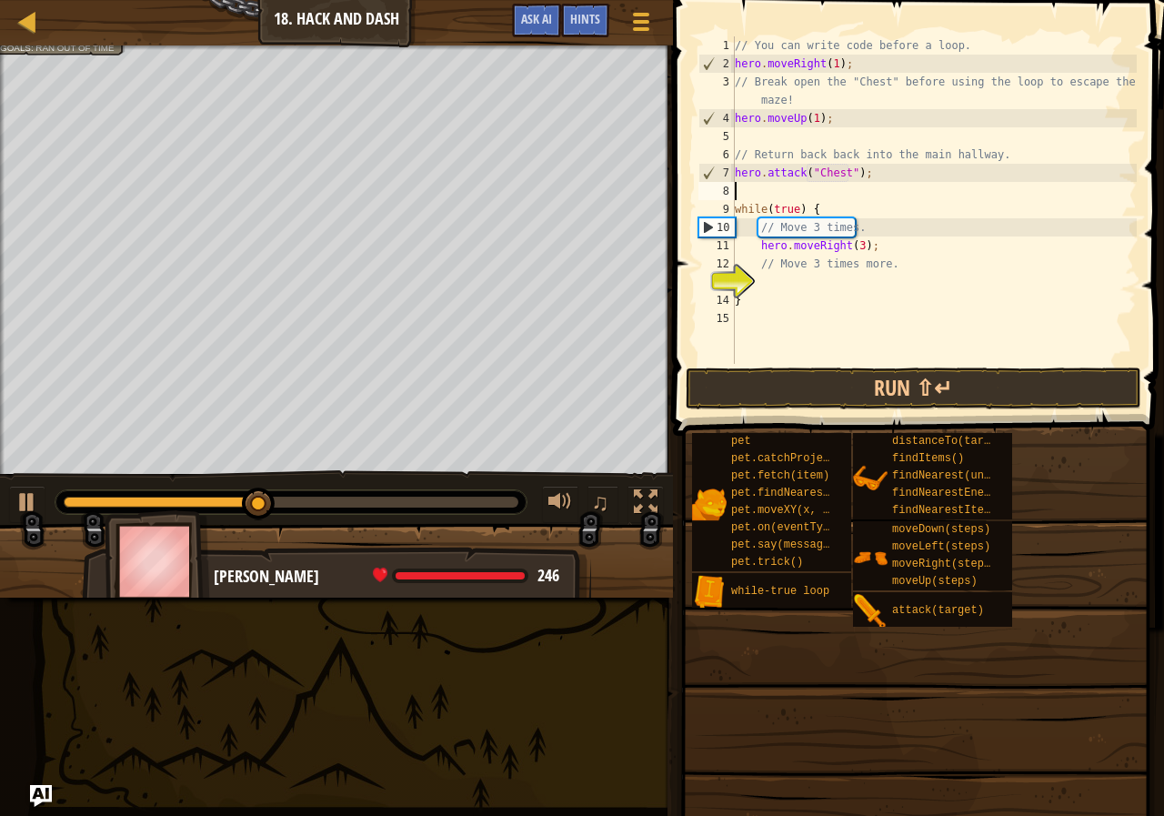
scroll to position [8, 0]
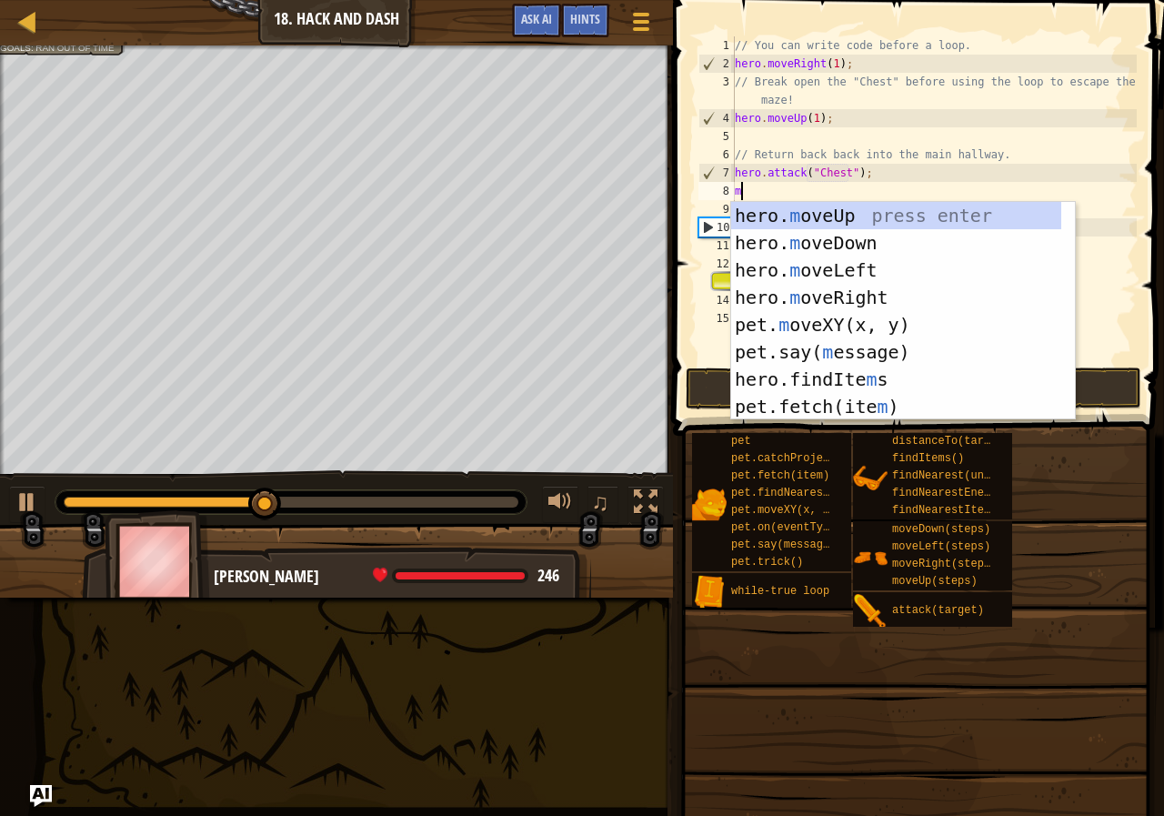
type textarea "m"
click at [856, 233] on div "hero. m oveUp press enter hero. m oveDown press enter hero. m oveLeft press ent…" at bounding box center [896, 338] width 330 height 273
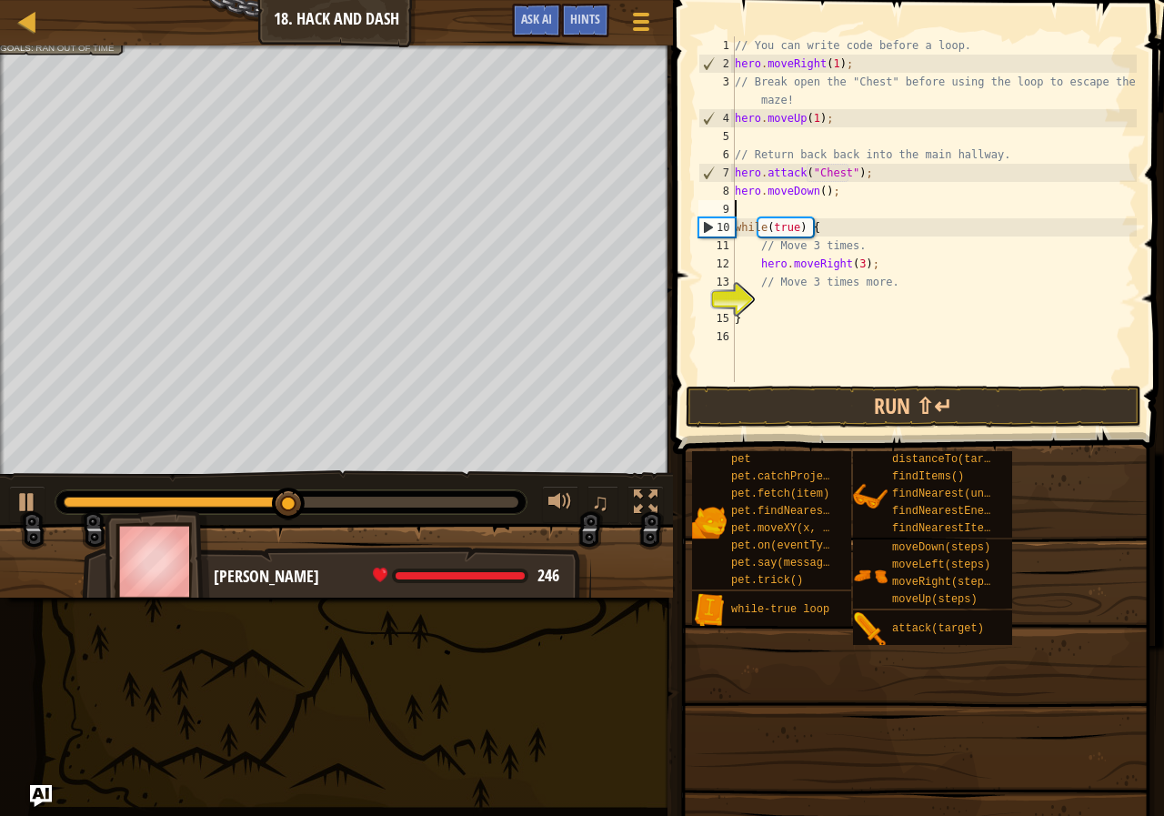
click at [819, 194] on div "// You can write code before a loop. hero . moveRight ( 1 ) ; // Break open the…" at bounding box center [934, 227] width 406 height 382
type textarea "hero.moveDown(1);"
click at [924, 401] on button "Run ⇧↵" at bounding box center [914, 407] width 456 height 42
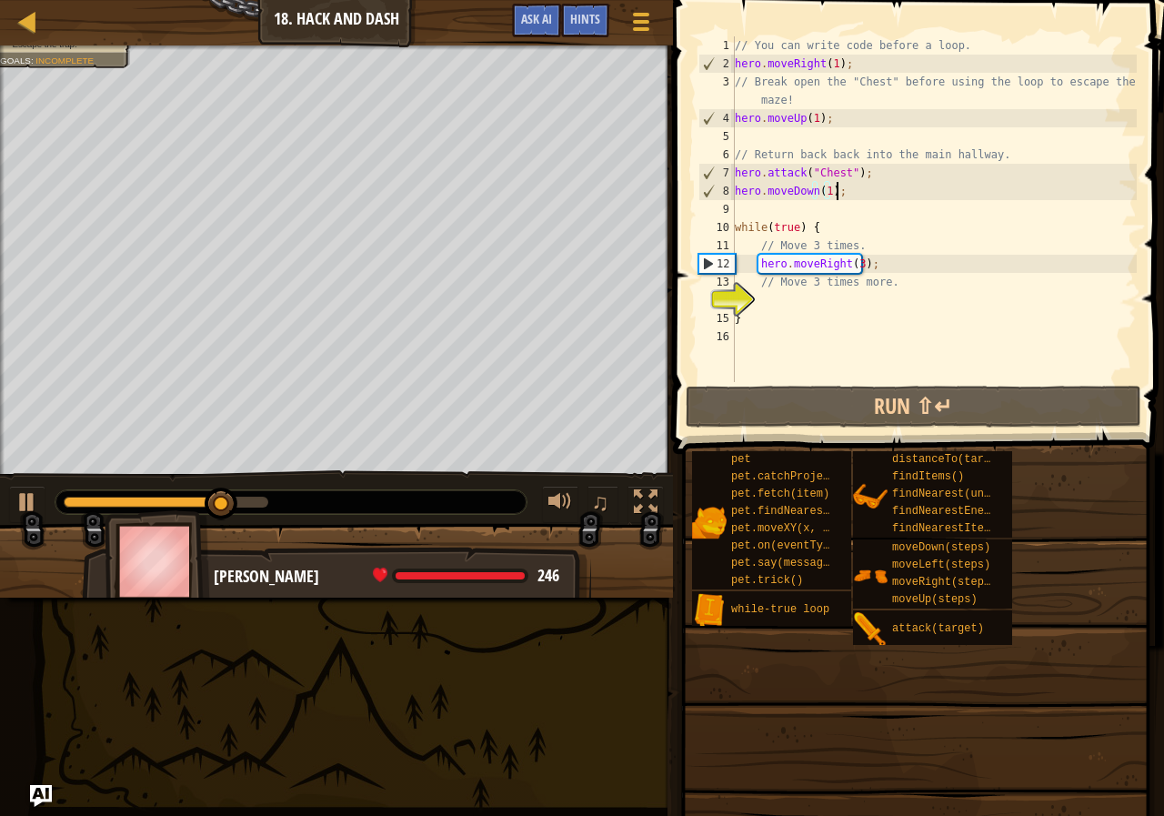
click at [835, 186] on div "// You can write code before a loop. hero . moveRight ( 1 ) ; // Break open the…" at bounding box center [934, 227] width 406 height 382
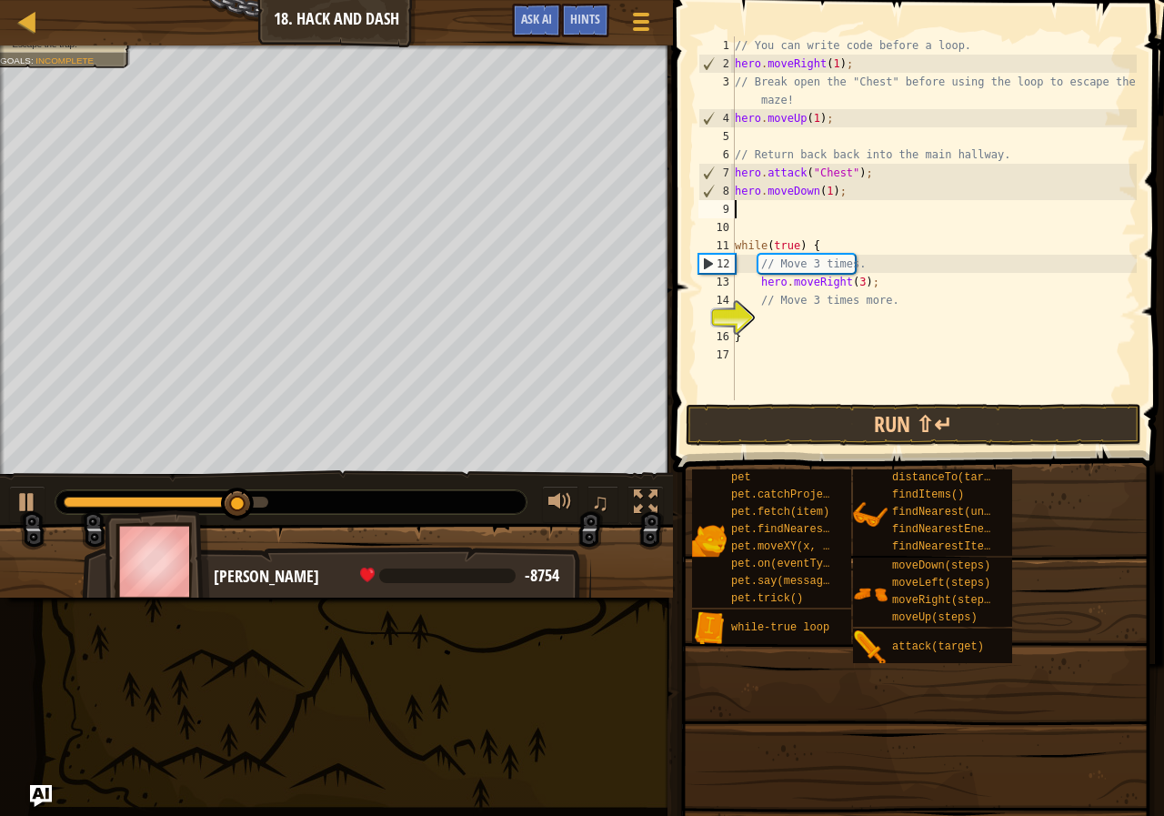
type textarea "m"
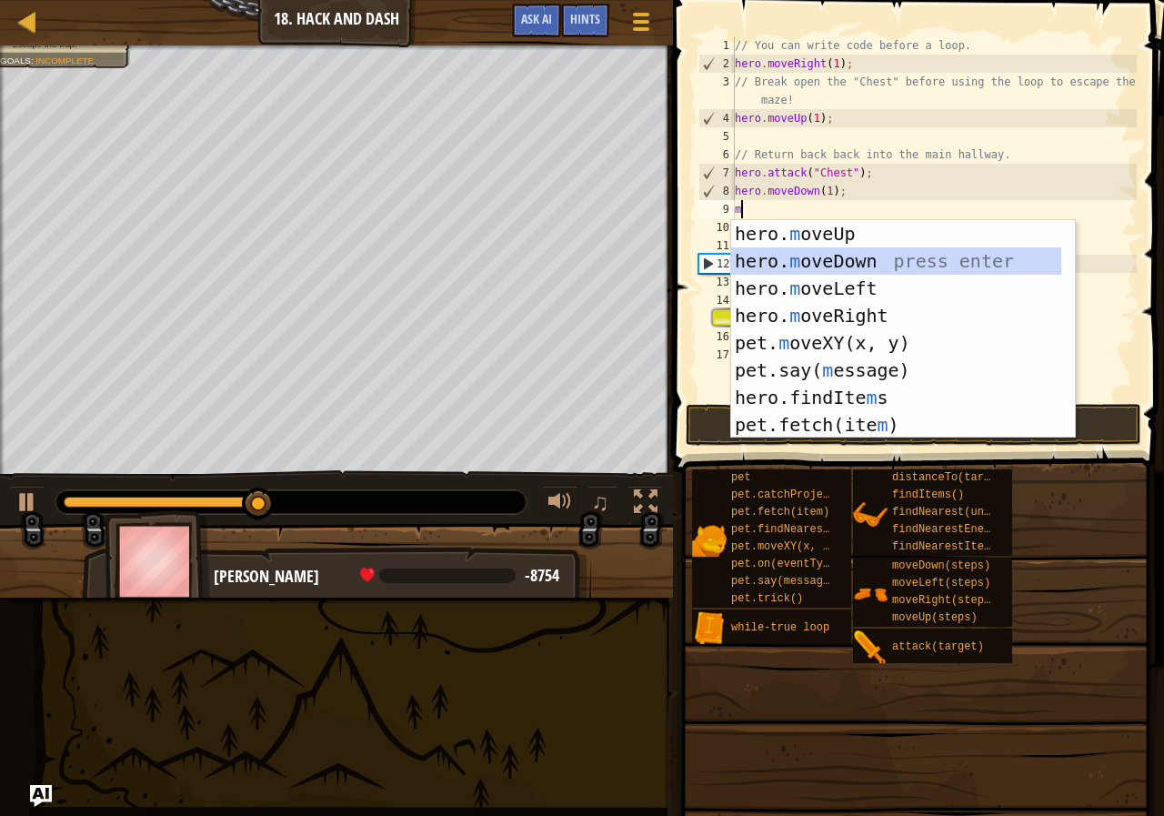
click at [864, 251] on div "hero. m oveUp press enter hero. m oveDown press enter hero. m oveLeft press ent…" at bounding box center [896, 356] width 330 height 273
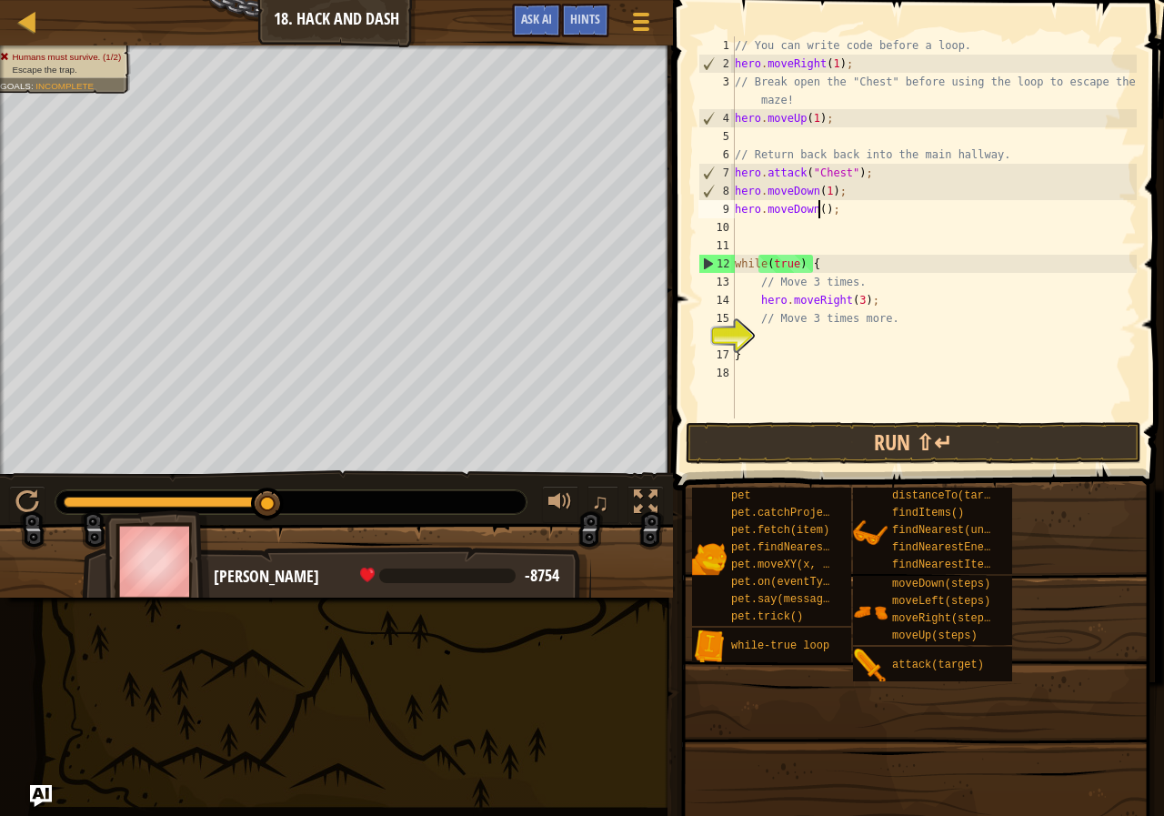
click at [819, 212] on div "// You can write code before a loop. hero . moveRight ( 1 ) ; // Break open the…" at bounding box center [934, 245] width 406 height 418
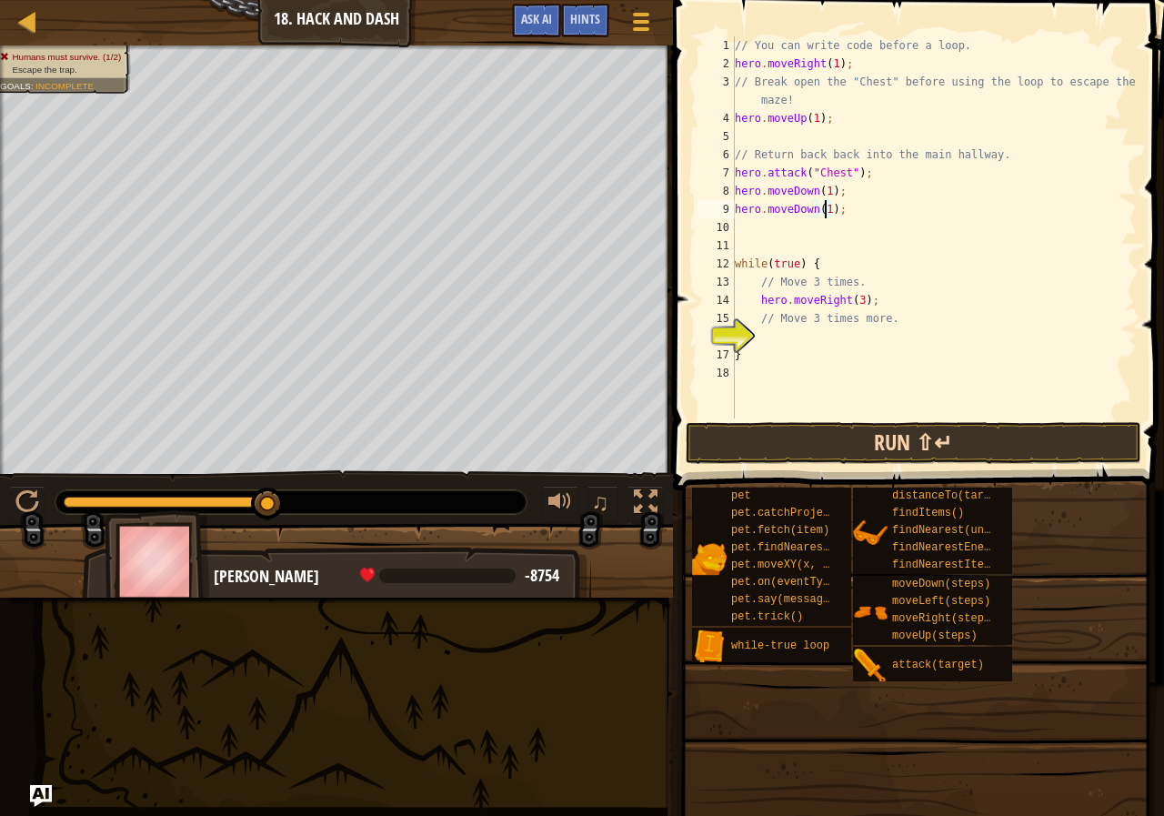
type textarea "hero.moveDown(1);"
click at [880, 437] on button "Run ⇧↵" at bounding box center [914, 443] width 456 height 42
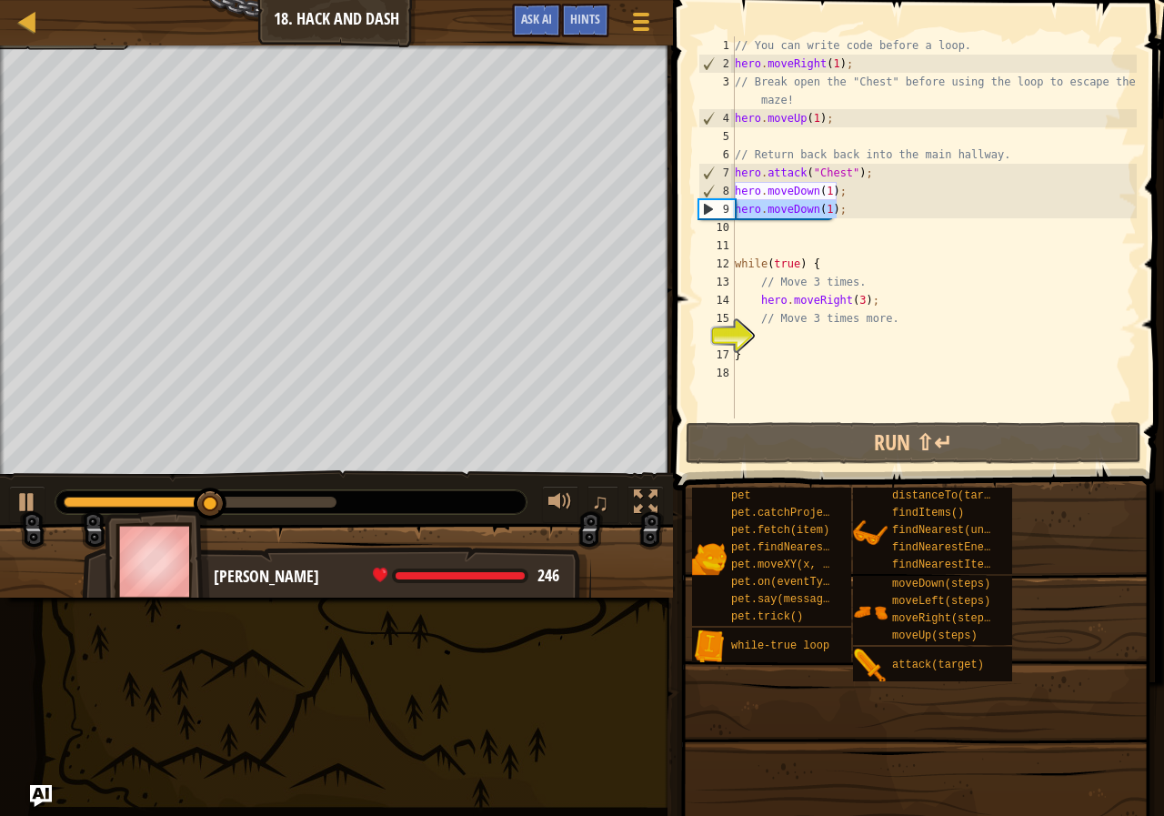
drag, startPoint x: 856, startPoint y: 206, endPoint x: 736, endPoint y: 217, distance: 120.6
click at [736, 217] on div "// You can write code before a loop. hero . moveRight ( 1 ) ; // Break open the…" at bounding box center [934, 245] width 406 height 418
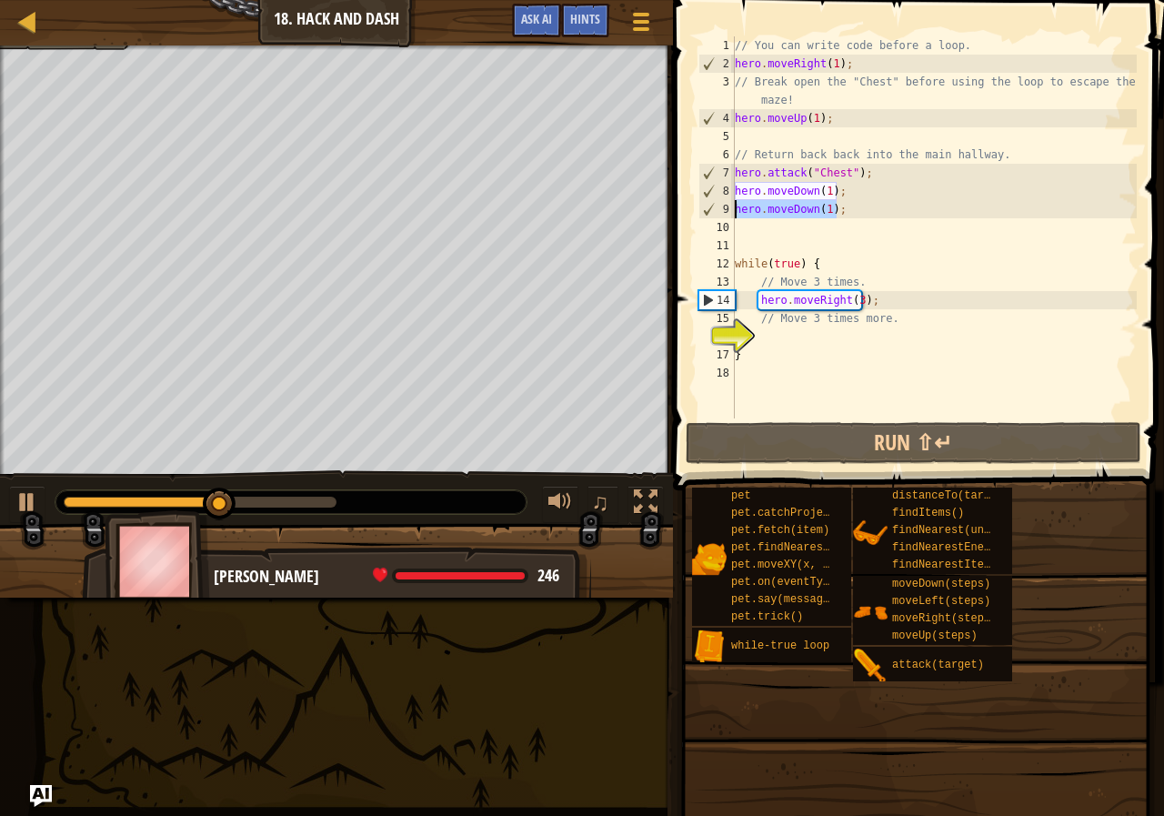
scroll to position [8, 0]
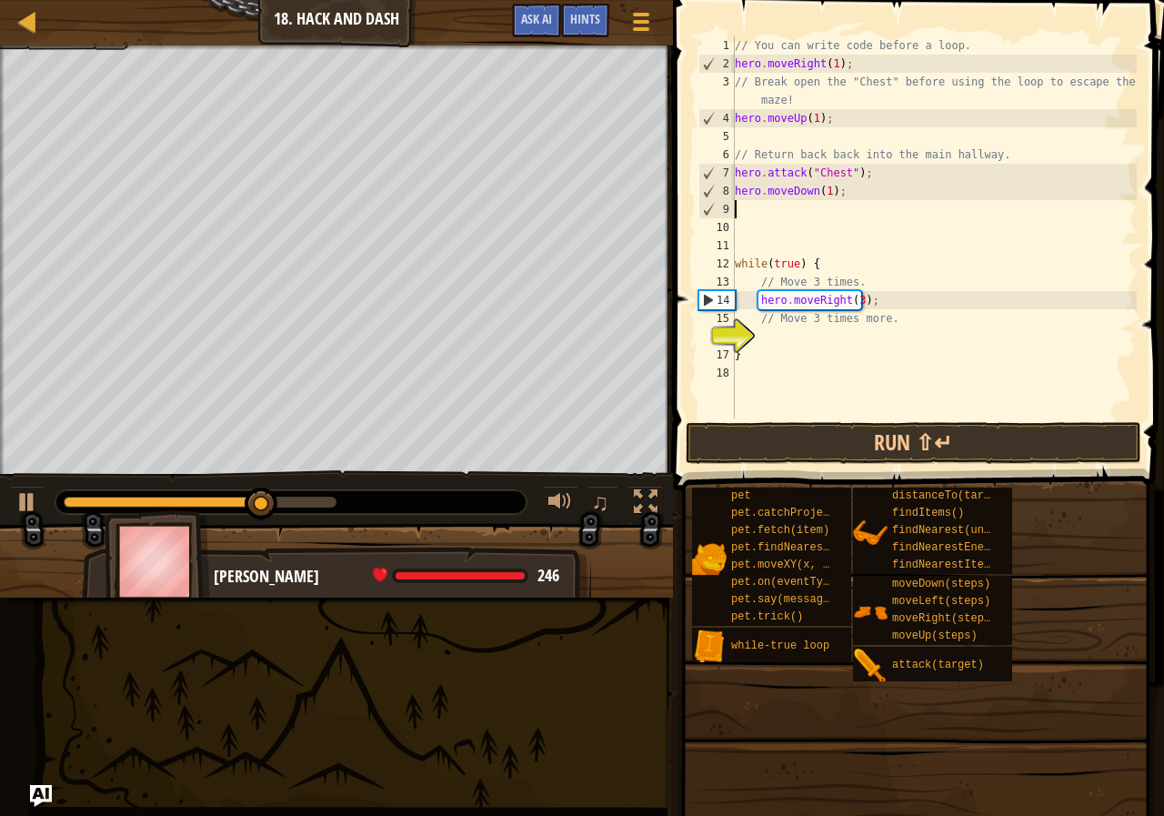
type textarea "m"
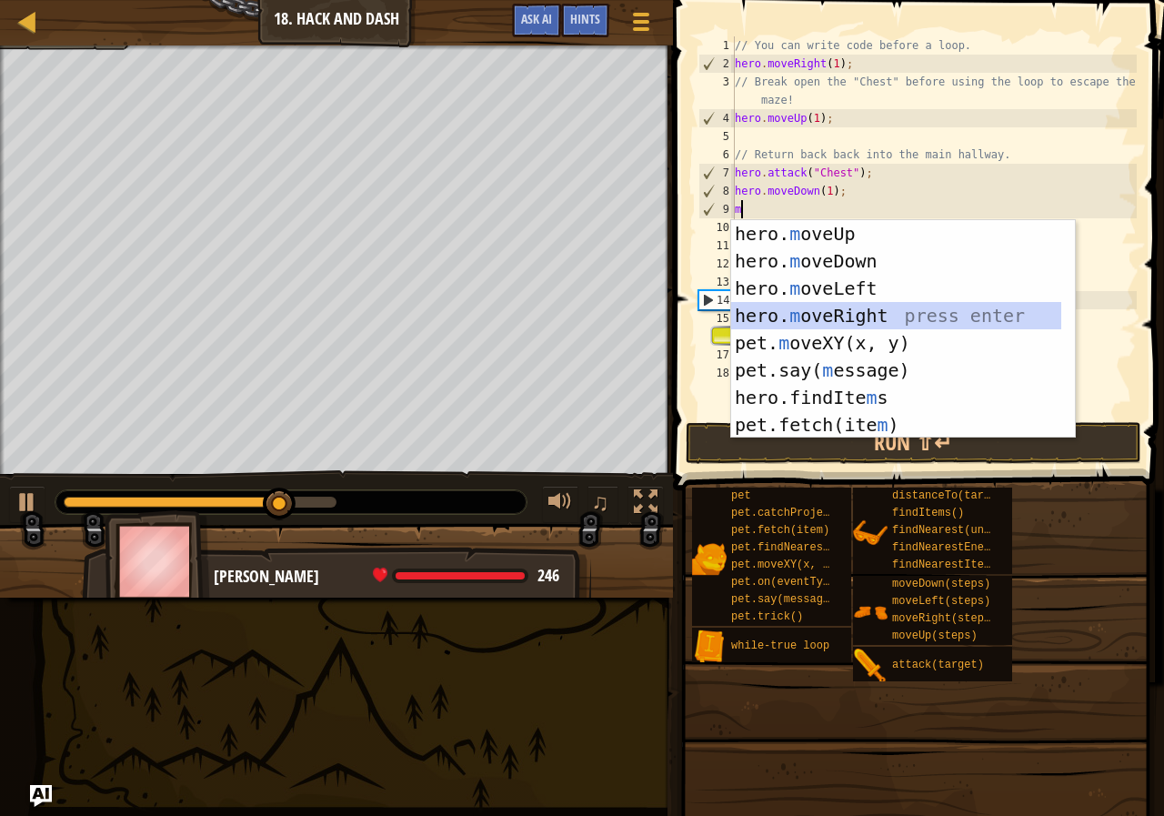
click at [817, 315] on div "hero. m oveUp press enter hero. m oveDown press enter hero. m oveLeft press ent…" at bounding box center [896, 356] width 330 height 273
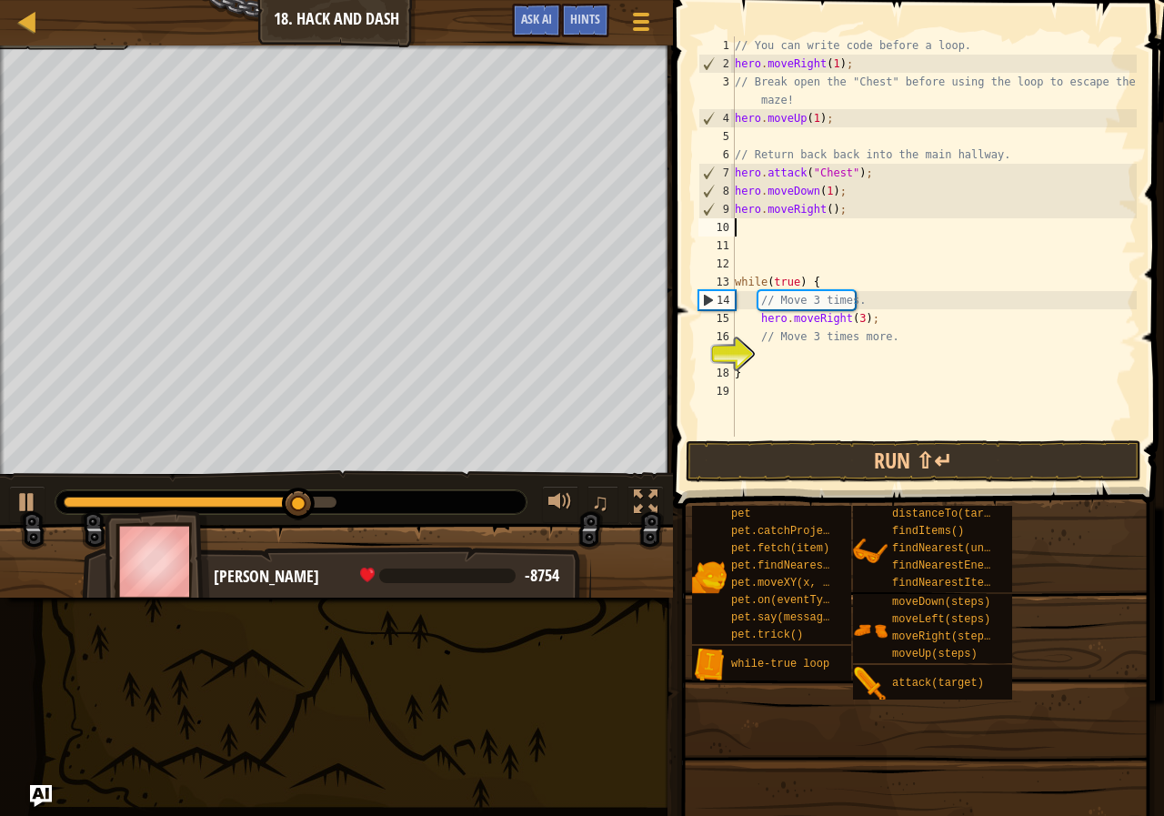
type textarea "m"
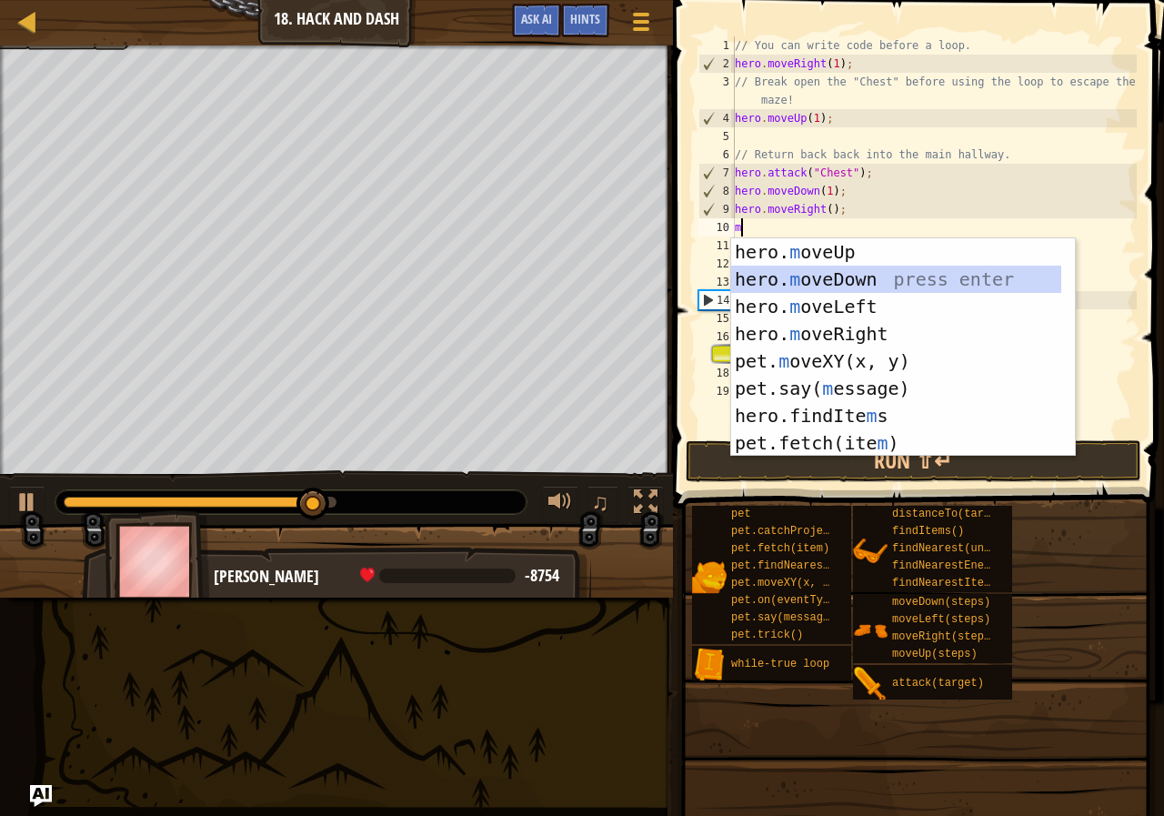
click at [817, 284] on div "hero. m oveUp press enter hero. m oveDown press enter hero. m oveLeft press ent…" at bounding box center [896, 374] width 330 height 273
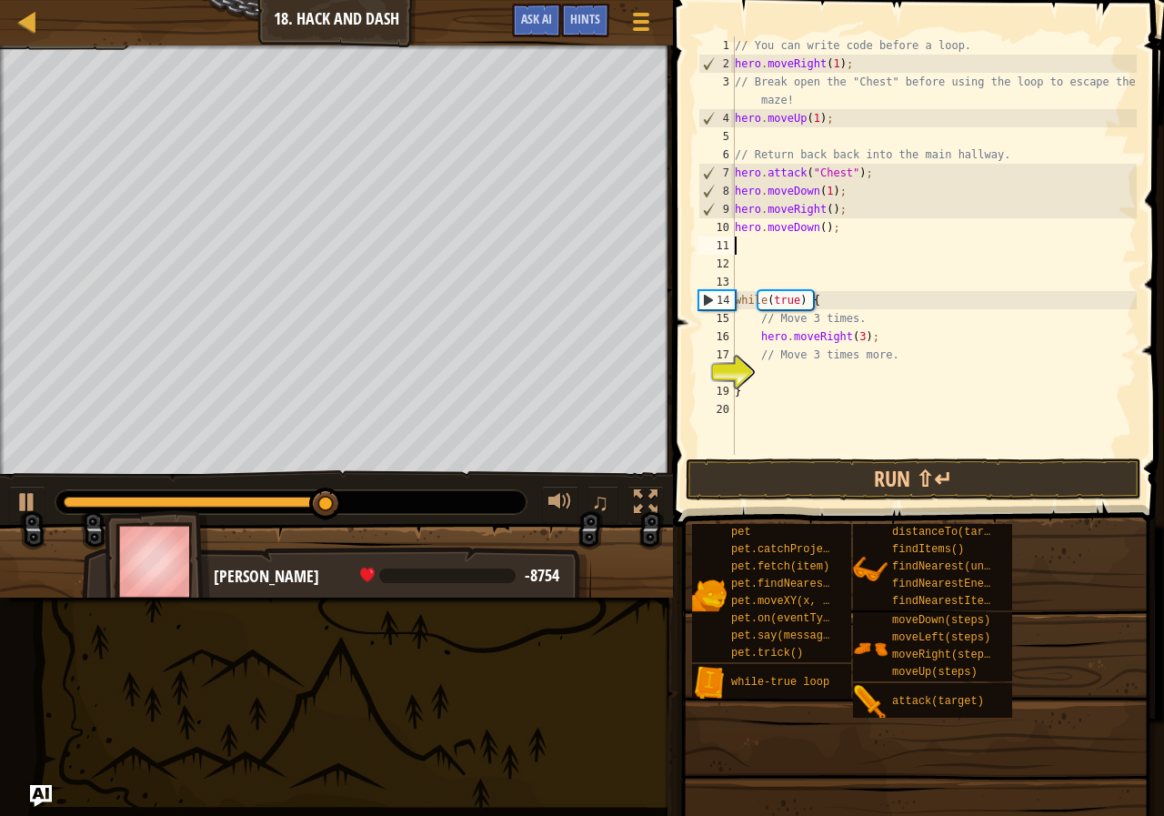
click at [820, 232] on div "// You can write code before a loop. hero . moveRight ( 1 ) ; // Break open the…" at bounding box center [934, 263] width 406 height 455
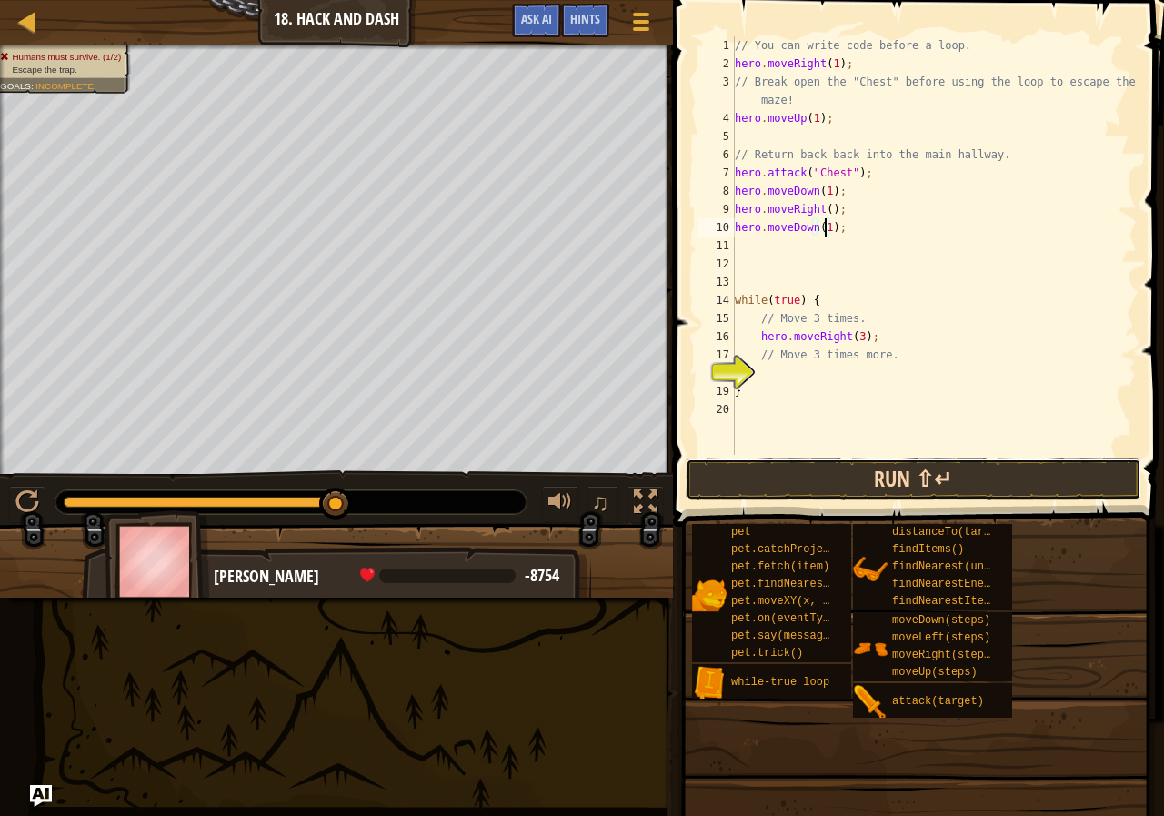
click at [833, 462] on button "Run ⇧↵" at bounding box center [914, 479] width 456 height 42
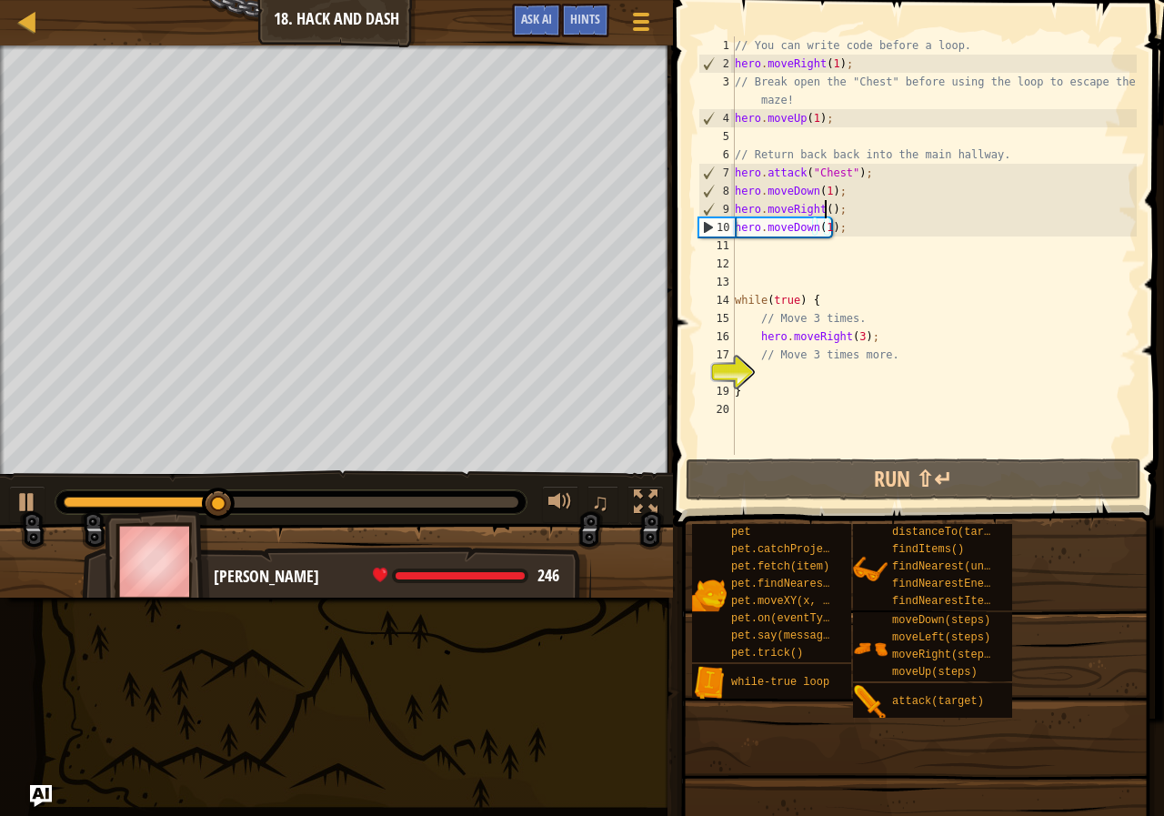
click at [823, 208] on div "// You can write code before a loop. hero . moveRight ( 1 ) ; // Break open the…" at bounding box center [934, 263] width 406 height 455
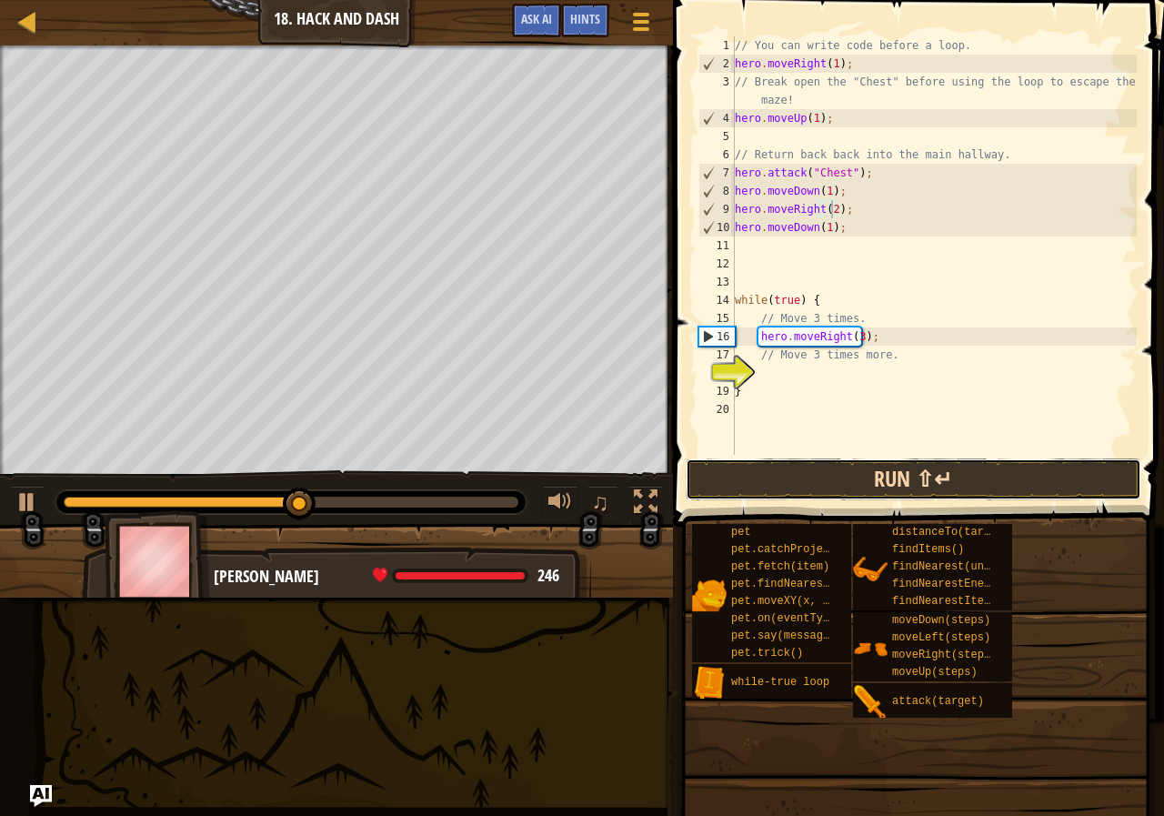
click at [820, 473] on button "Run ⇧↵" at bounding box center [914, 479] width 456 height 42
click at [839, 487] on button "Run ⇧↵" at bounding box center [914, 479] width 456 height 42
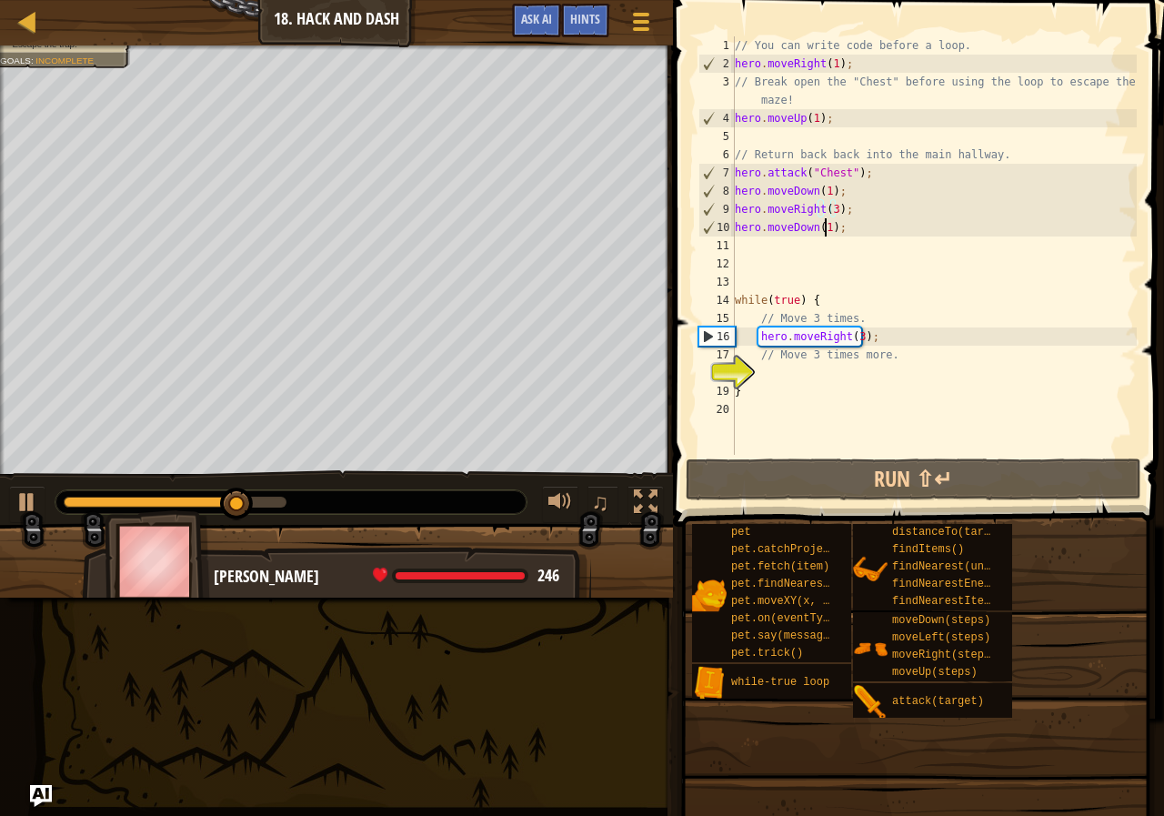
click at [826, 230] on div "// You can write code before a loop. hero . moveRight ( 1 ) ; // Break open the…" at bounding box center [934, 263] width 406 height 455
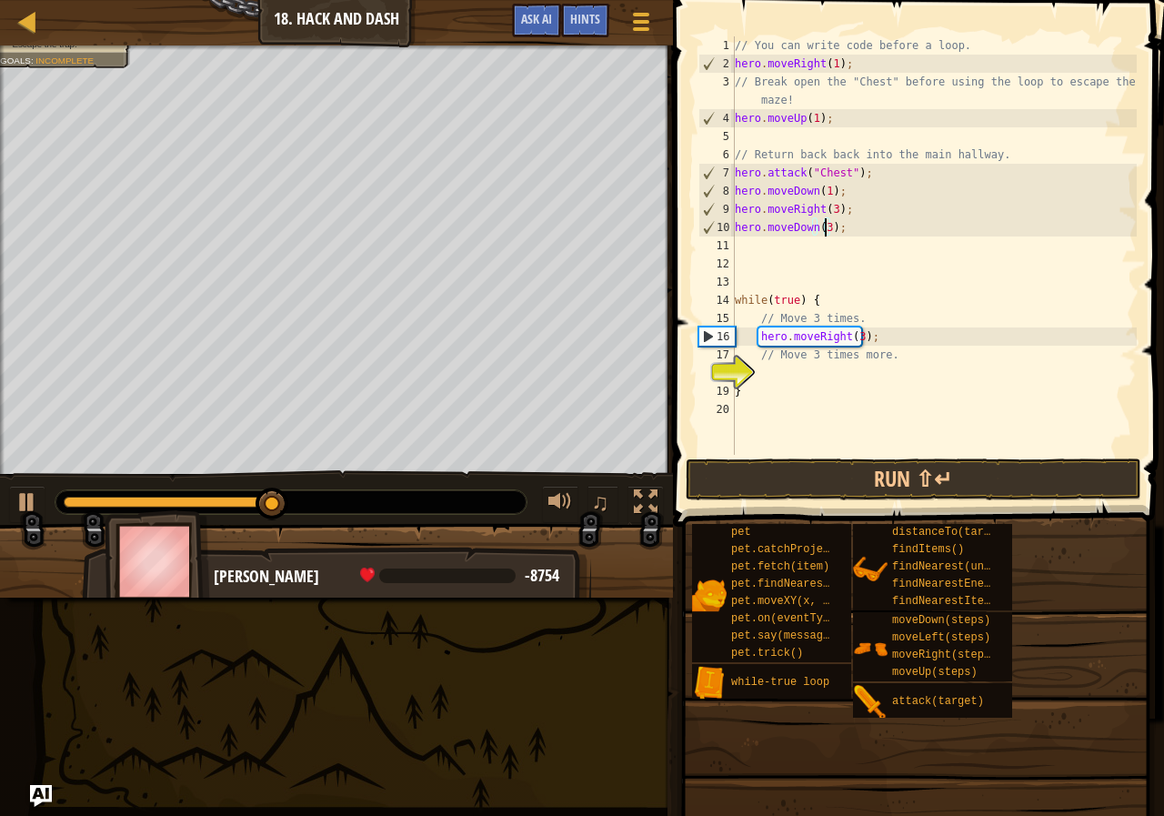
type textarea "hero.moveDown(3);"
click at [811, 458] on span at bounding box center [921, 237] width 506 height 580
click at [803, 470] on button "Run ⇧↵" at bounding box center [914, 479] width 456 height 42
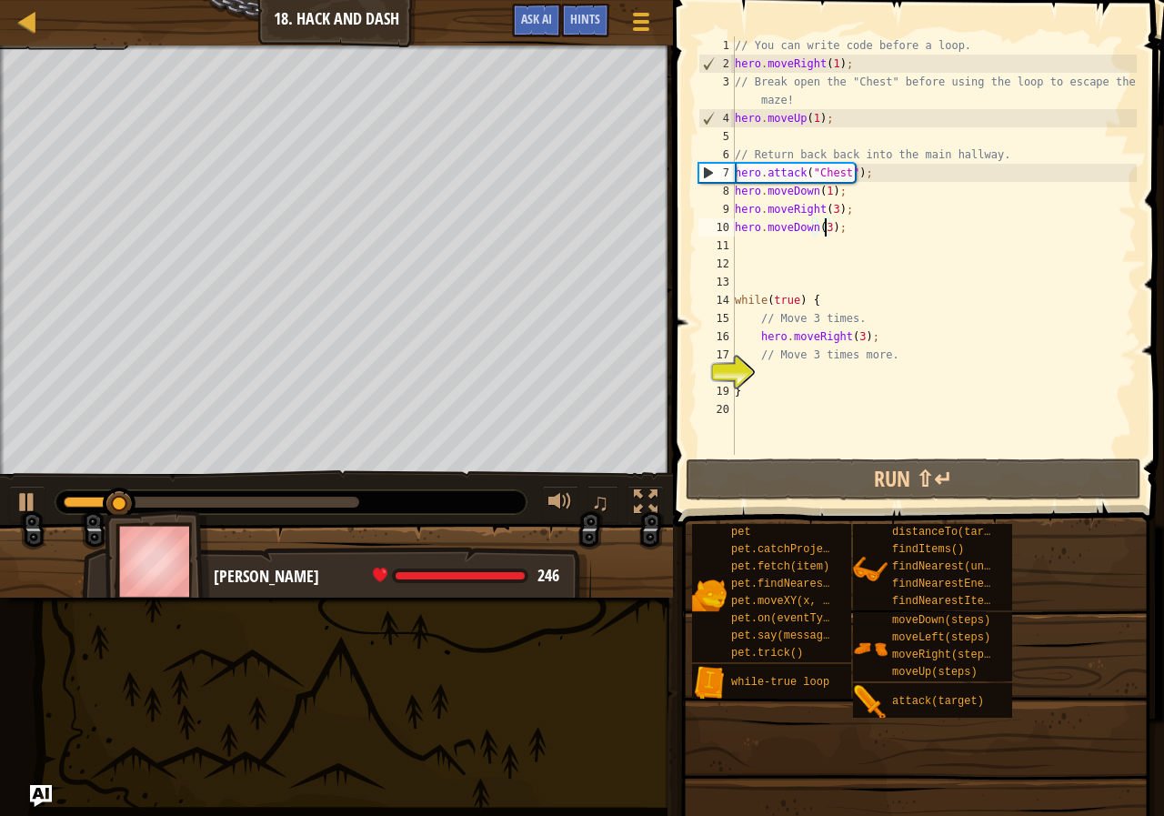
click at [274, 498] on div "0:16.1 Now: 0:03.9 Max: 0:22.6" at bounding box center [212, 502] width 296 height 11
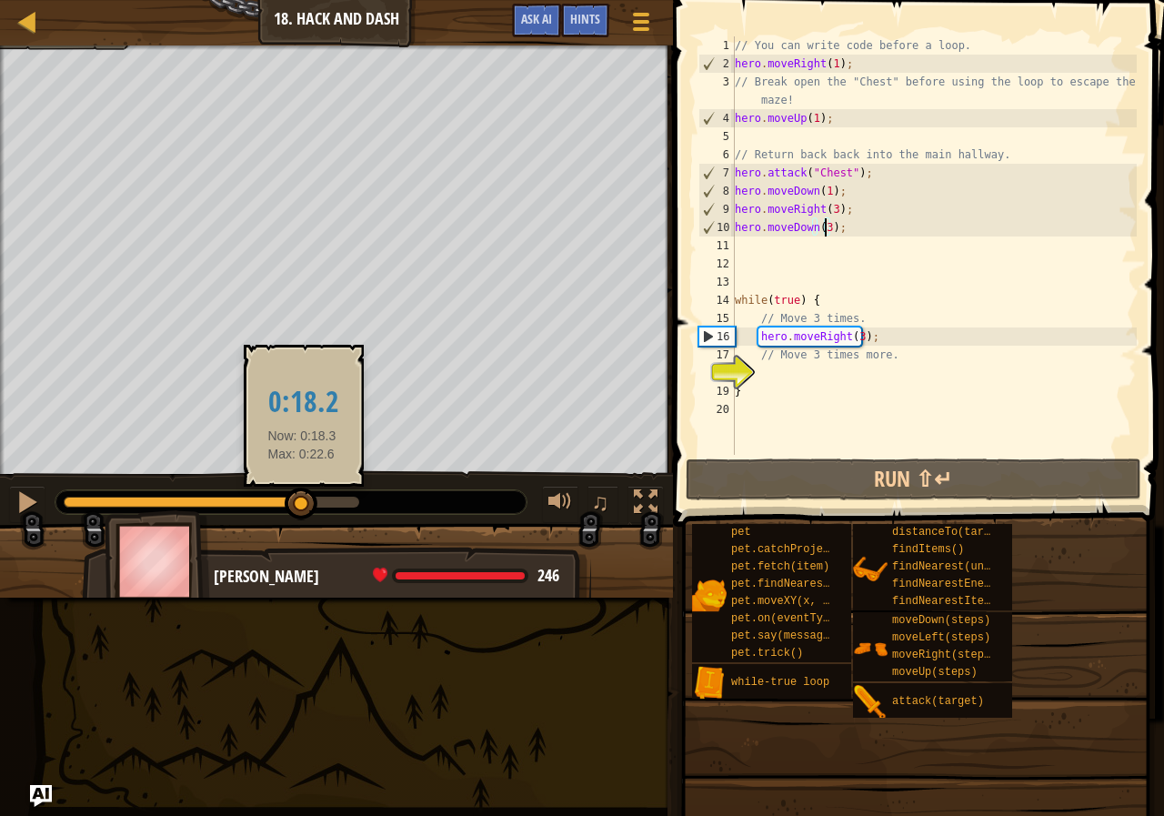
drag, startPoint x: 274, startPoint y: 497, endPoint x: 344, endPoint y: 494, distance: 70.1
click at [317, 494] on div at bounding box center [301, 504] width 33 height 33
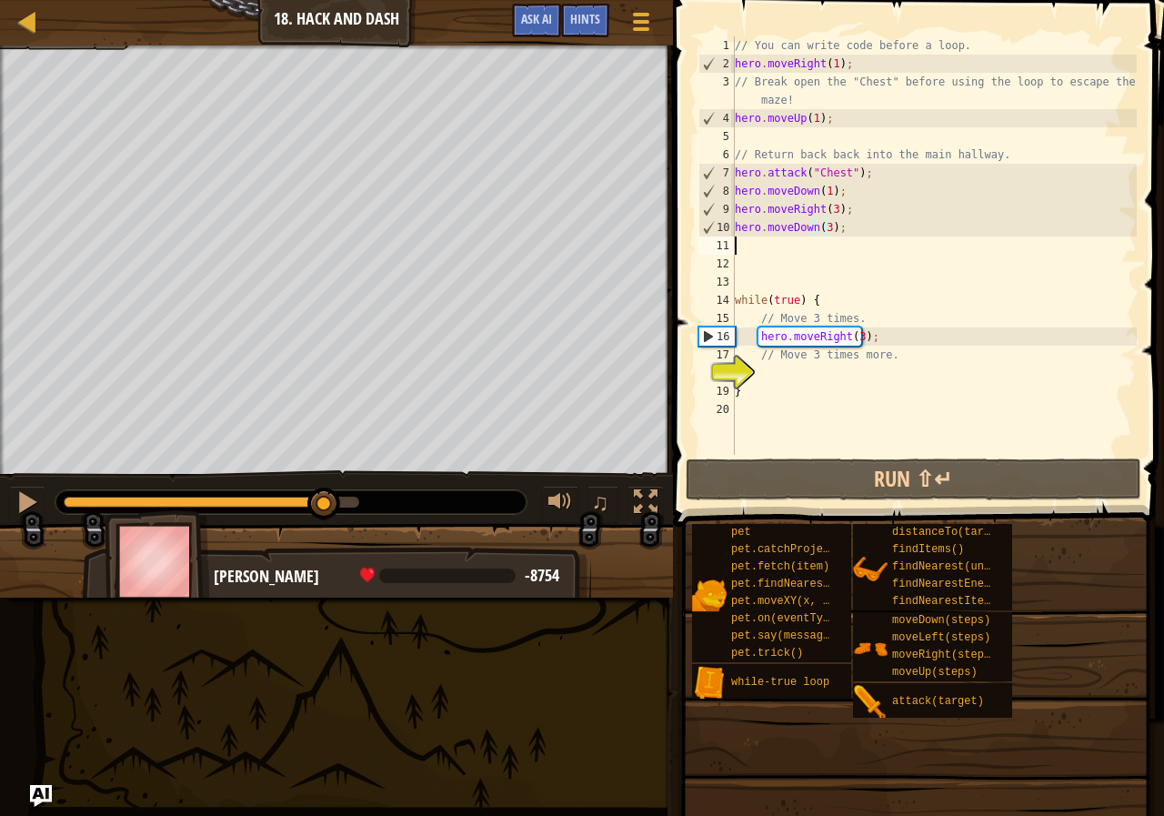
click at [818, 253] on div "// You can write code before a loop. hero . moveRight ( 1 ) ; // Break open the…" at bounding box center [934, 263] width 406 height 455
type textarea "m"
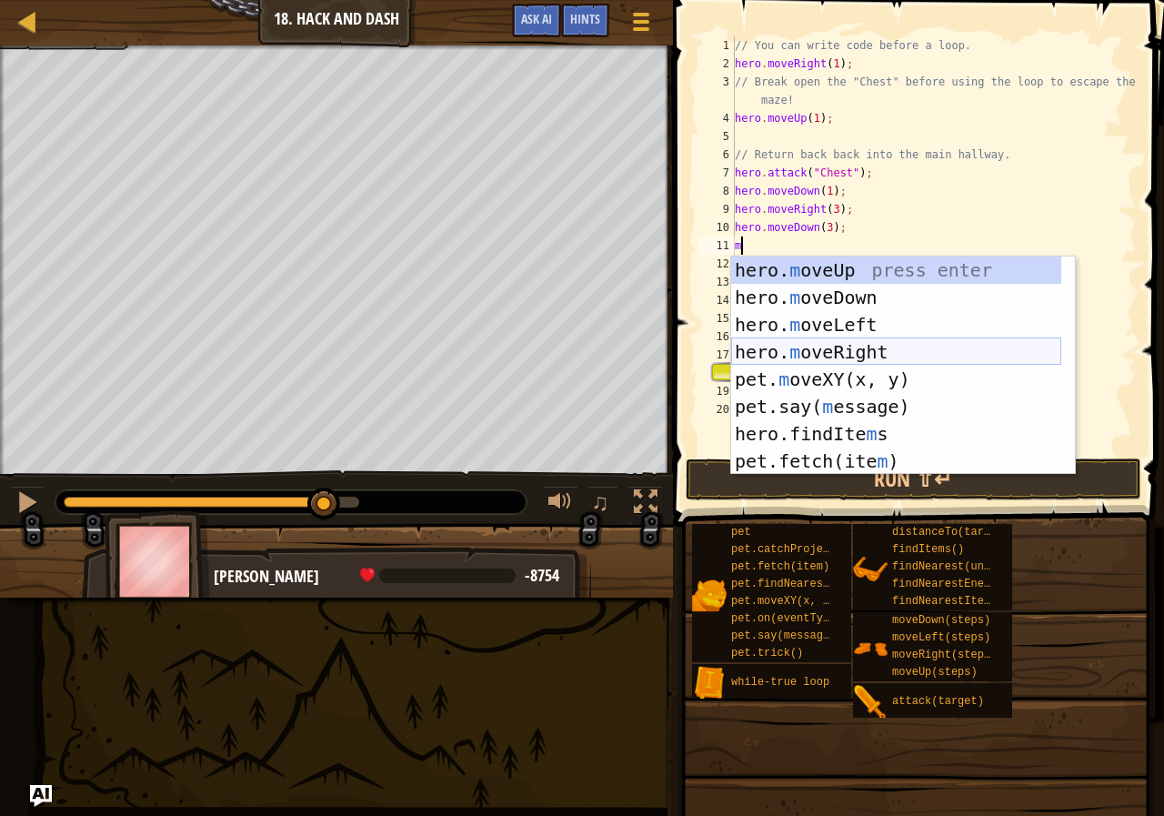
click at [815, 347] on div "hero. m oveUp press enter hero. m oveDown press enter hero. m oveLeft press ent…" at bounding box center [896, 392] width 330 height 273
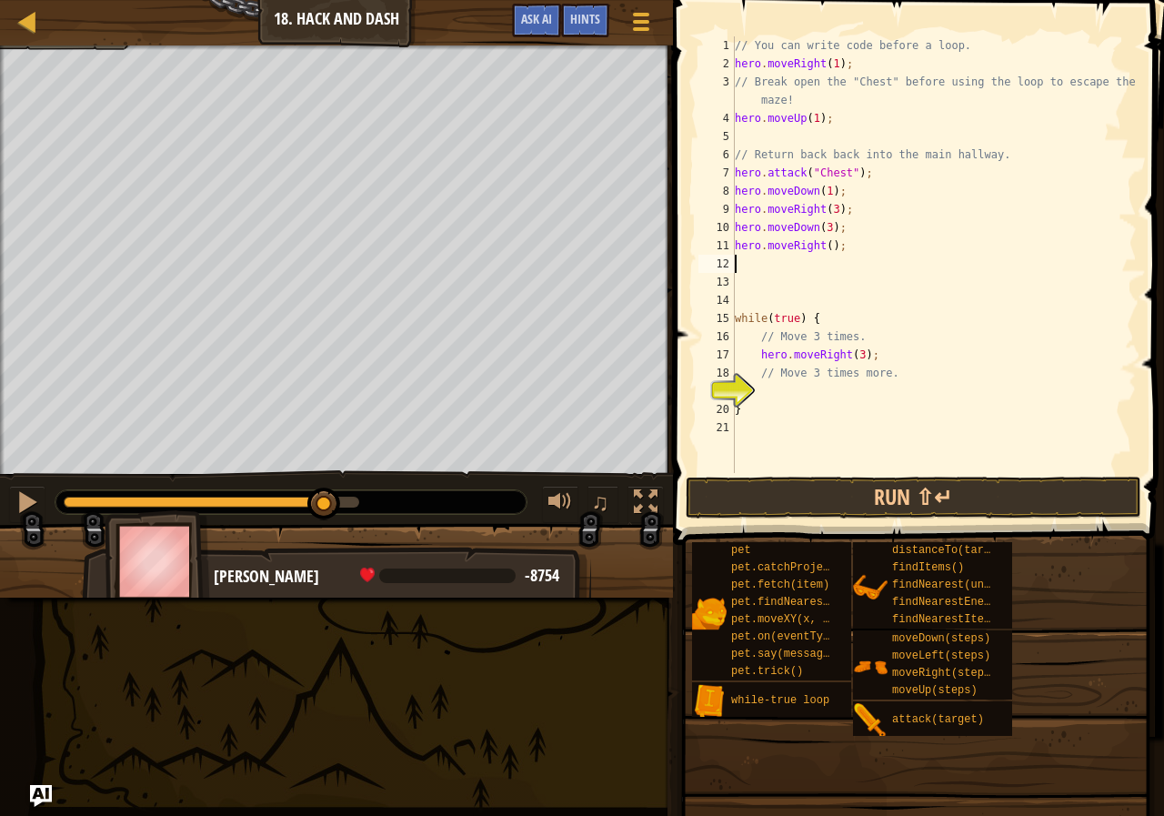
type textarea "j"
type textarea "m"
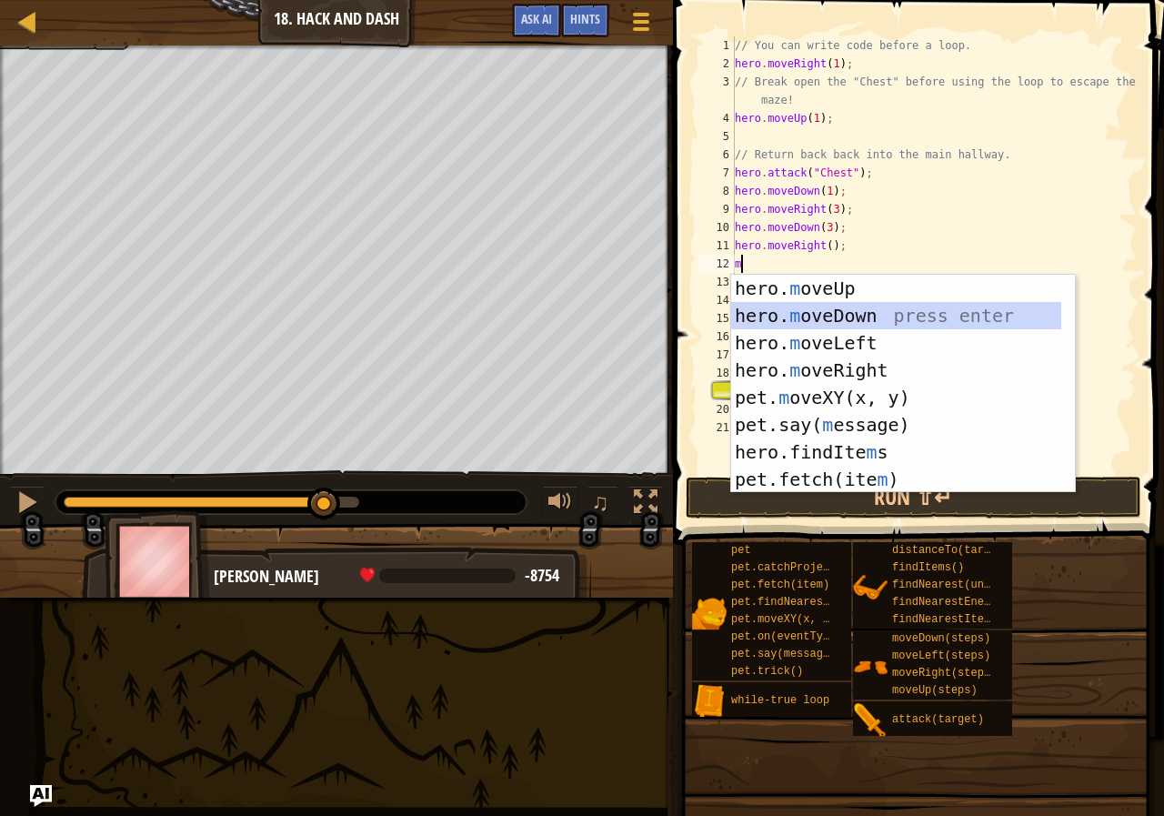
click at [769, 322] on div "hero. m oveUp press enter hero. m oveDown press enter hero. m oveLeft press ent…" at bounding box center [903, 411] width 344 height 273
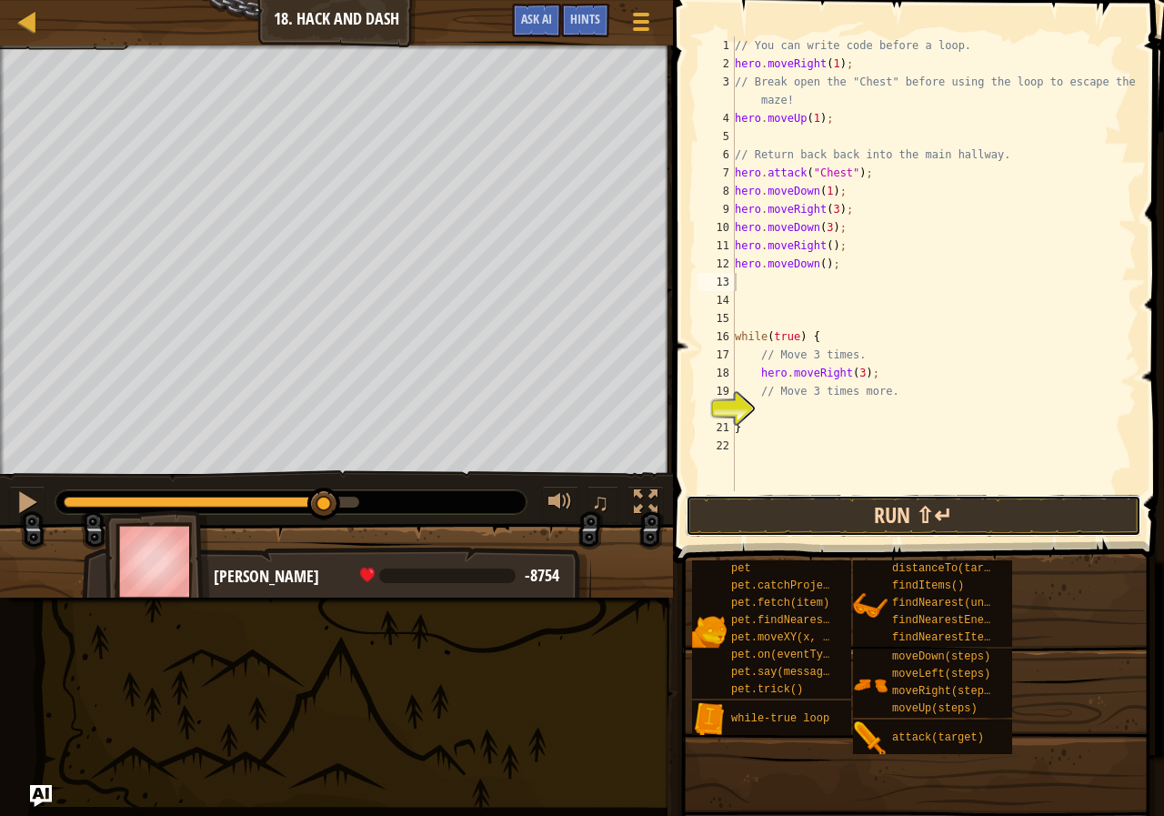
click at [893, 508] on button "Run ⇧↵" at bounding box center [914, 516] width 456 height 42
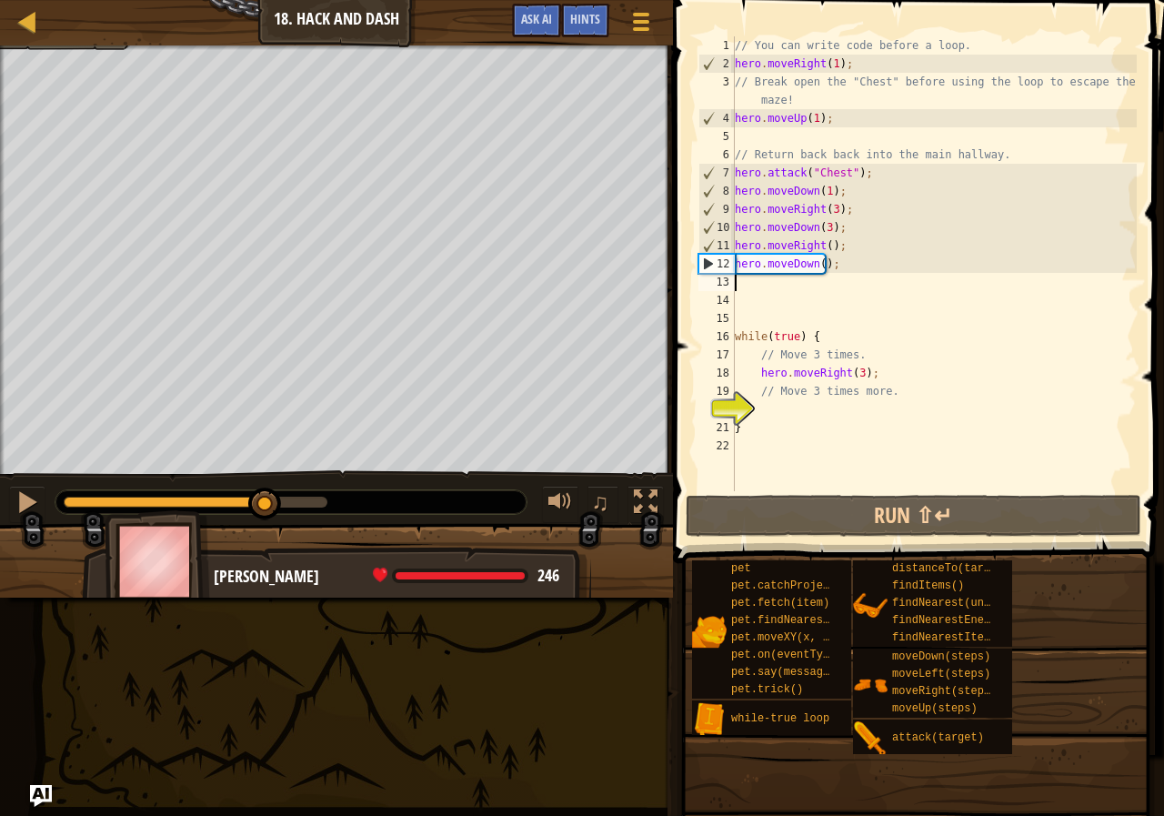
click at [266, 502] on div at bounding box center [196, 502] width 264 height 11
click at [825, 243] on div "// You can write code before a loop. hero . moveRight ( 1 ) ; // Break open the…" at bounding box center [934, 281] width 406 height 491
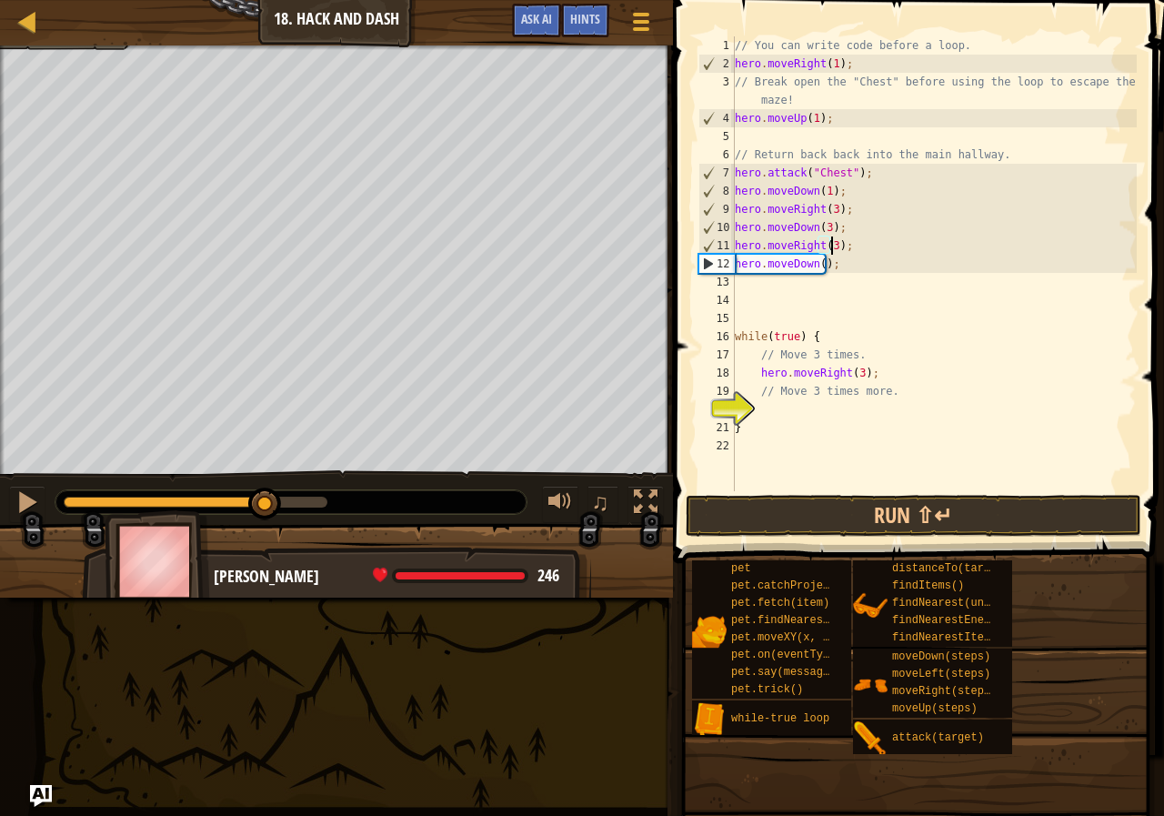
scroll to position [8, 7]
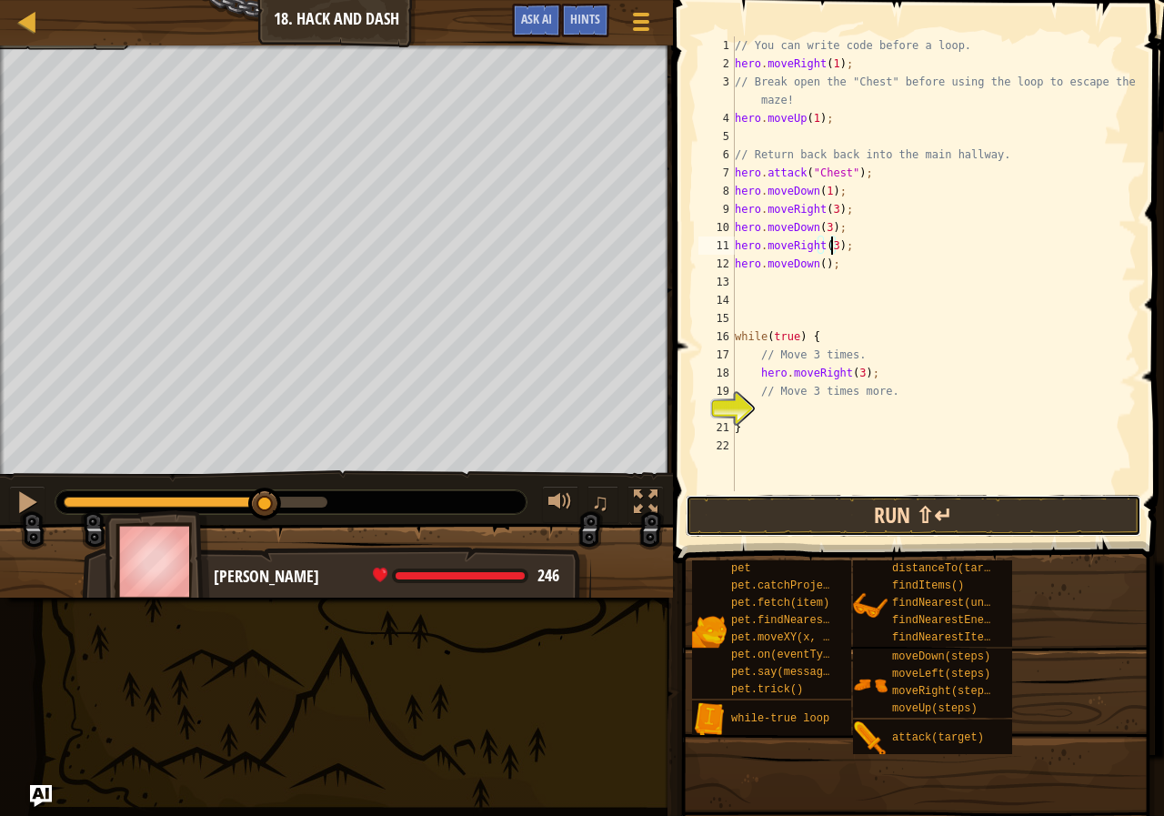
click at [825, 515] on button "Run ⇧↵" at bounding box center [914, 516] width 456 height 42
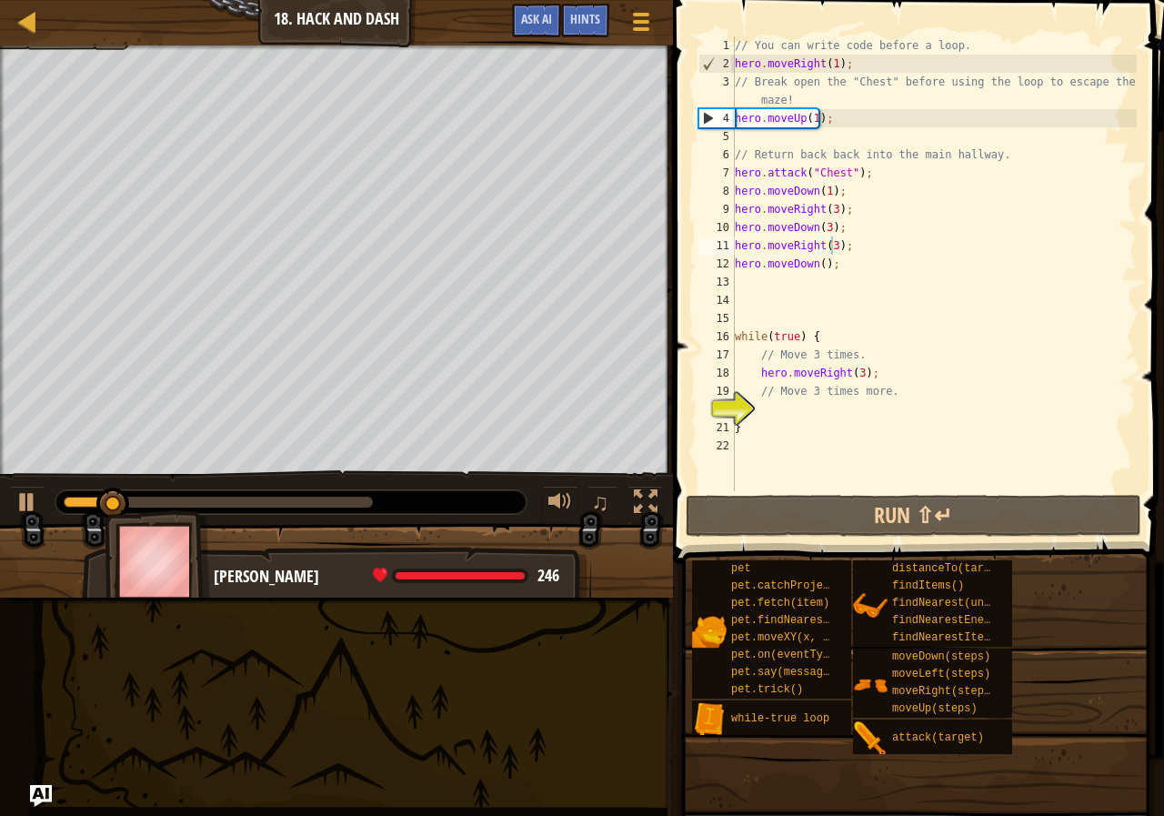
click at [313, 494] on div at bounding box center [290, 502] width 471 height 24
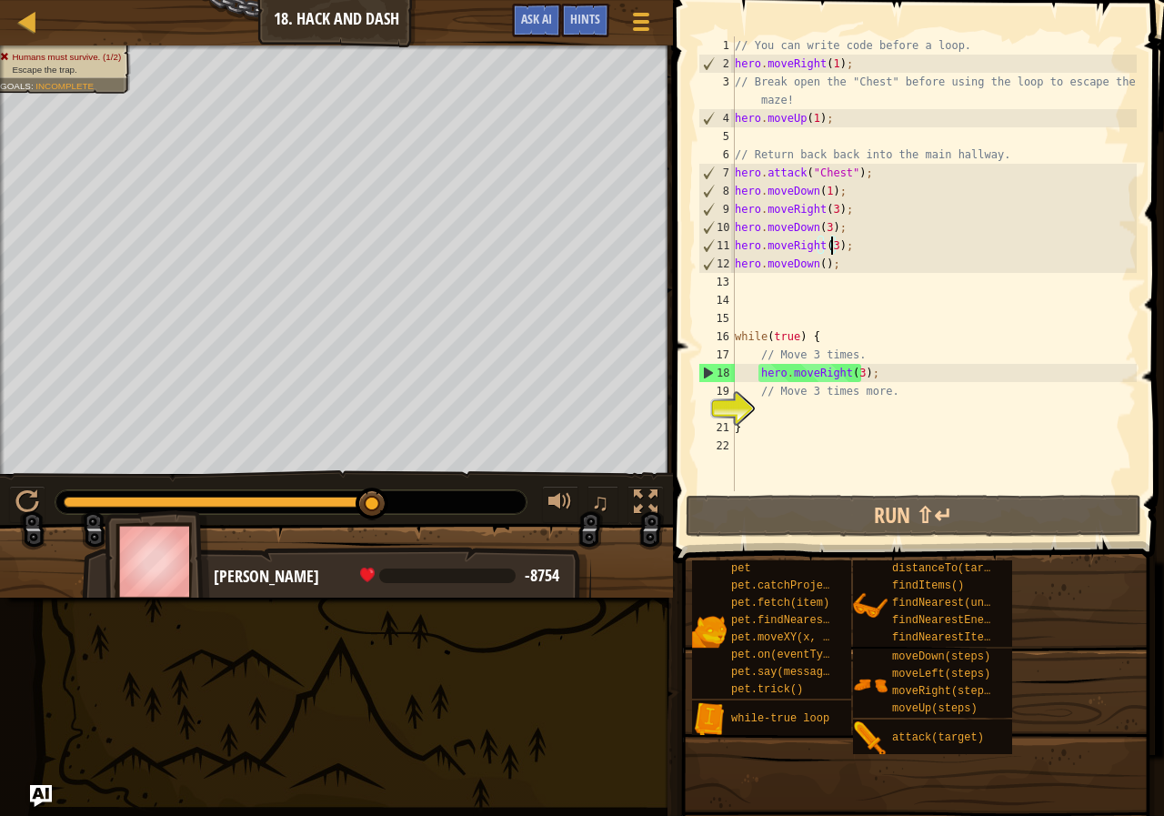
drag, startPoint x: 316, startPoint y: 502, endPoint x: 412, endPoint y: 501, distance: 96.4
click at [412, 501] on div at bounding box center [290, 502] width 471 height 24
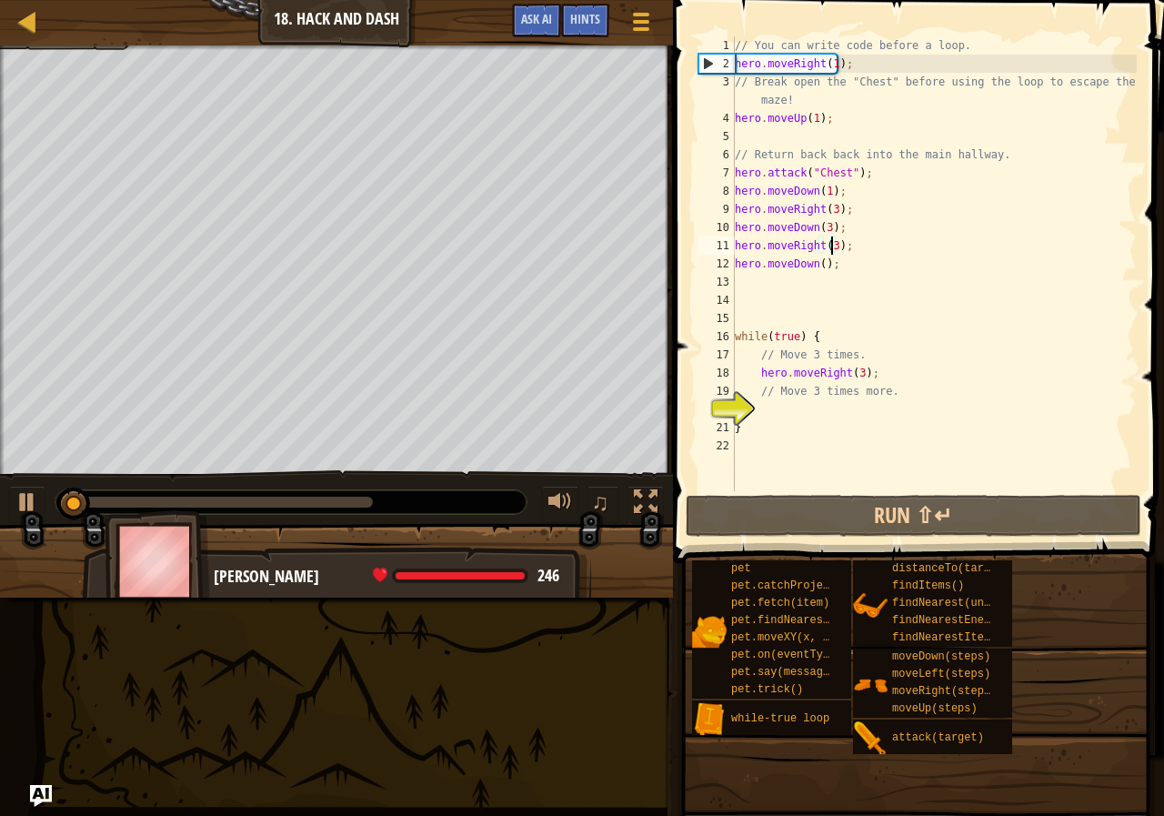
click at [820, 266] on div "// You can write code before a loop. hero . moveRight ( 1 ) ; // Break open the…" at bounding box center [934, 281] width 406 height 491
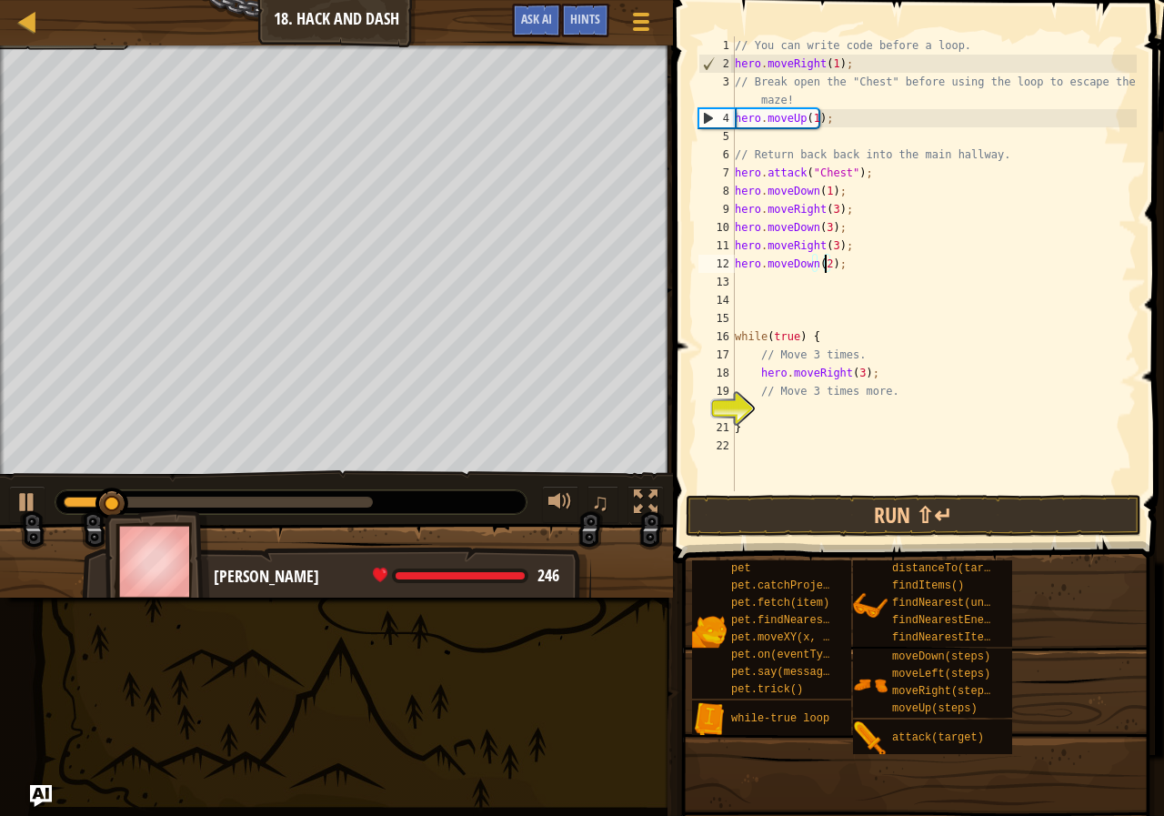
click at [337, 484] on div "♫" at bounding box center [336, 497] width 673 height 55
click at [337, 491] on div at bounding box center [290, 502] width 471 height 24
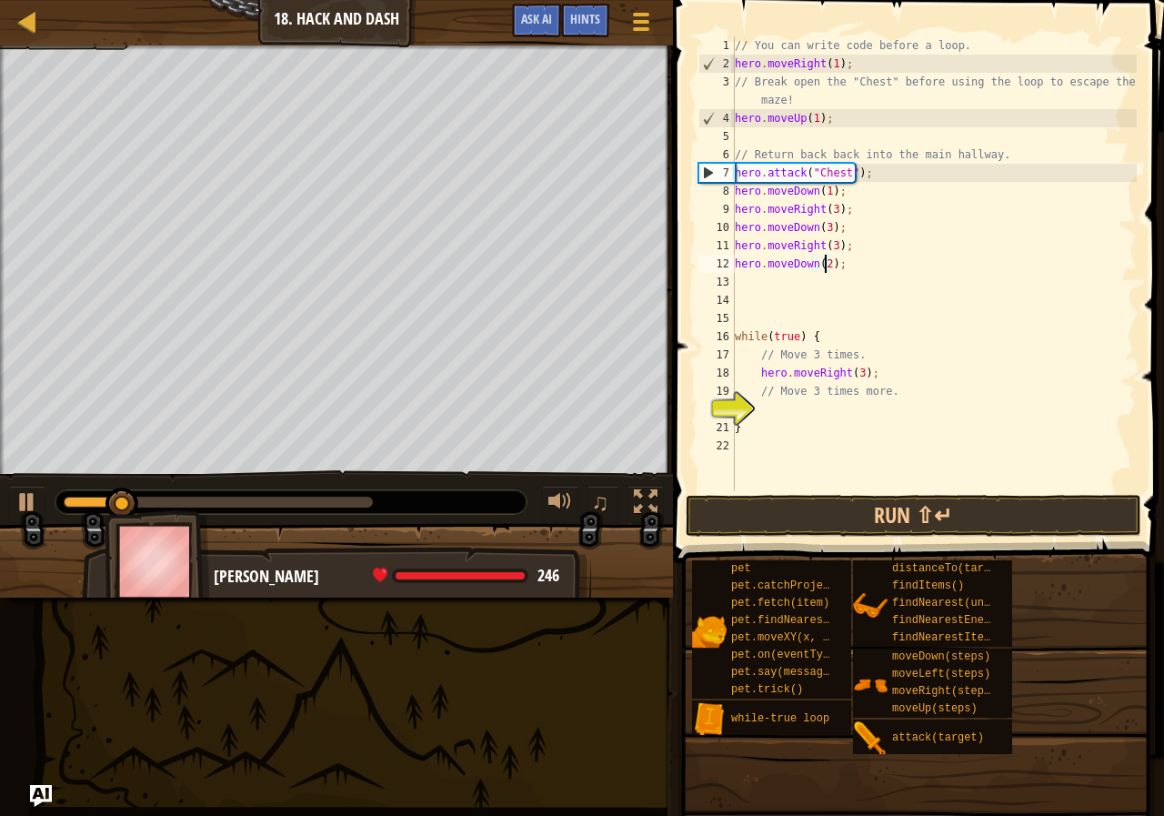
click at [339, 497] on div at bounding box center [218, 502] width 309 height 11
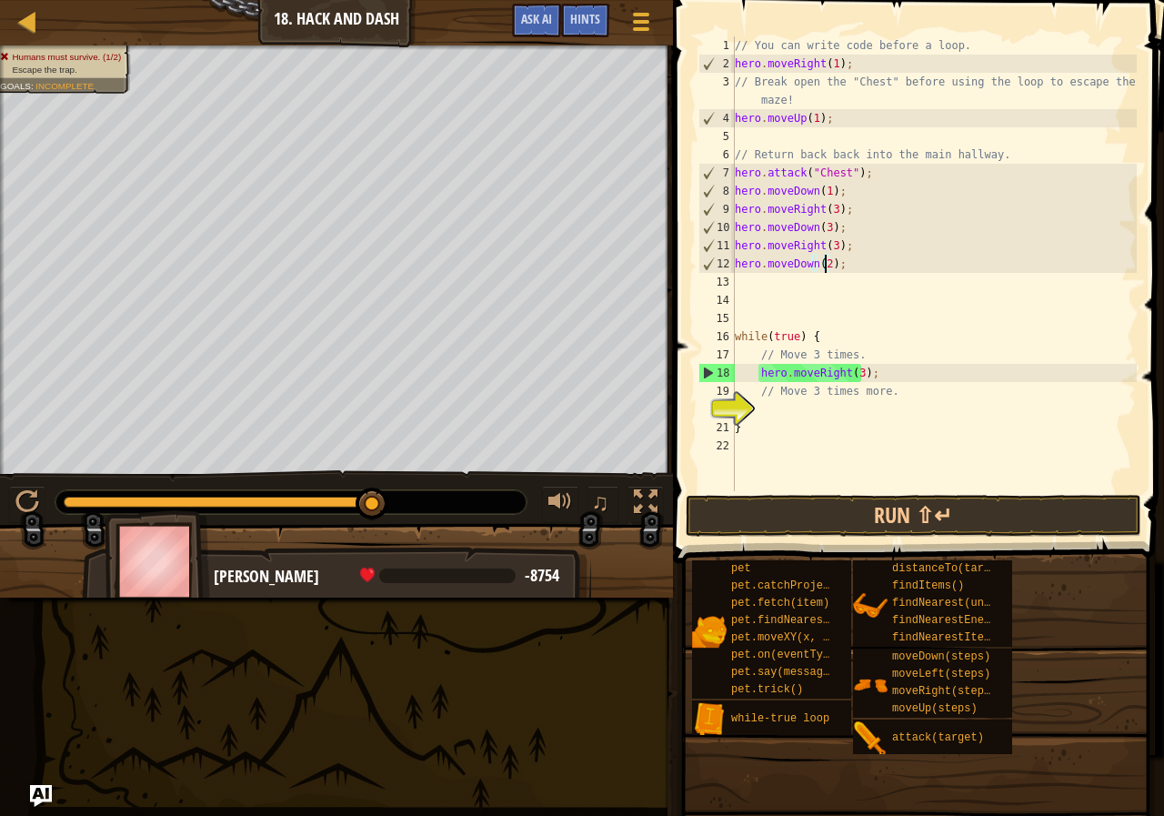
drag, startPoint x: 339, startPoint y: 496, endPoint x: 427, endPoint y: 514, distance: 89.2
click at [427, 514] on div at bounding box center [291, 501] width 473 height 25
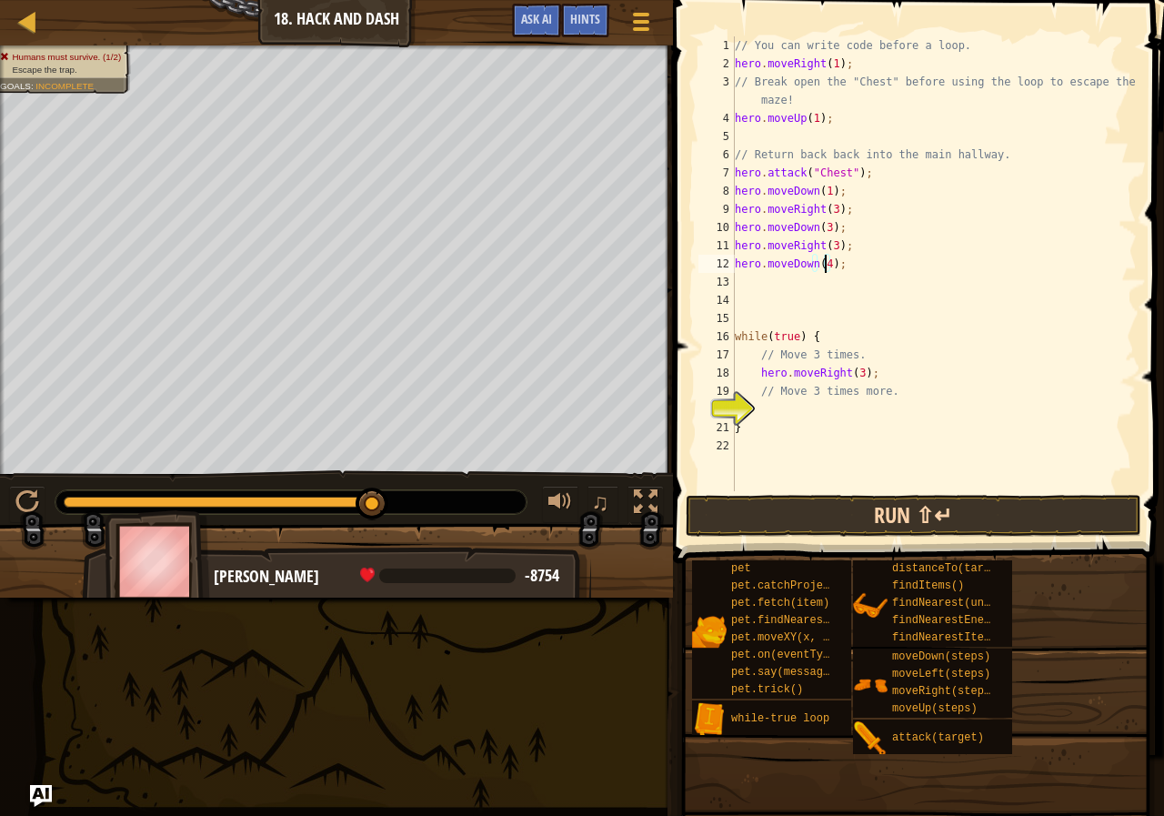
type textarea "hero.moveDown(4);"
click at [897, 498] on button "Run ⇧↵" at bounding box center [914, 516] width 456 height 42
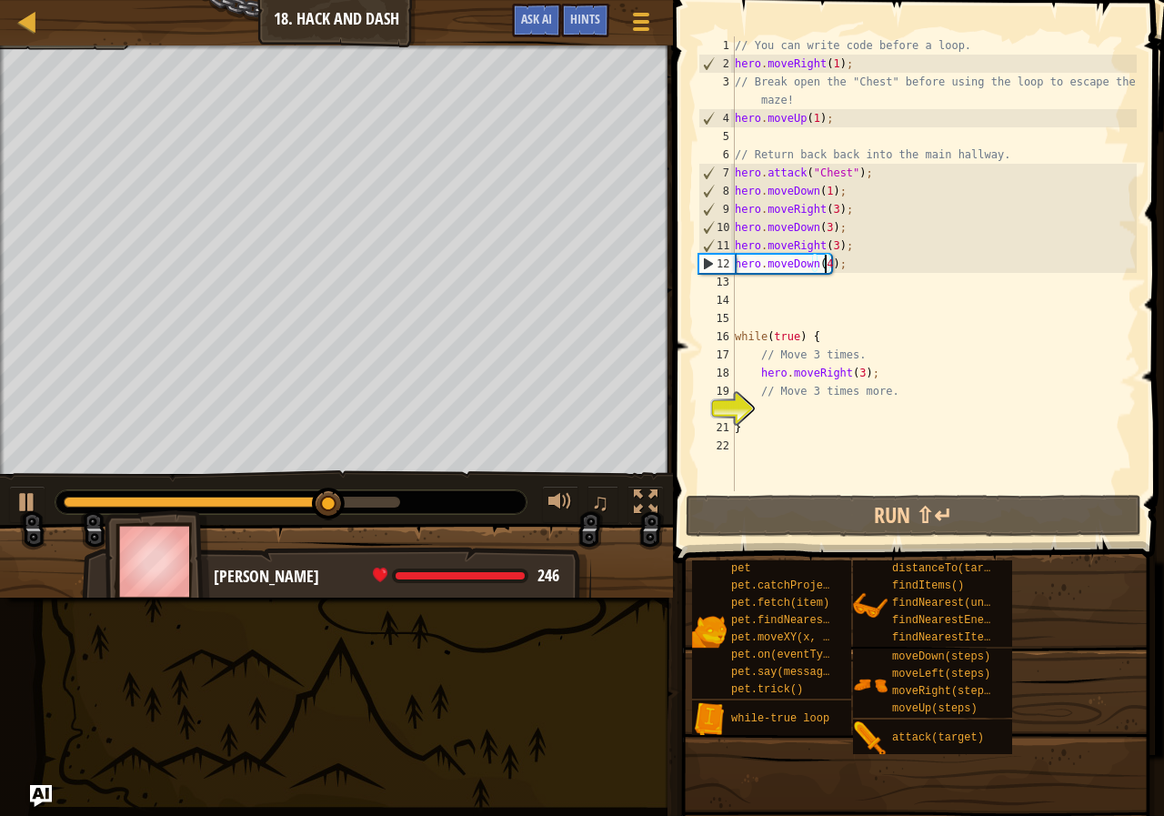
click at [816, 278] on div "// You can write code before a loop. hero . moveRight ( 1 ) ; // Break open the…" at bounding box center [934, 281] width 406 height 491
type textarea "m"
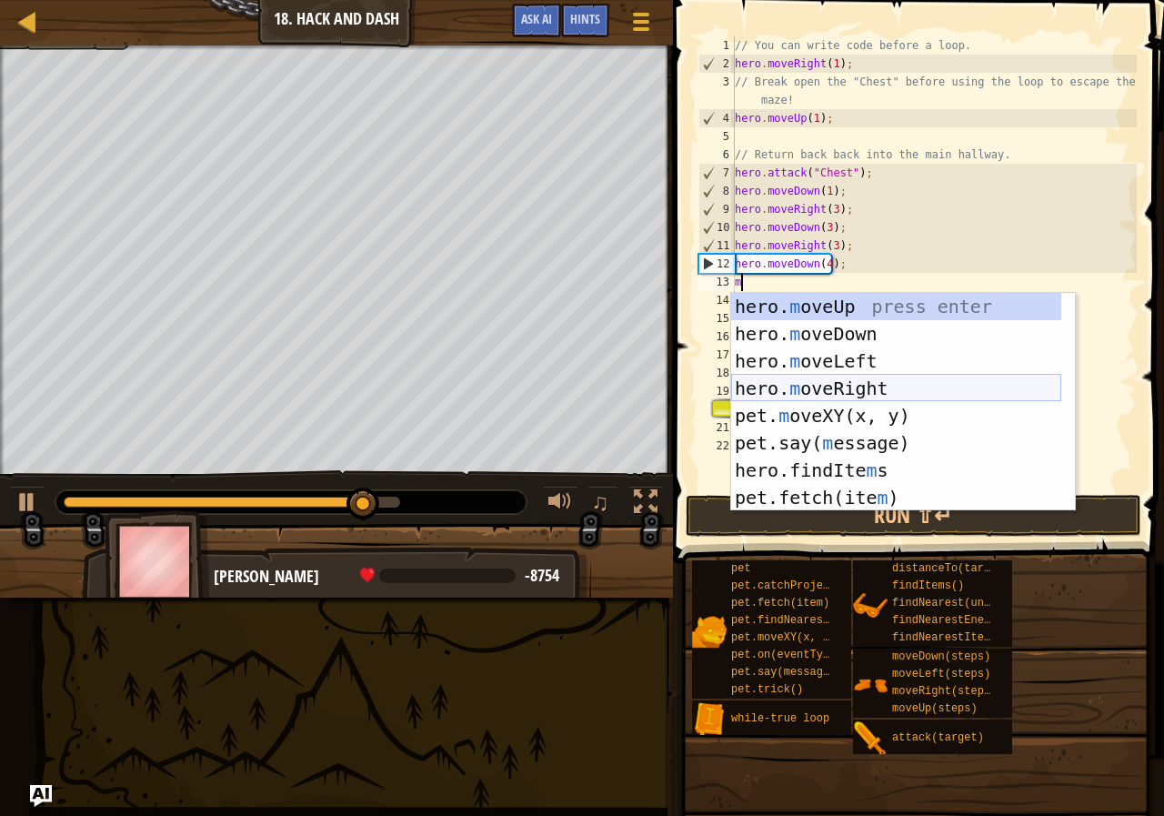
click at [830, 383] on div "hero. m oveUp press enter hero. m oveDown press enter hero. m oveLeft press ent…" at bounding box center [896, 429] width 330 height 273
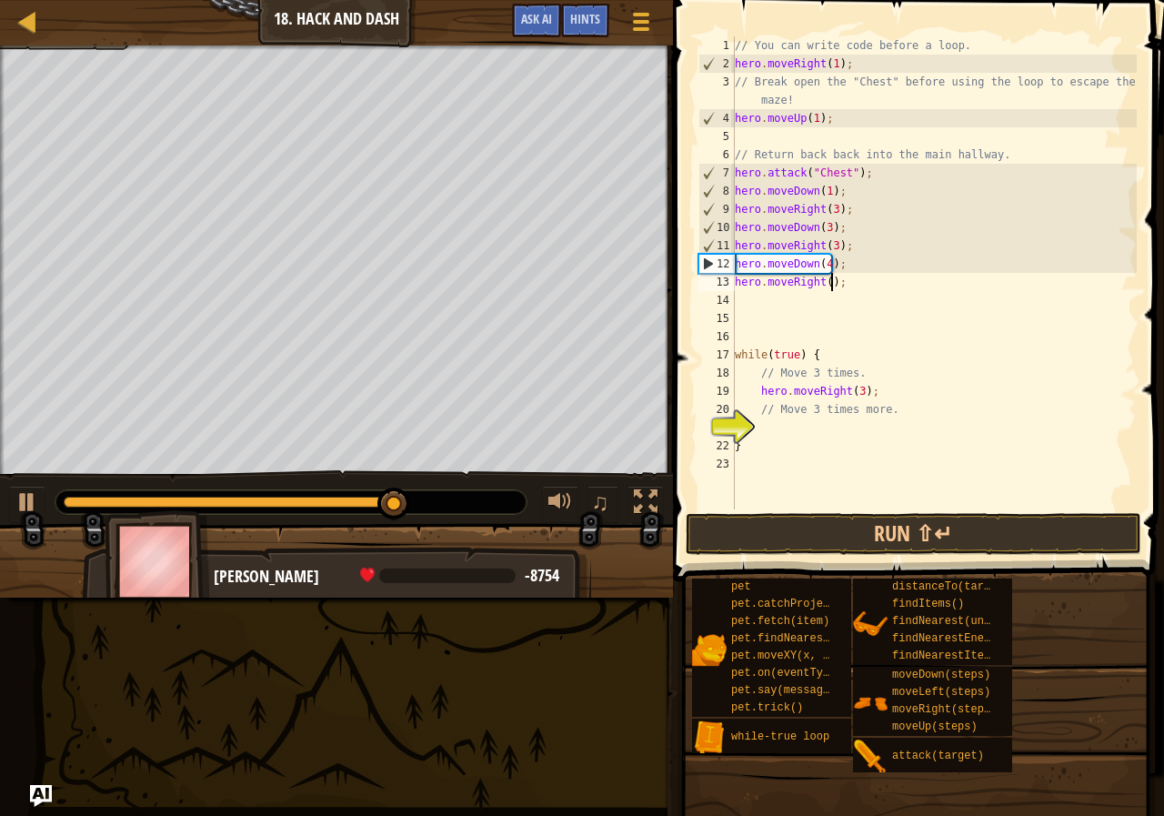
click at [830, 284] on div "// You can write code before a loop. hero . moveRight ( 1 ) ; // Break open the…" at bounding box center [934, 290] width 406 height 509
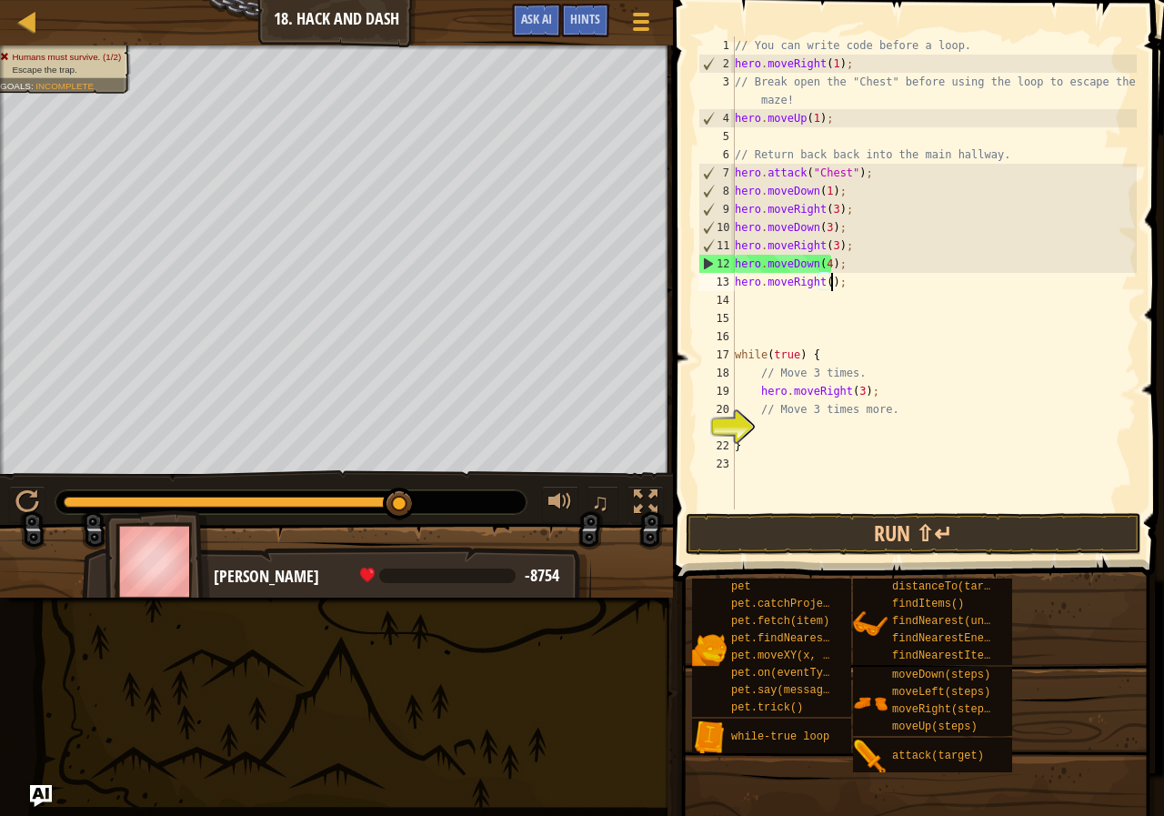
click at [821, 287] on div "// You can write code before a loop. hero . moveRight ( 1 ) ; // Break open the…" at bounding box center [934, 290] width 406 height 509
click at [825, 287] on div "// You can write code before a loop. hero . moveRight ( 1 ) ; // Break open the…" at bounding box center [934, 290] width 406 height 509
click at [895, 538] on button "Run ⇧↵" at bounding box center [914, 534] width 456 height 42
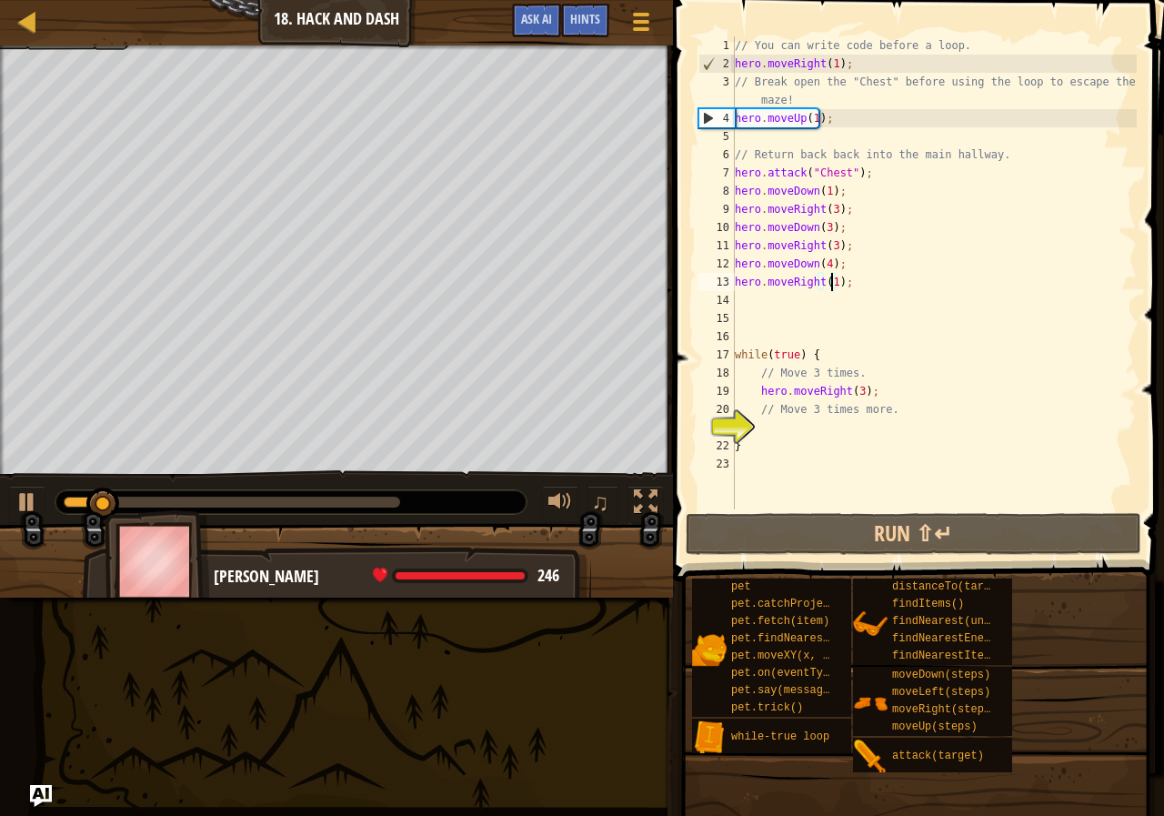
click at [377, 503] on div at bounding box center [232, 502] width 337 height 11
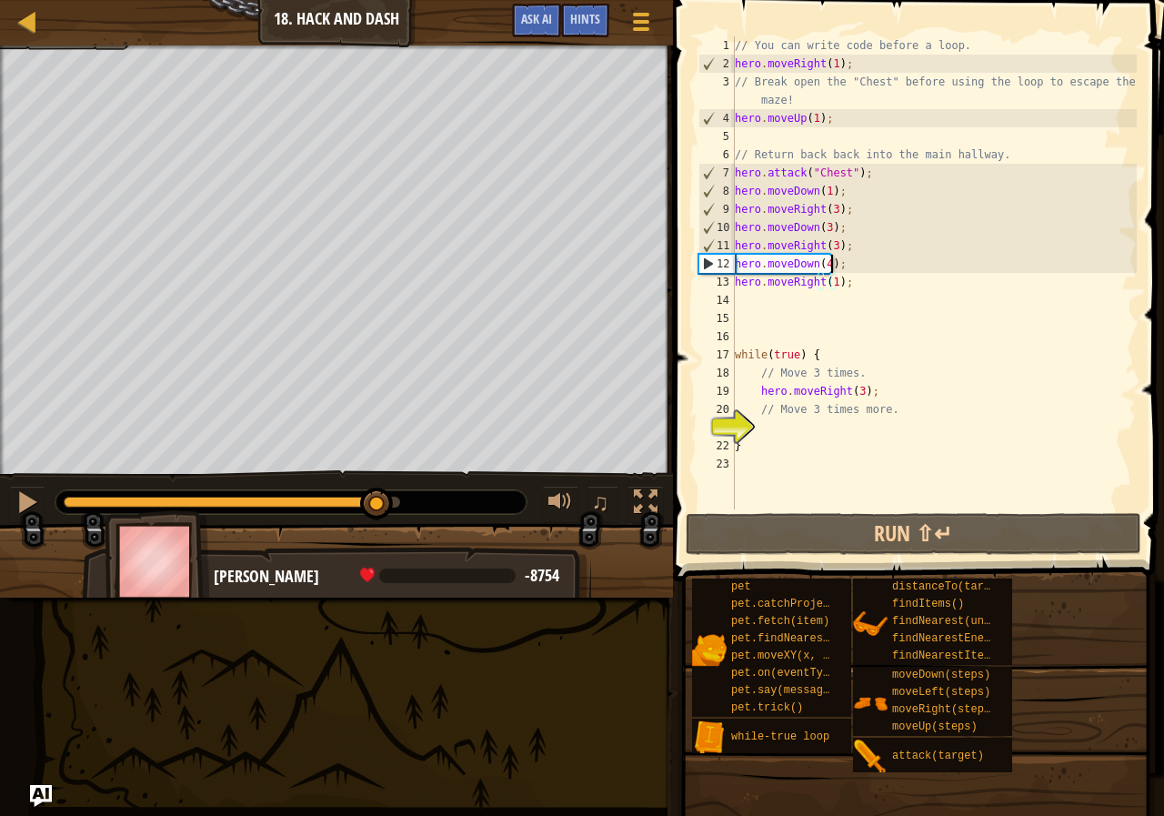
click at [830, 259] on div "// You can write code before a loop. hero . moveRight ( 1 ) ; // Break open the…" at bounding box center [934, 290] width 406 height 509
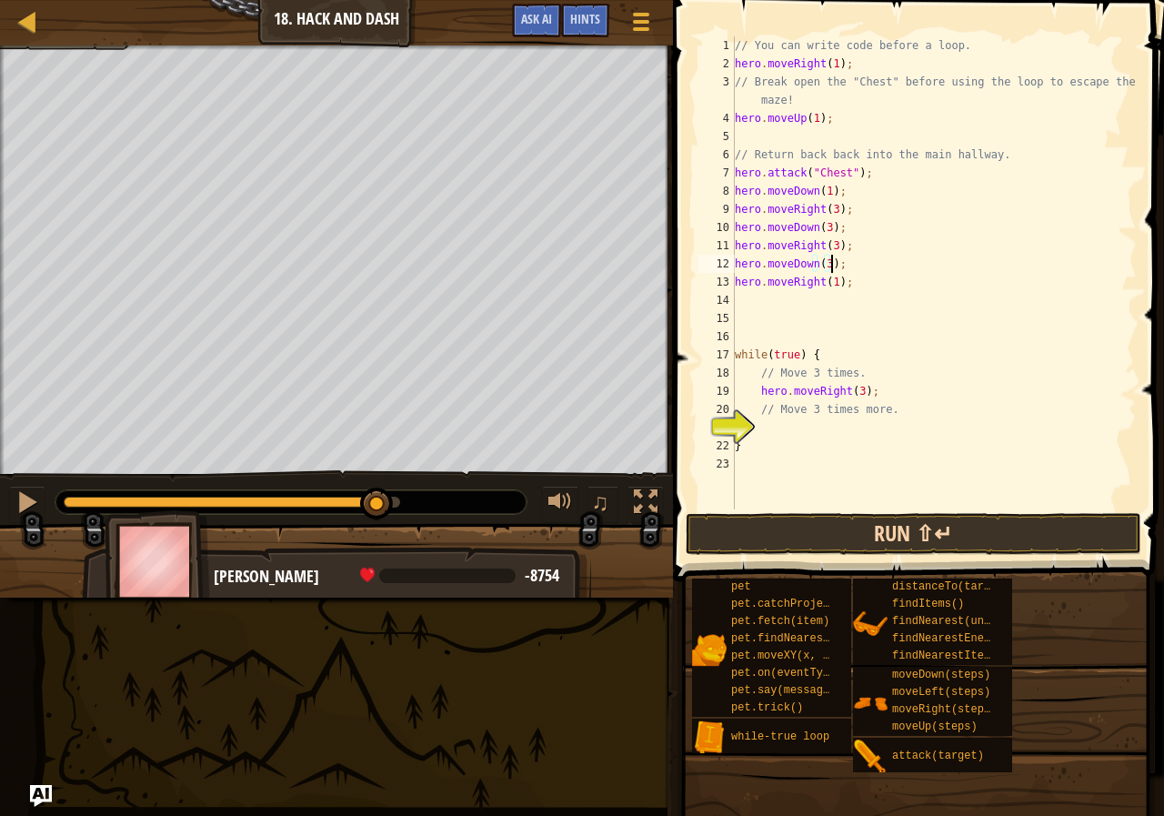
type textarea "hero.moveDown(3);"
click at [917, 524] on button "Run ⇧↵" at bounding box center [914, 534] width 456 height 42
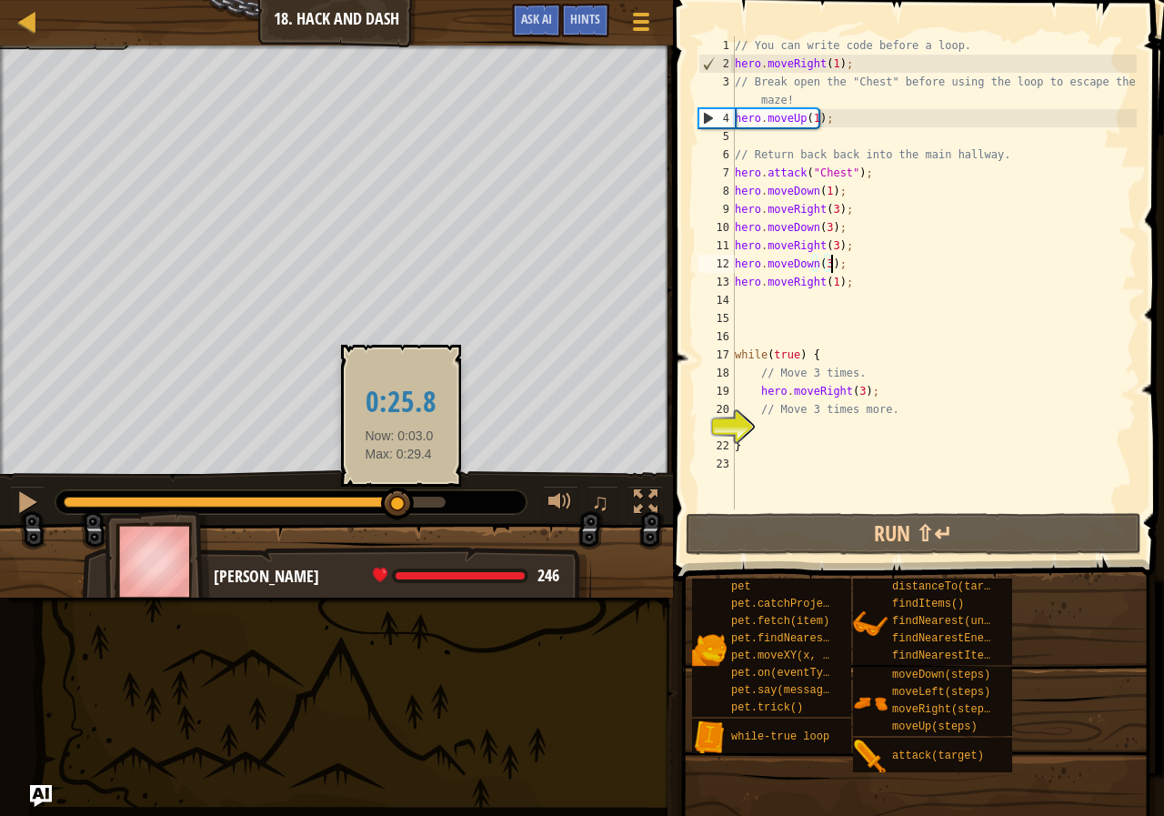
click at [399, 503] on div at bounding box center [255, 502] width 382 height 11
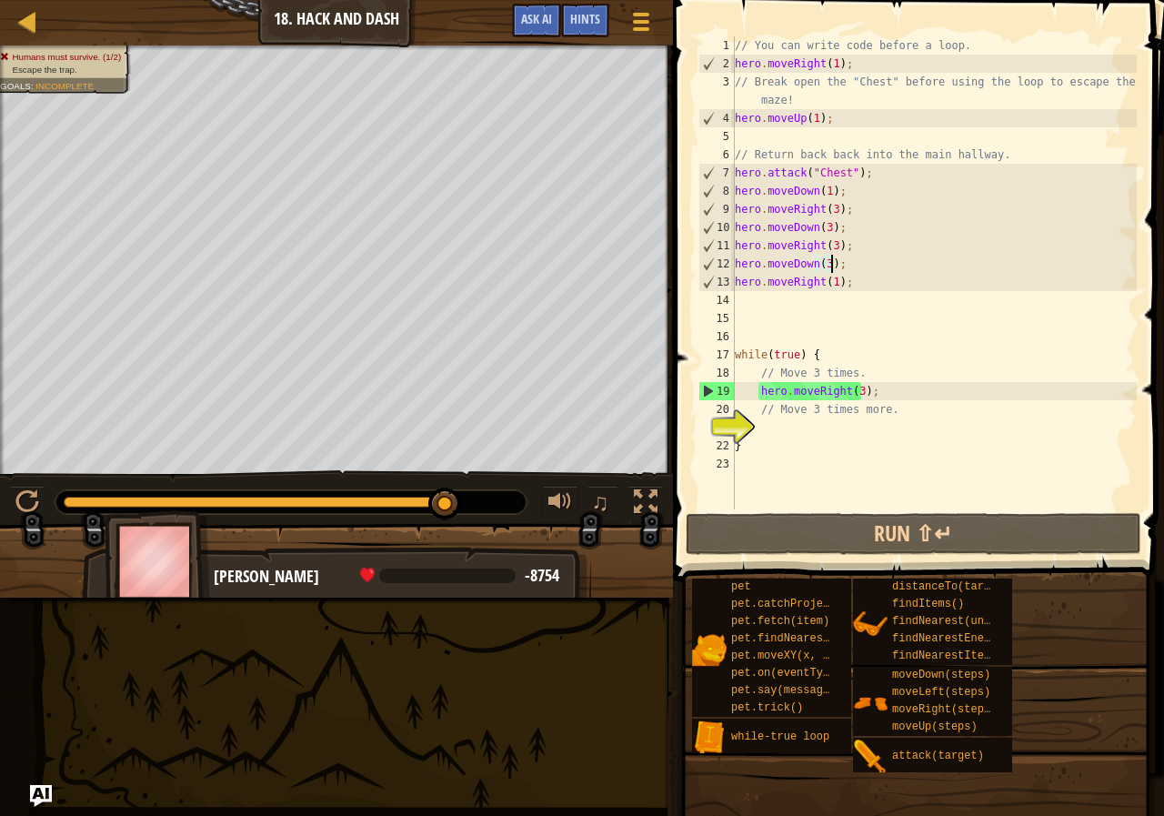
drag, startPoint x: 438, startPoint y: 502, endPoint x: 460, endPoint y: 512, distance: 24.0
click at [446, 508] on div at bounding box center [255, 502] width 382 height 11
